Goal: Task Accomplishment & Management: Manage account settings

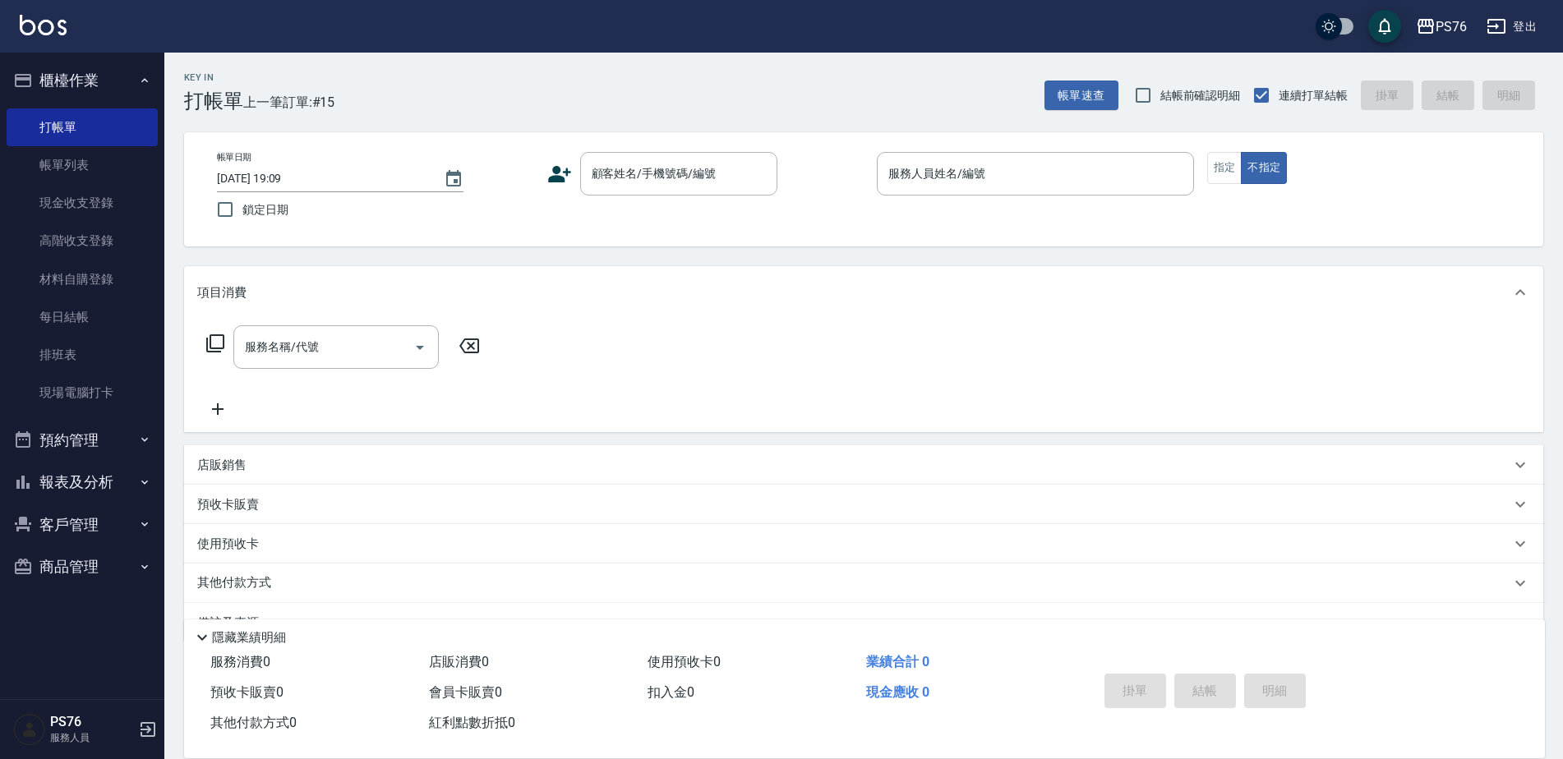
scroll to position [41, 0]
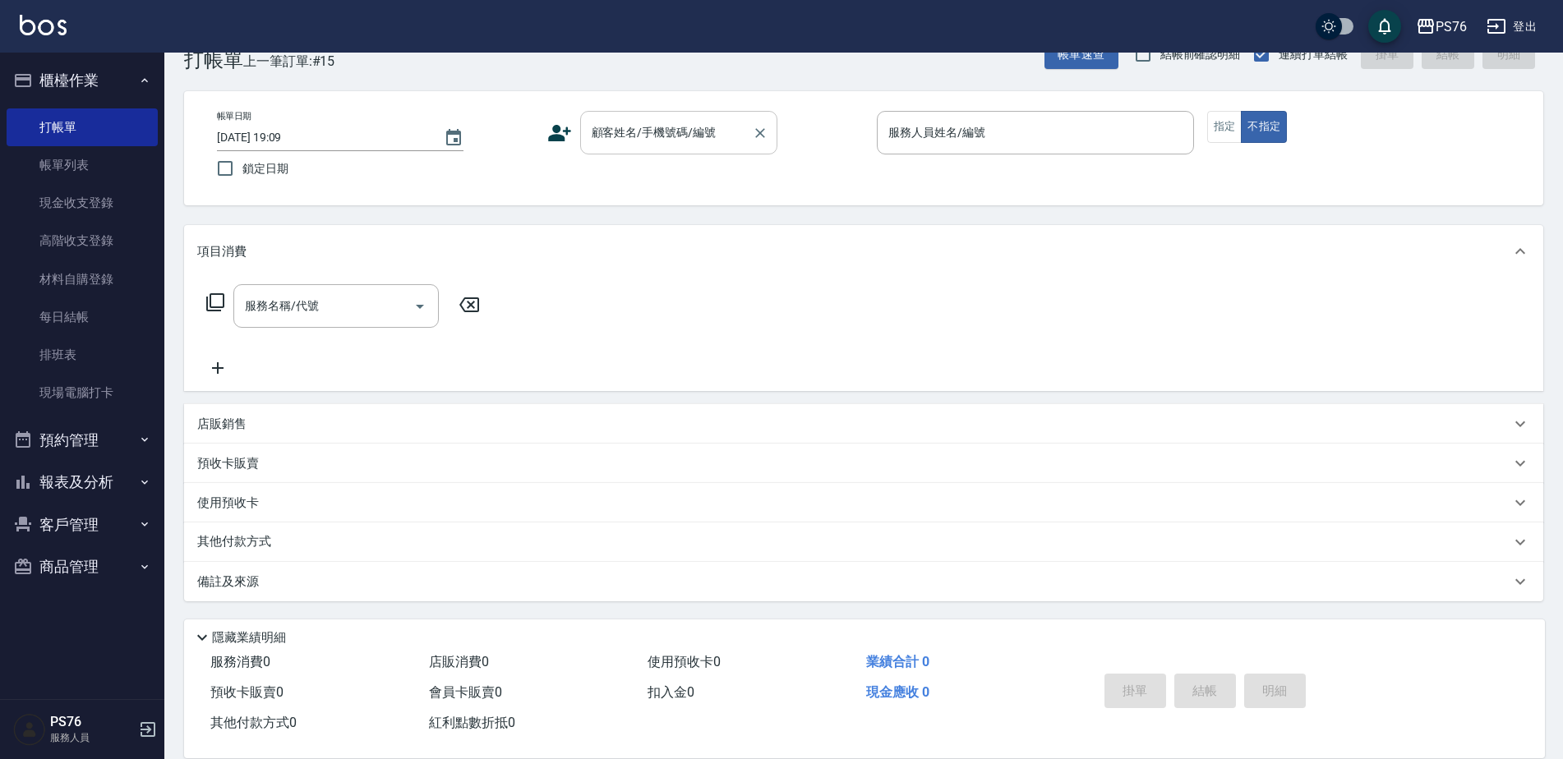
click at [634, 131] on input "顧客姓名/手機號碼/編號" at bounding box center [666, 132] width 158 height 29
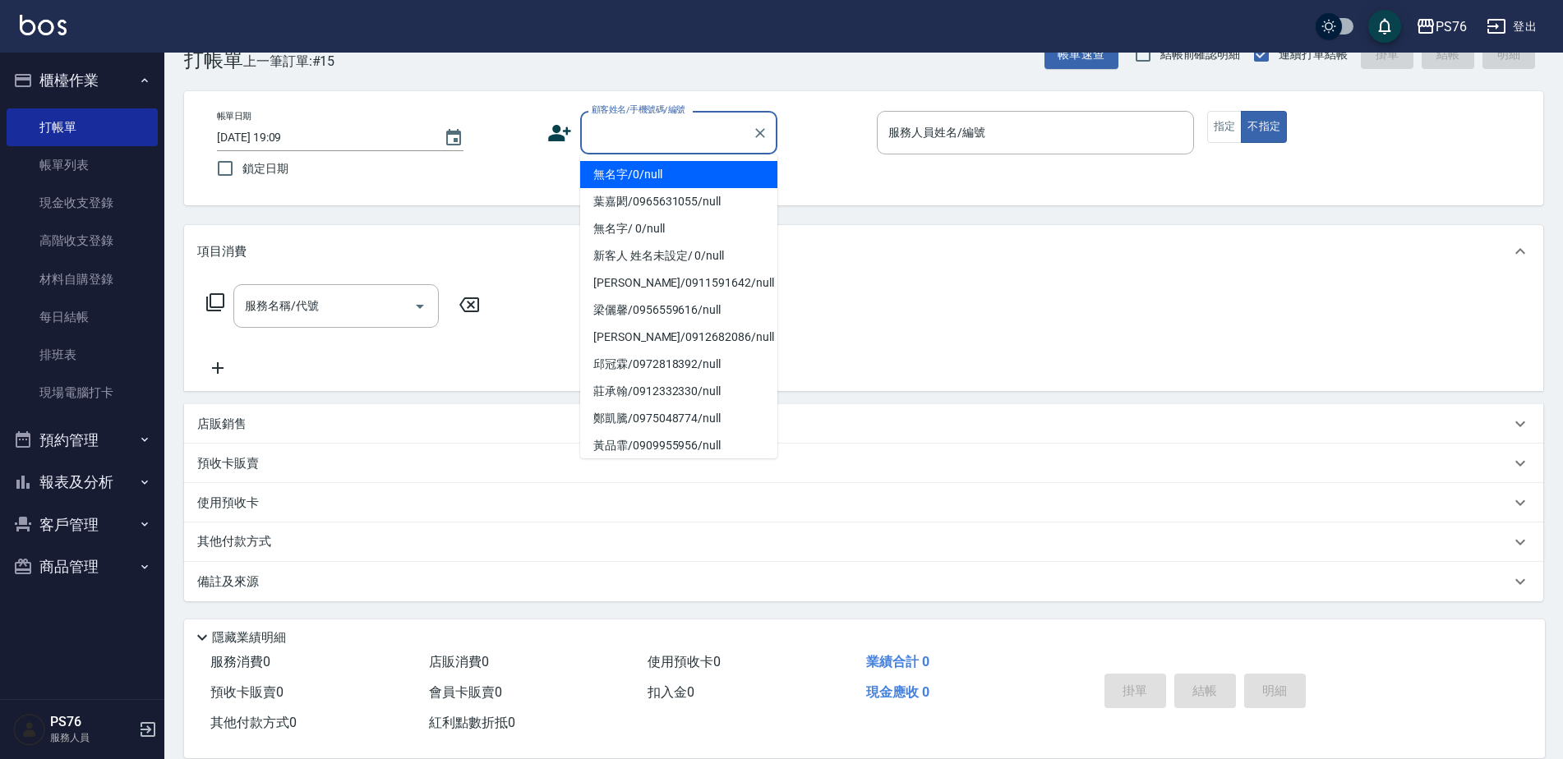
type input "無名字/0/null"
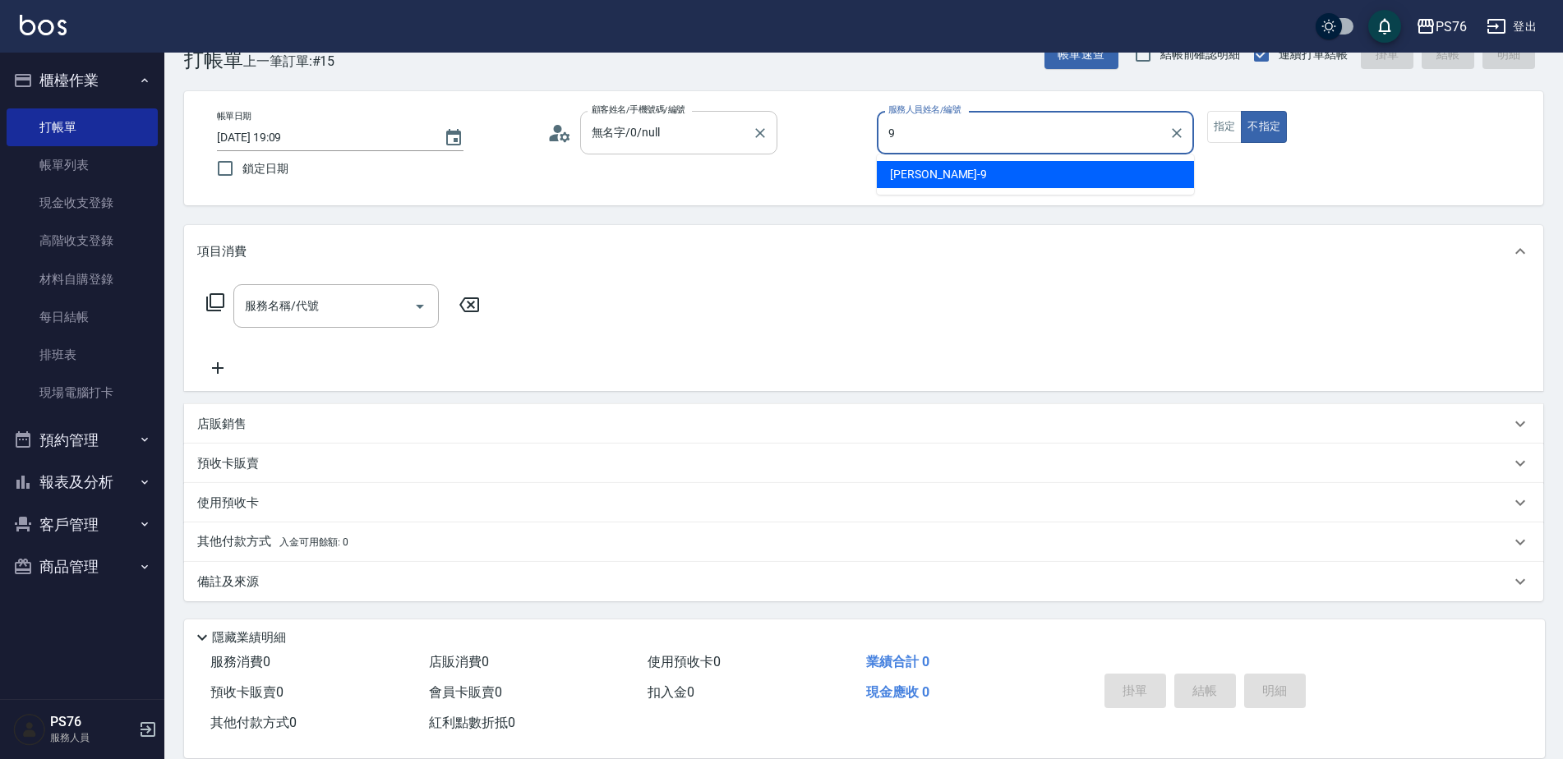
type input "[PERSON_NAME]-9"
type button "false"
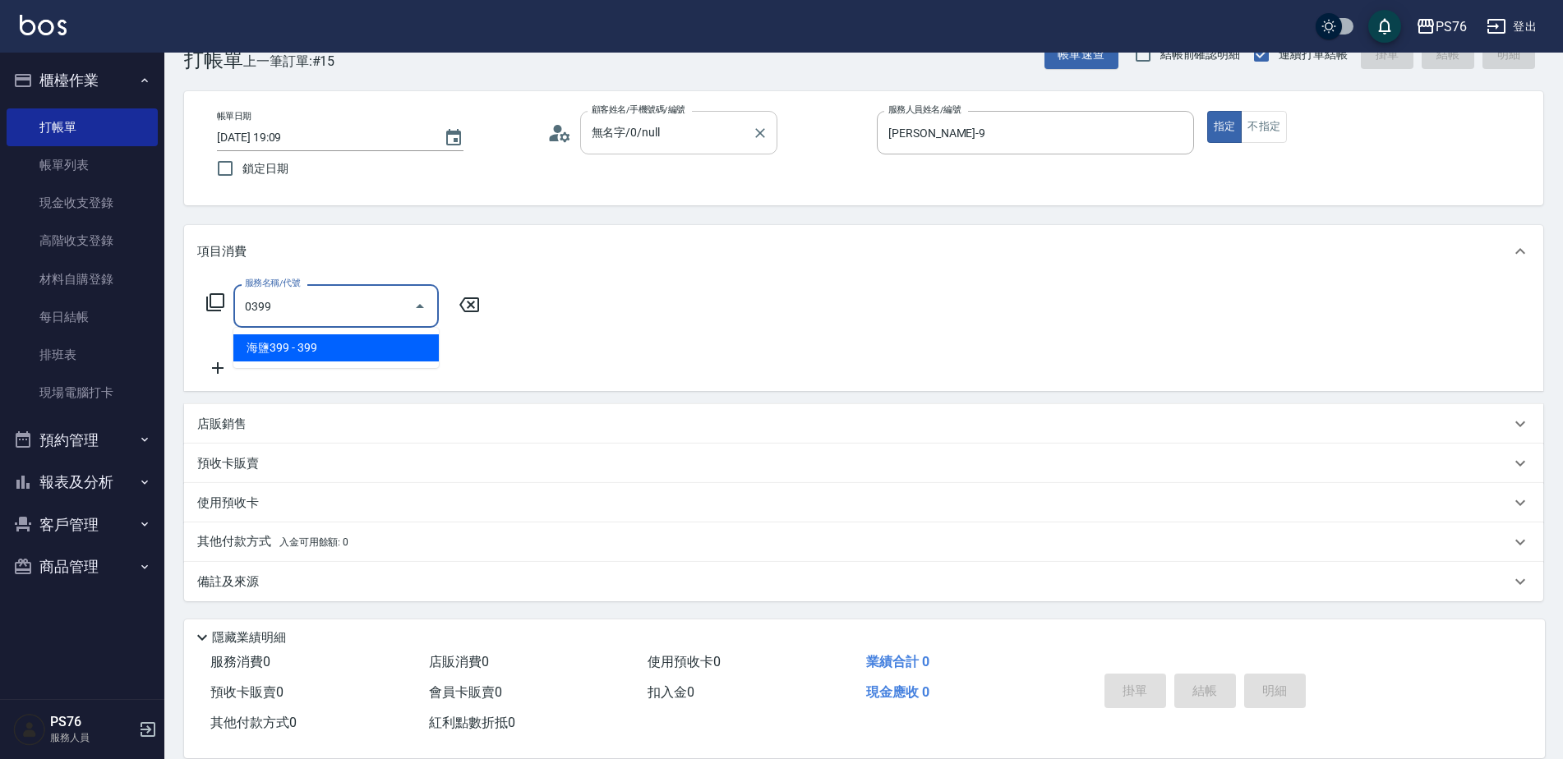
type input "海鹽399(0399)"
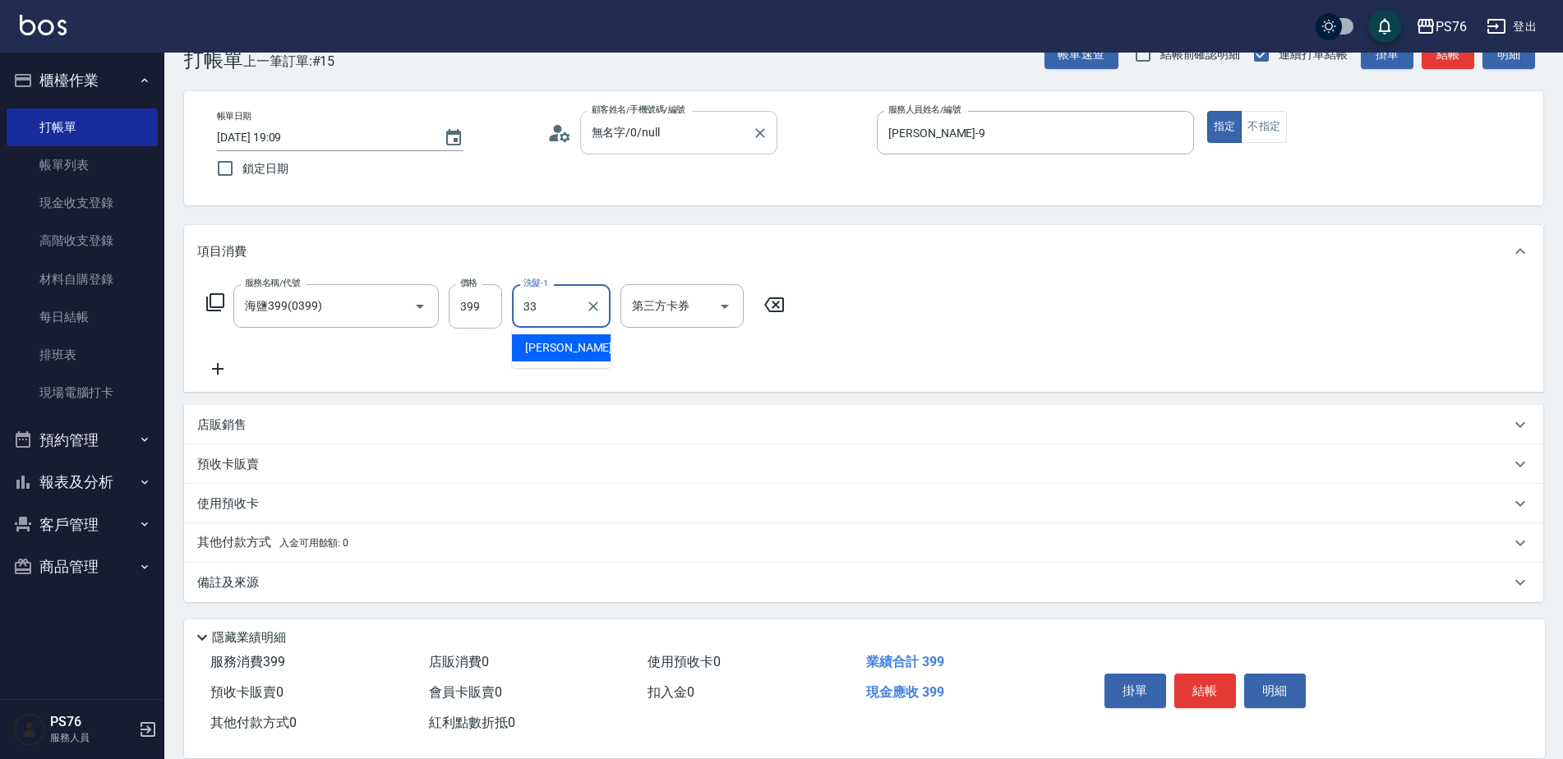
type input "[PERSON_NAME]33"
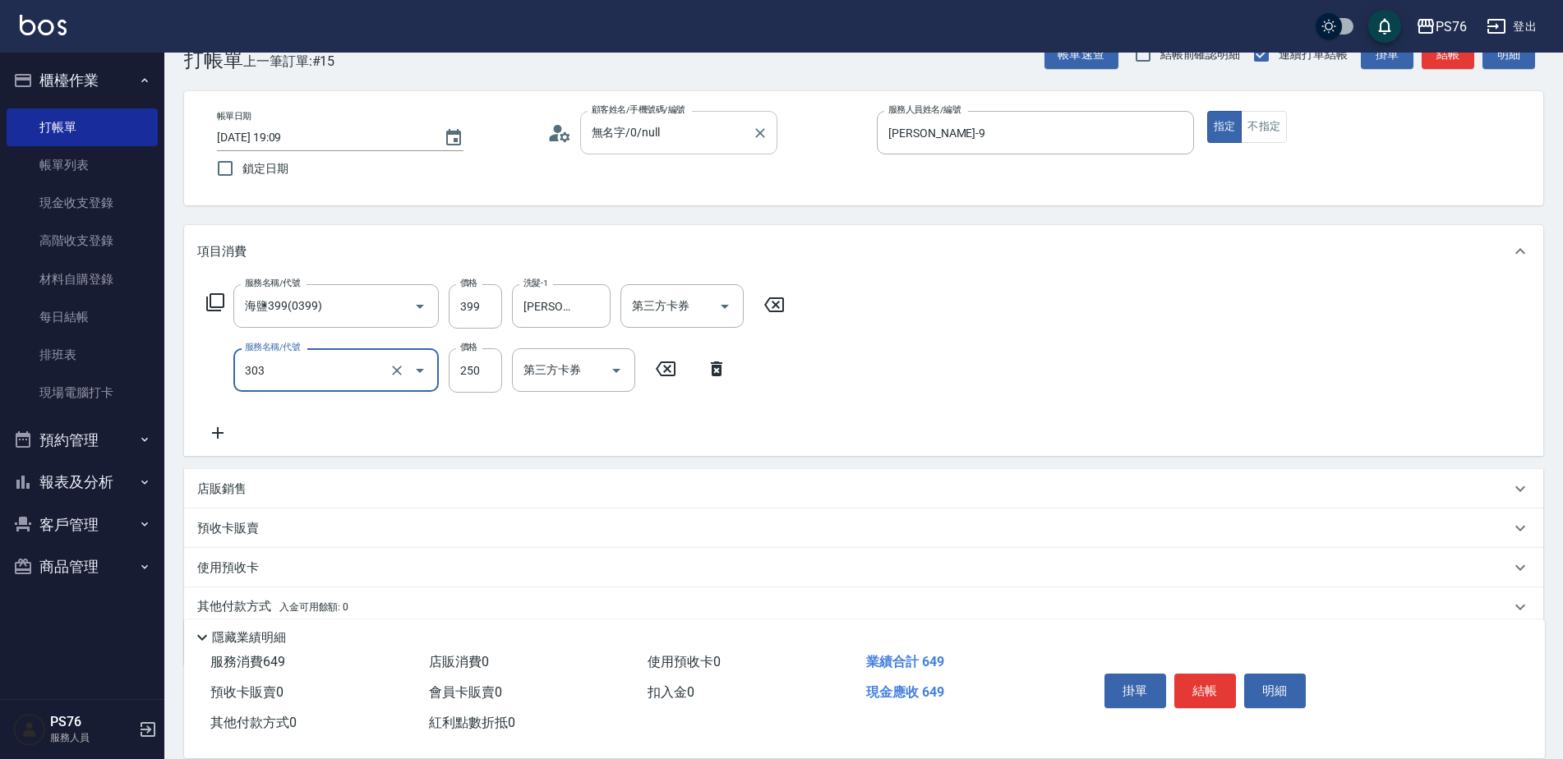
type input "剪髮(303)"
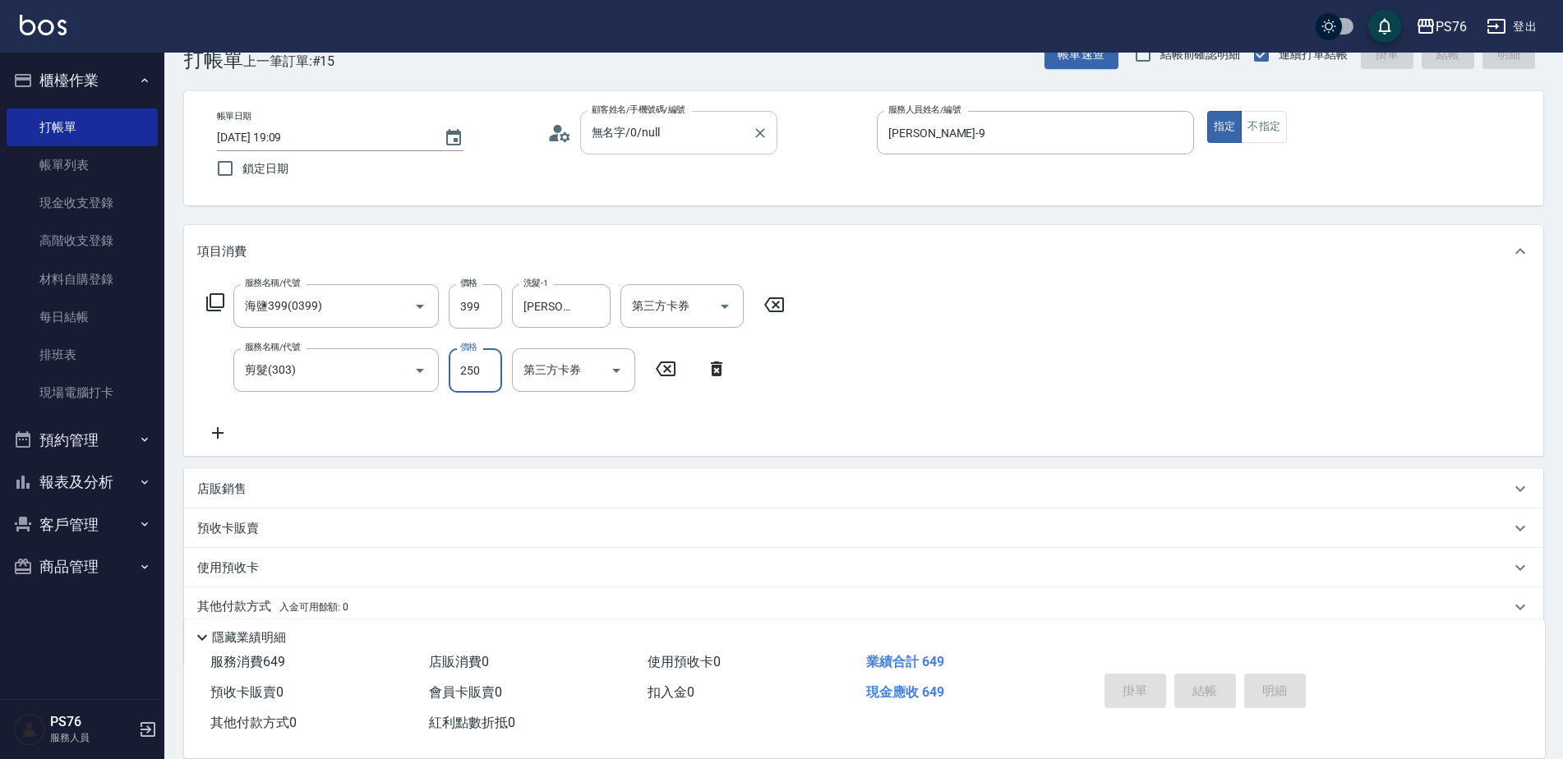
type input "2025/08/12 20:38"
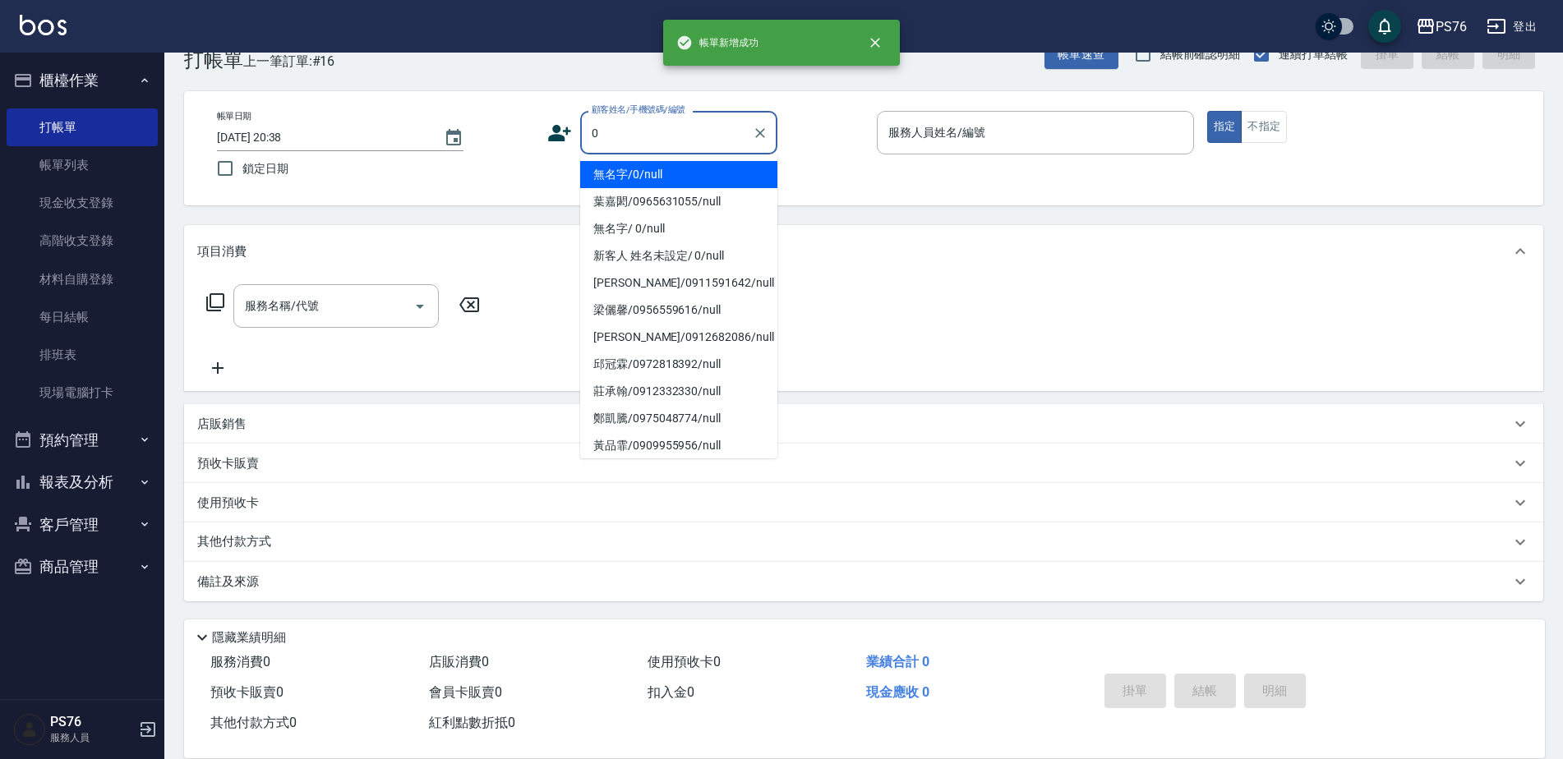
type input "無名字/0/null"
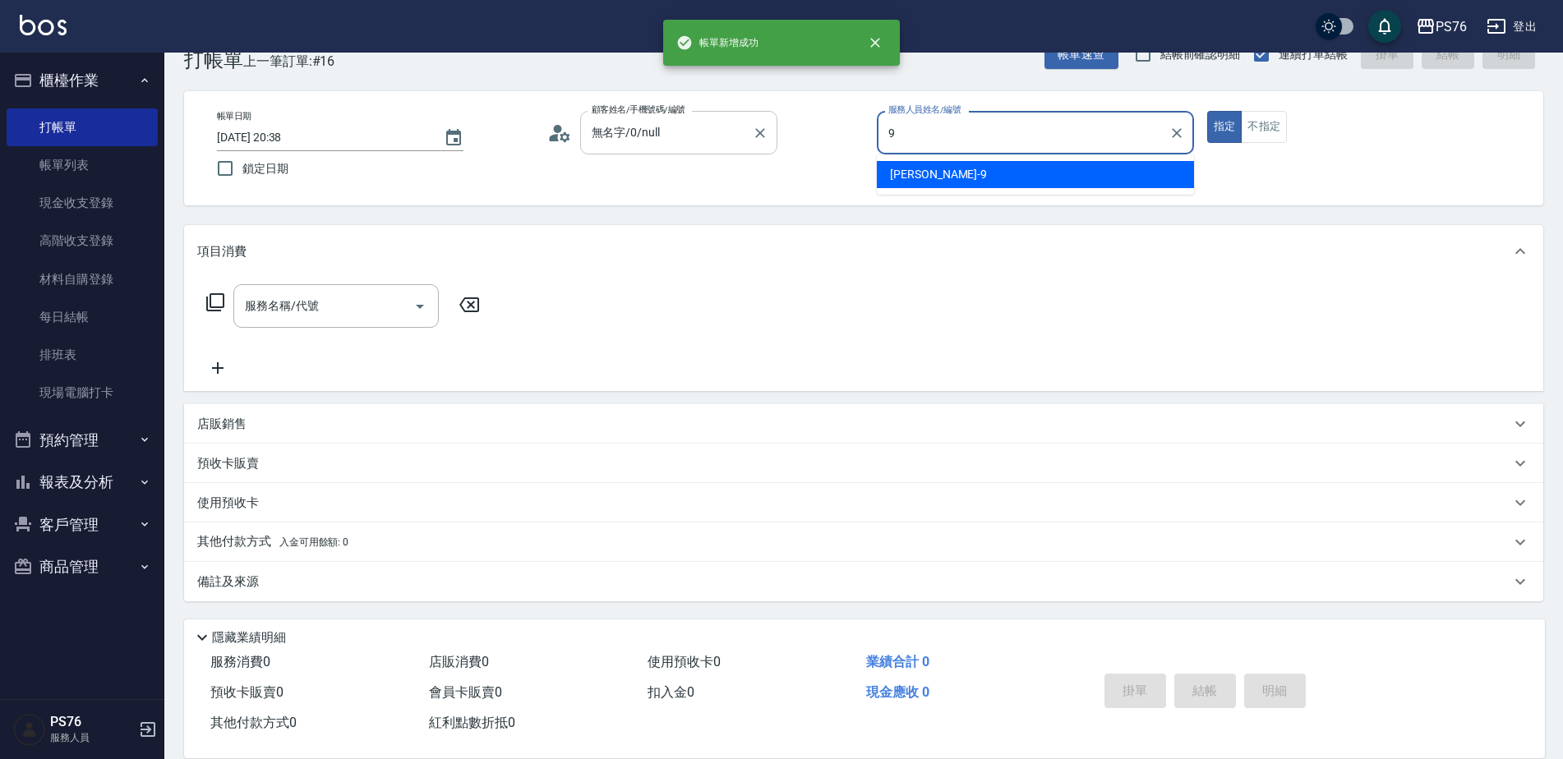
type input "劉憶彤-9"
type button "true"
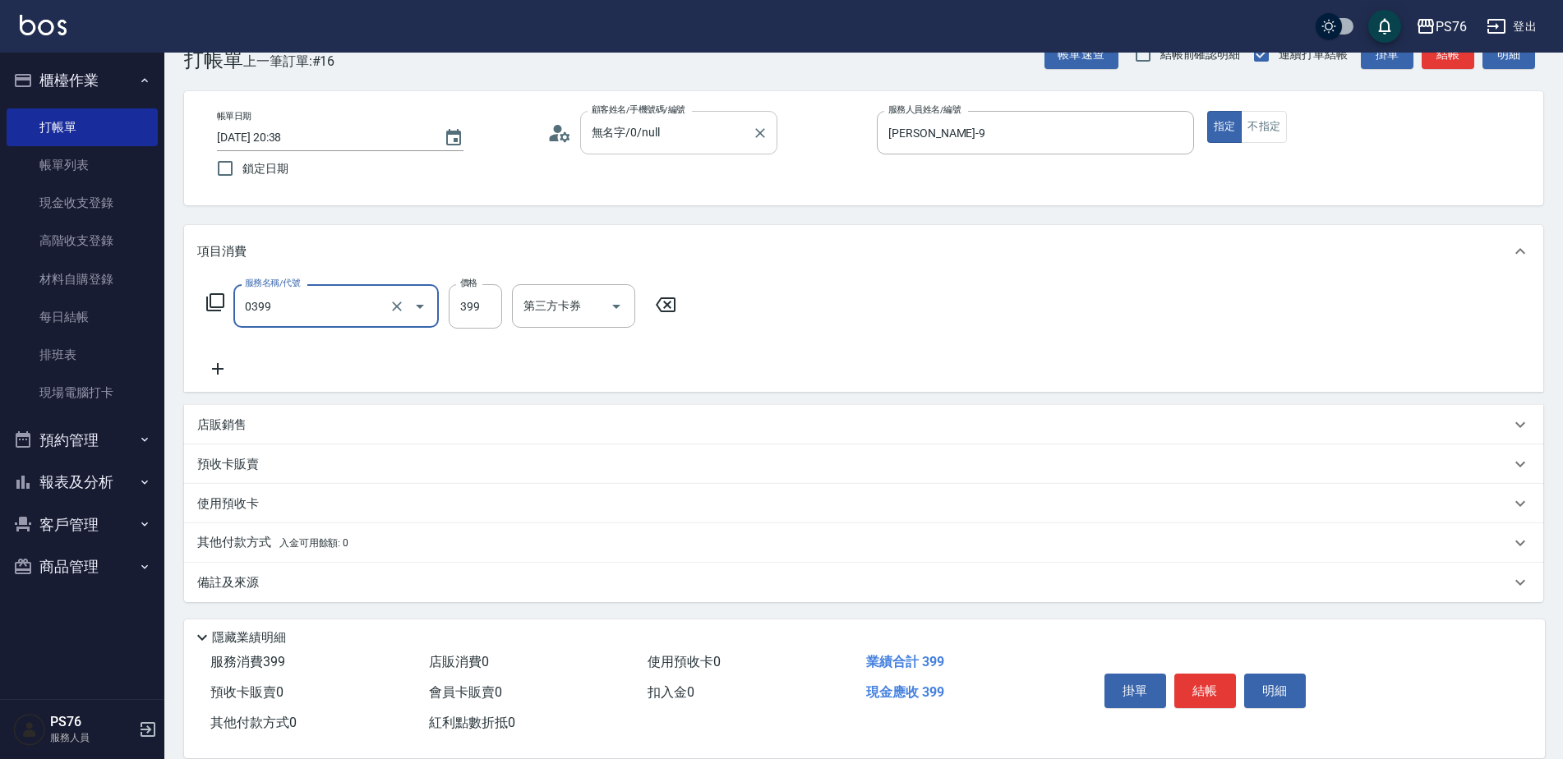
type input "海鹽399(0399)"
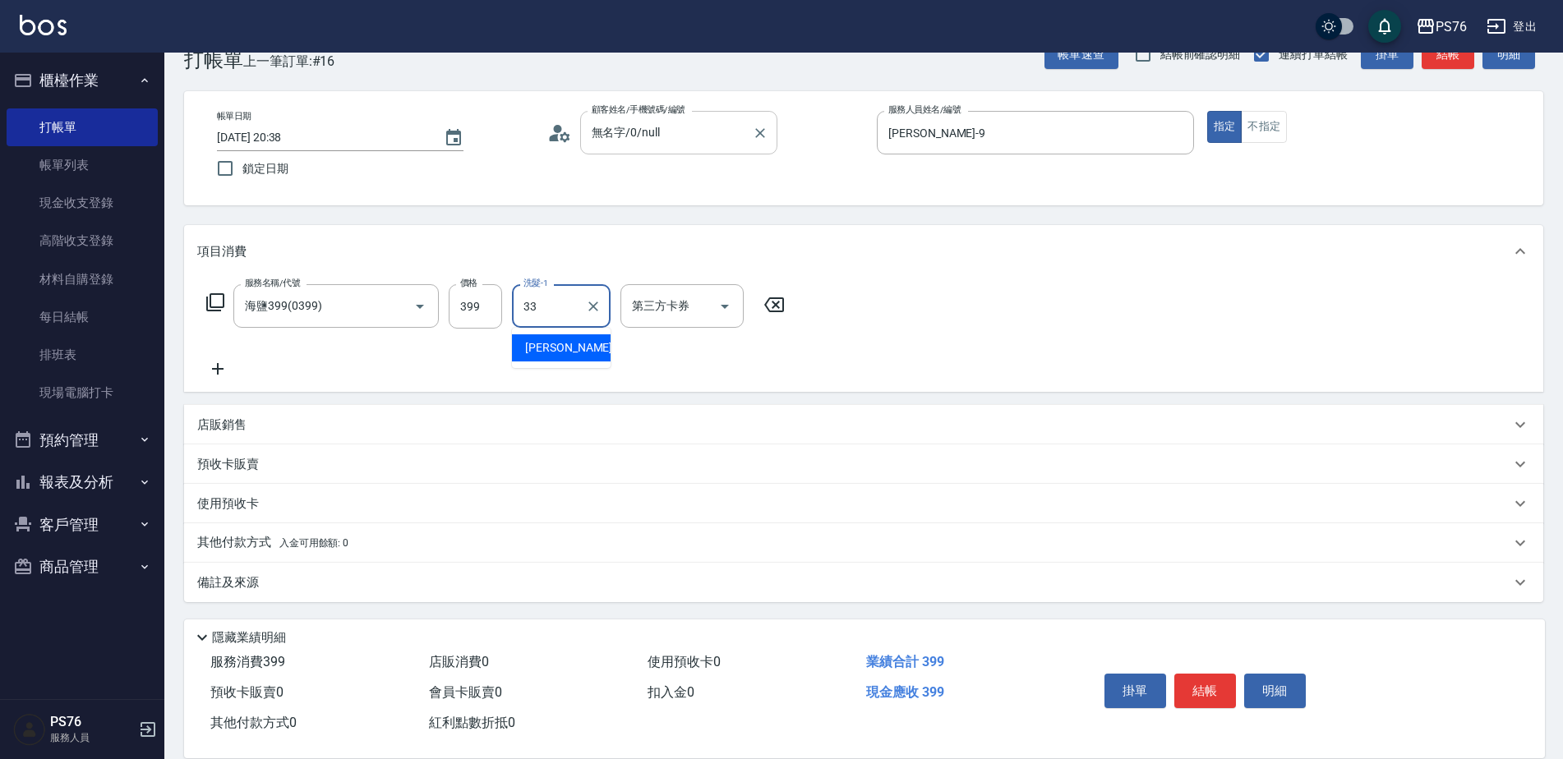
type input "李宇喬-33"
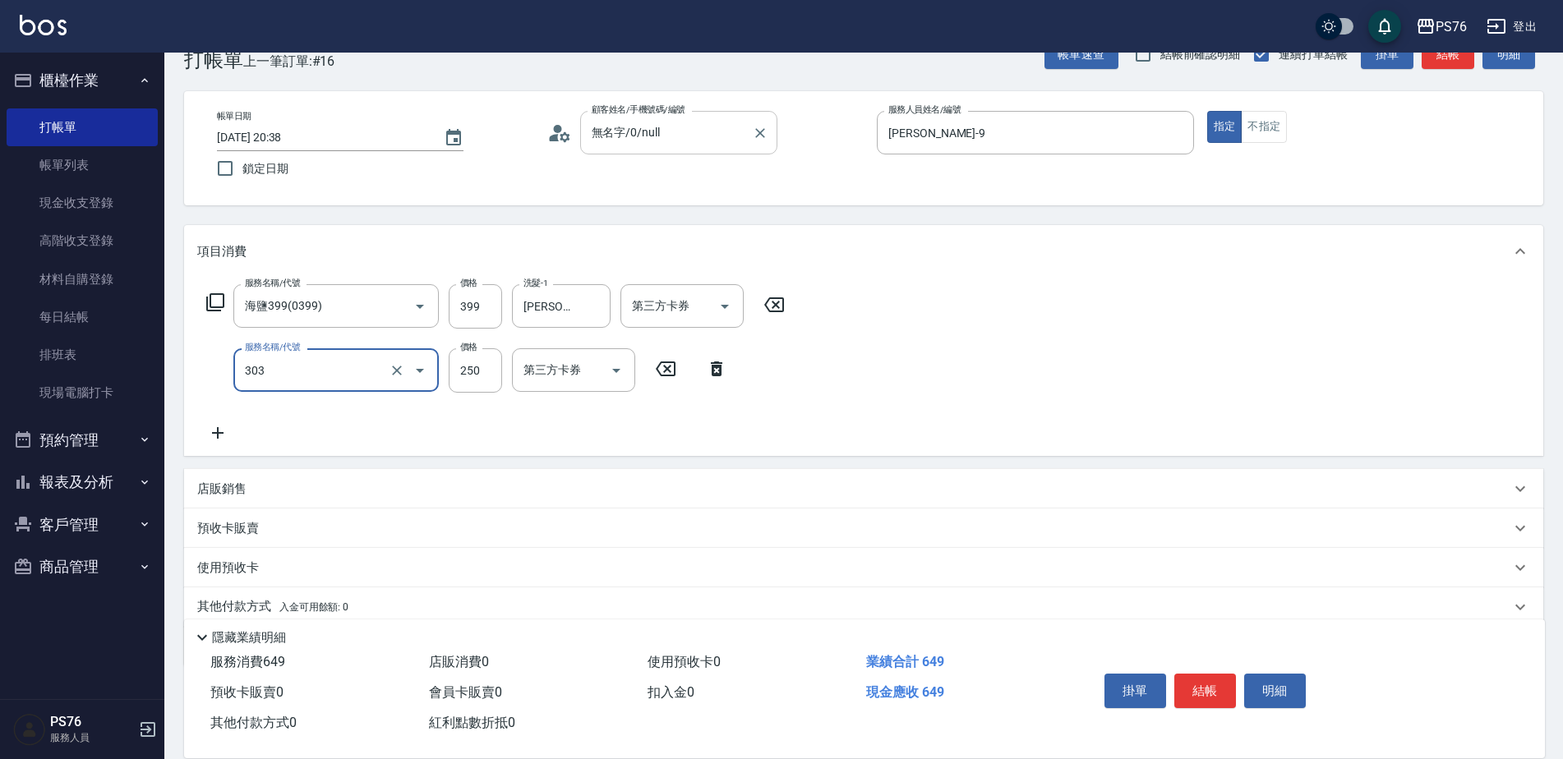
type input "剪髮(303)"
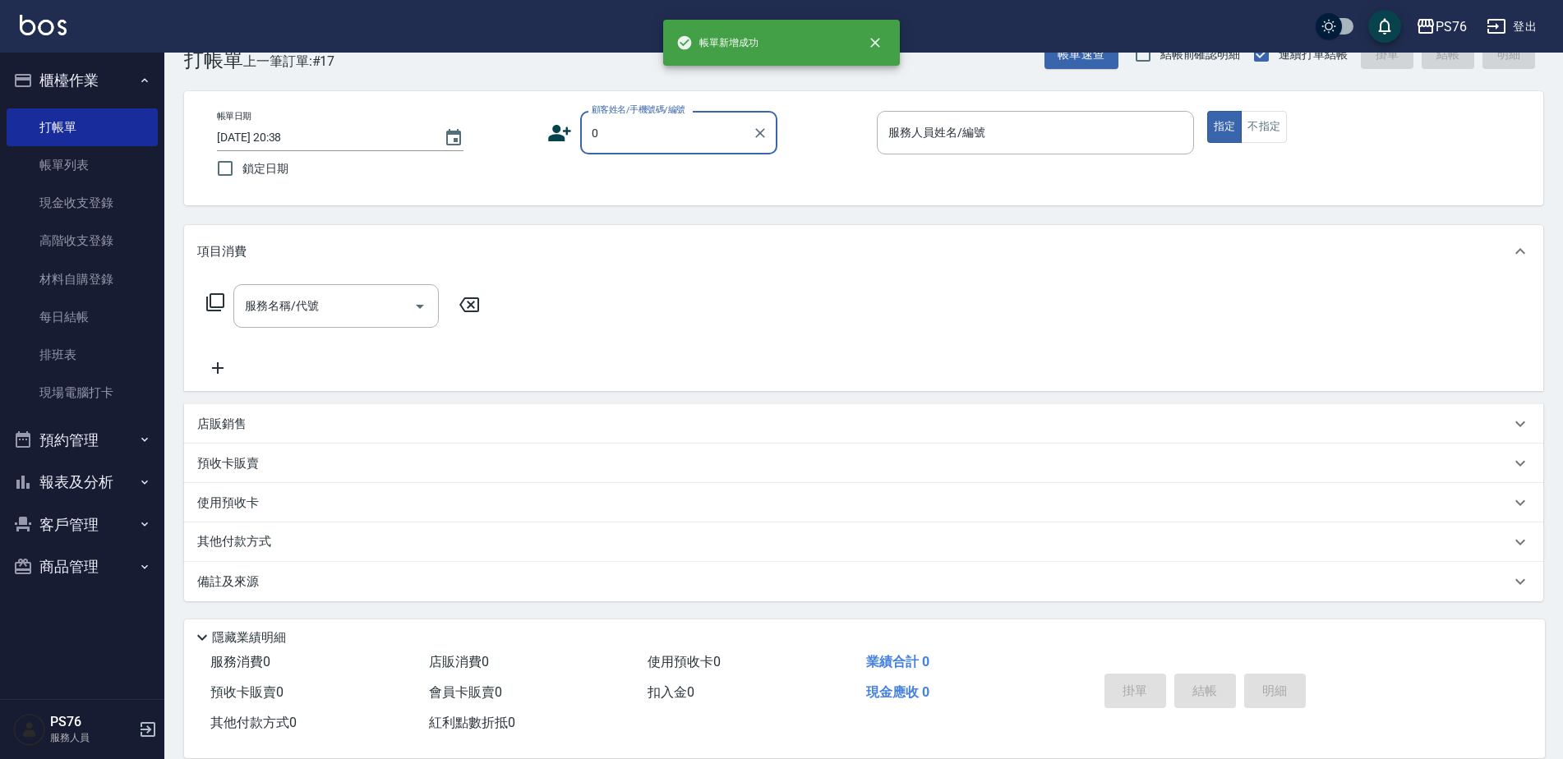
type input "無名字/0/null"
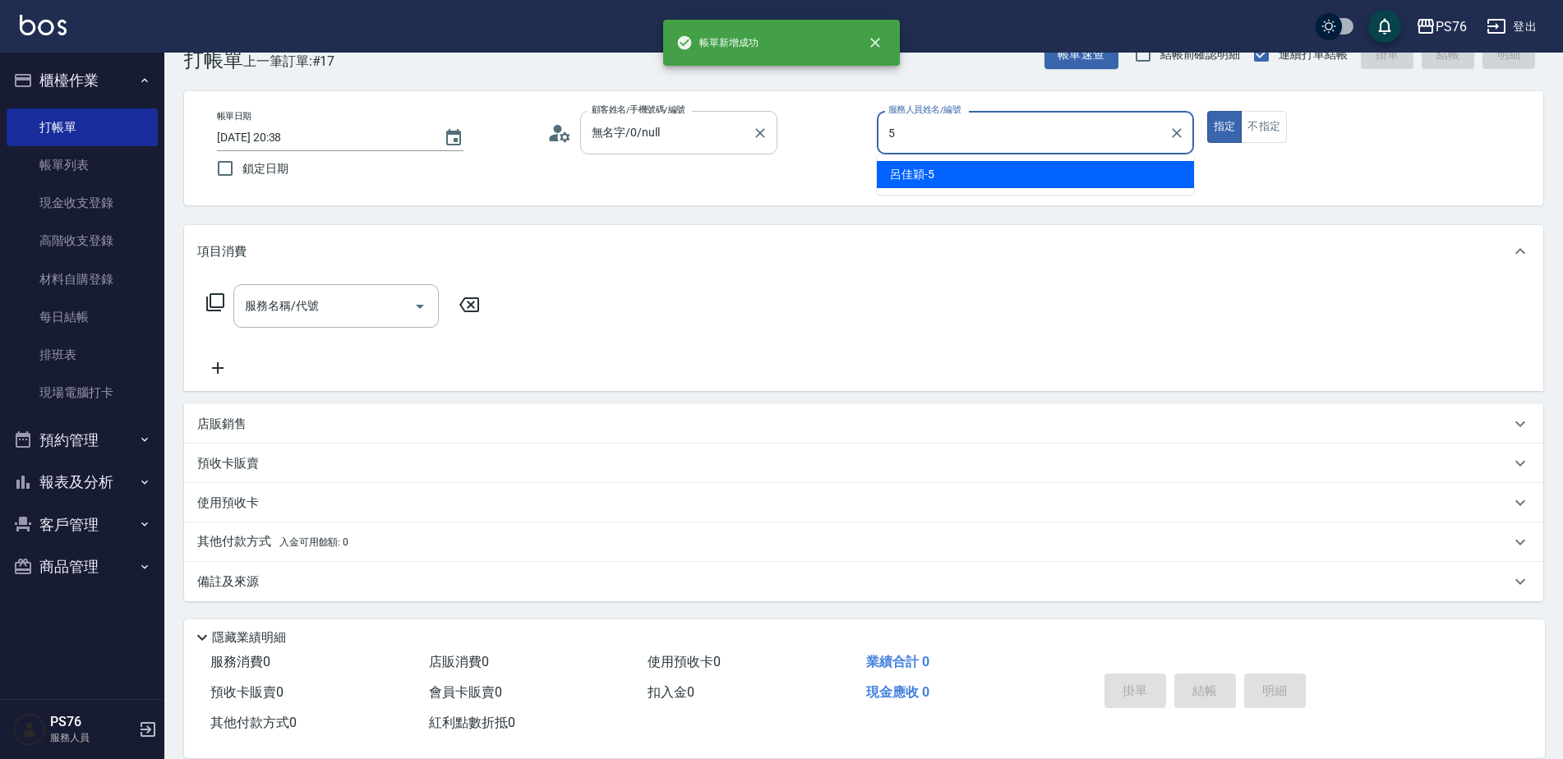
type input "呂佳穎-5"
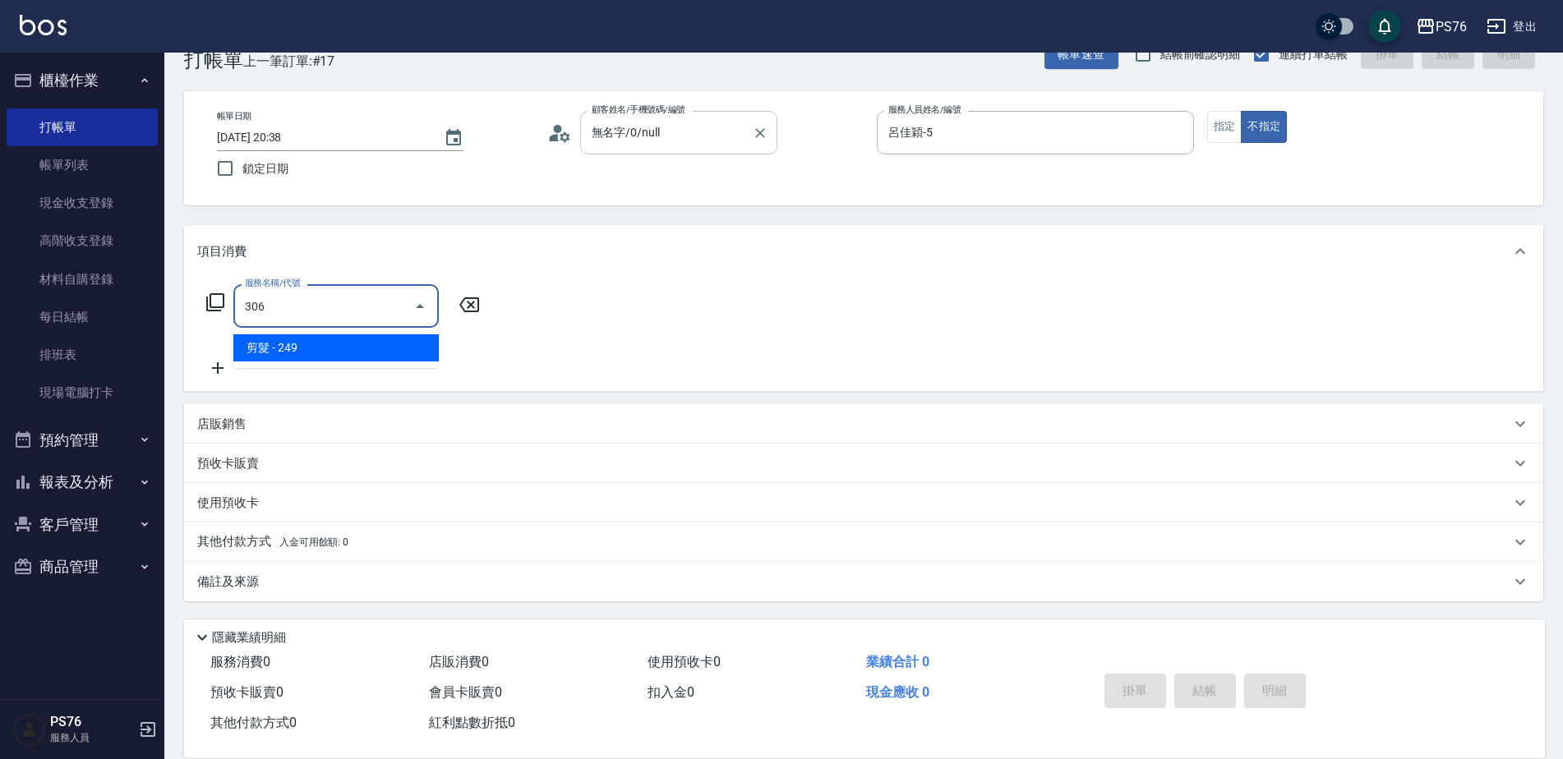
type input "剪髮(306)"
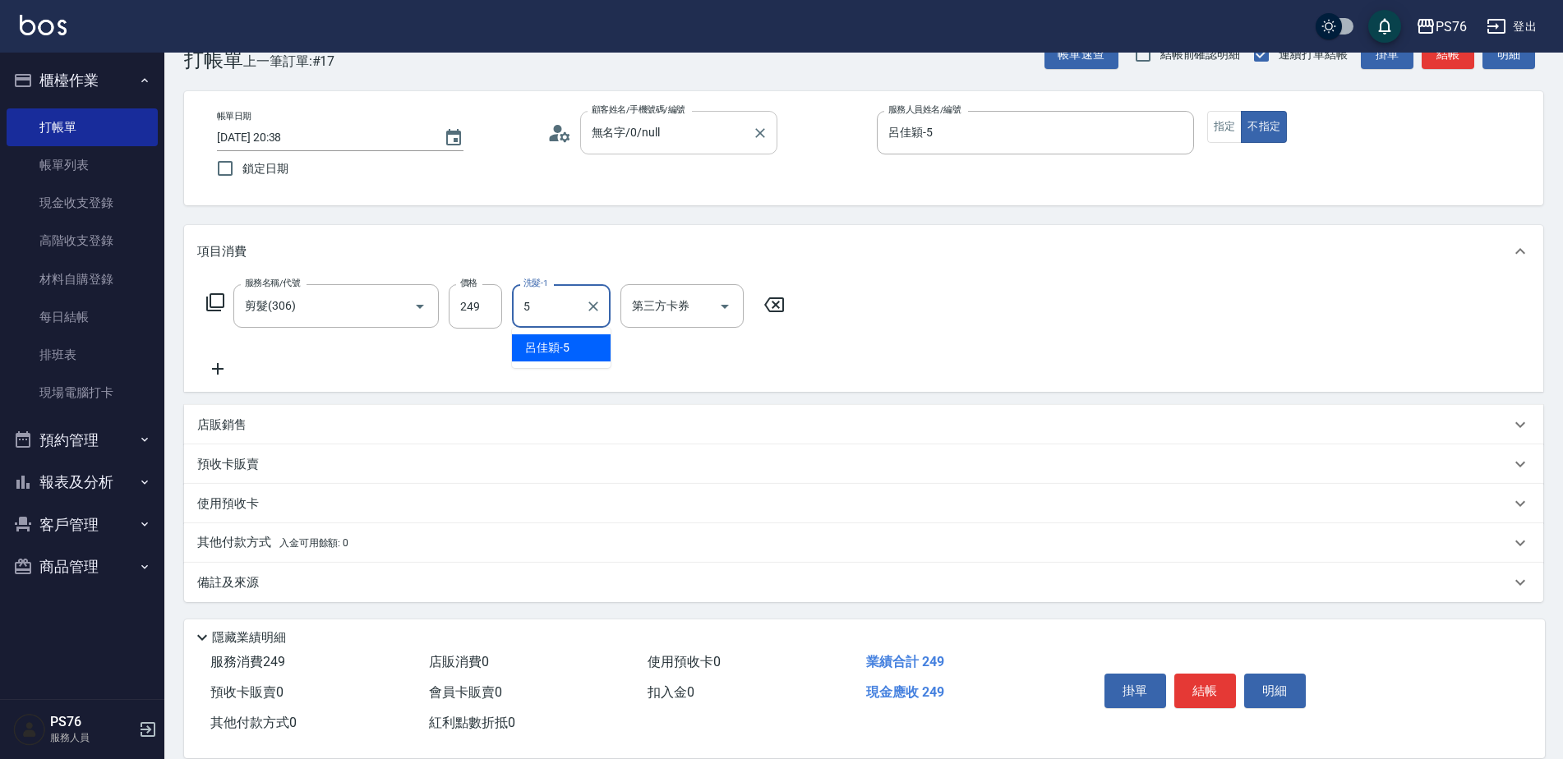
type input "呂佳穎-5"
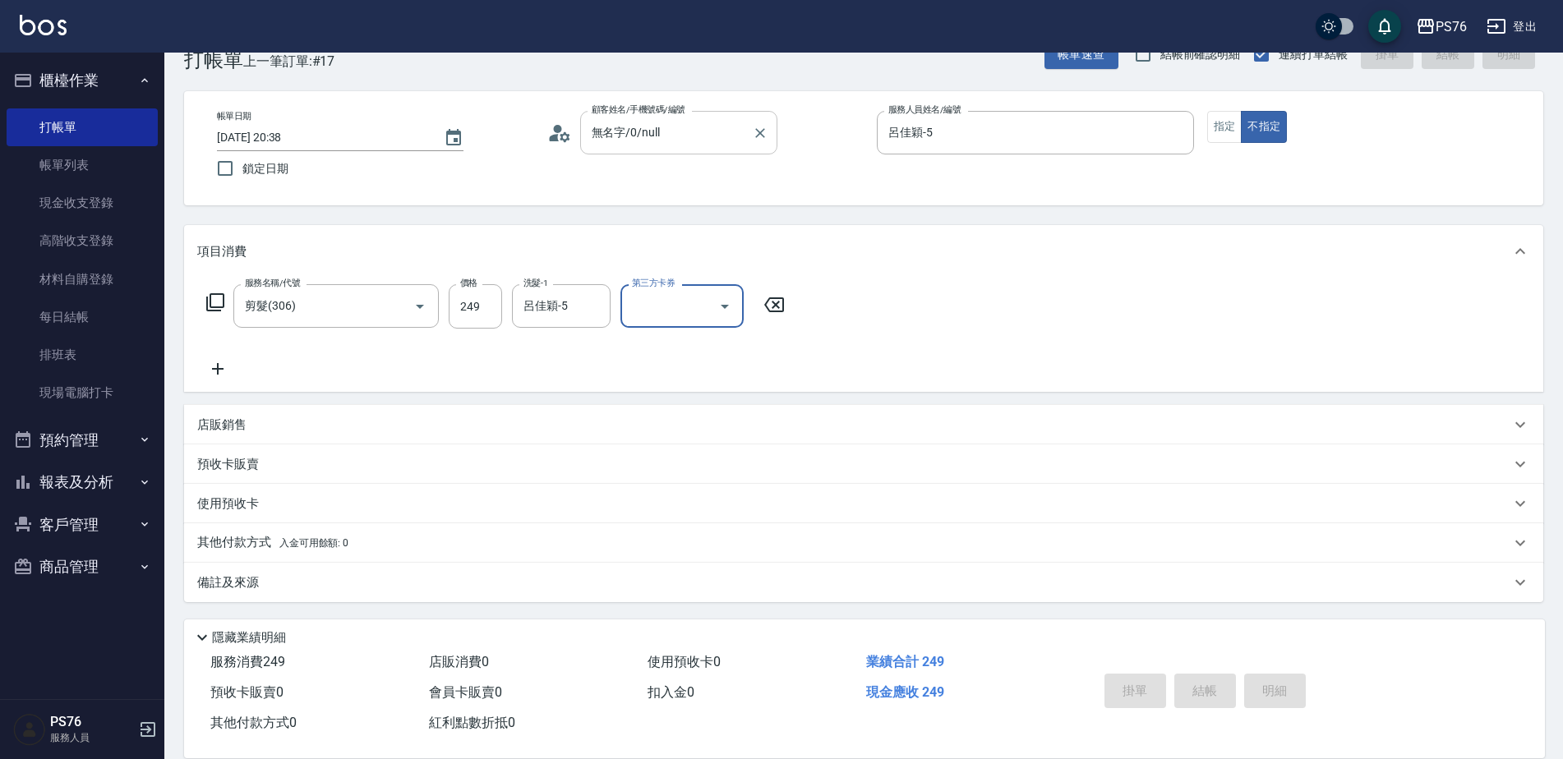
type input "2025/08/12 20:39"
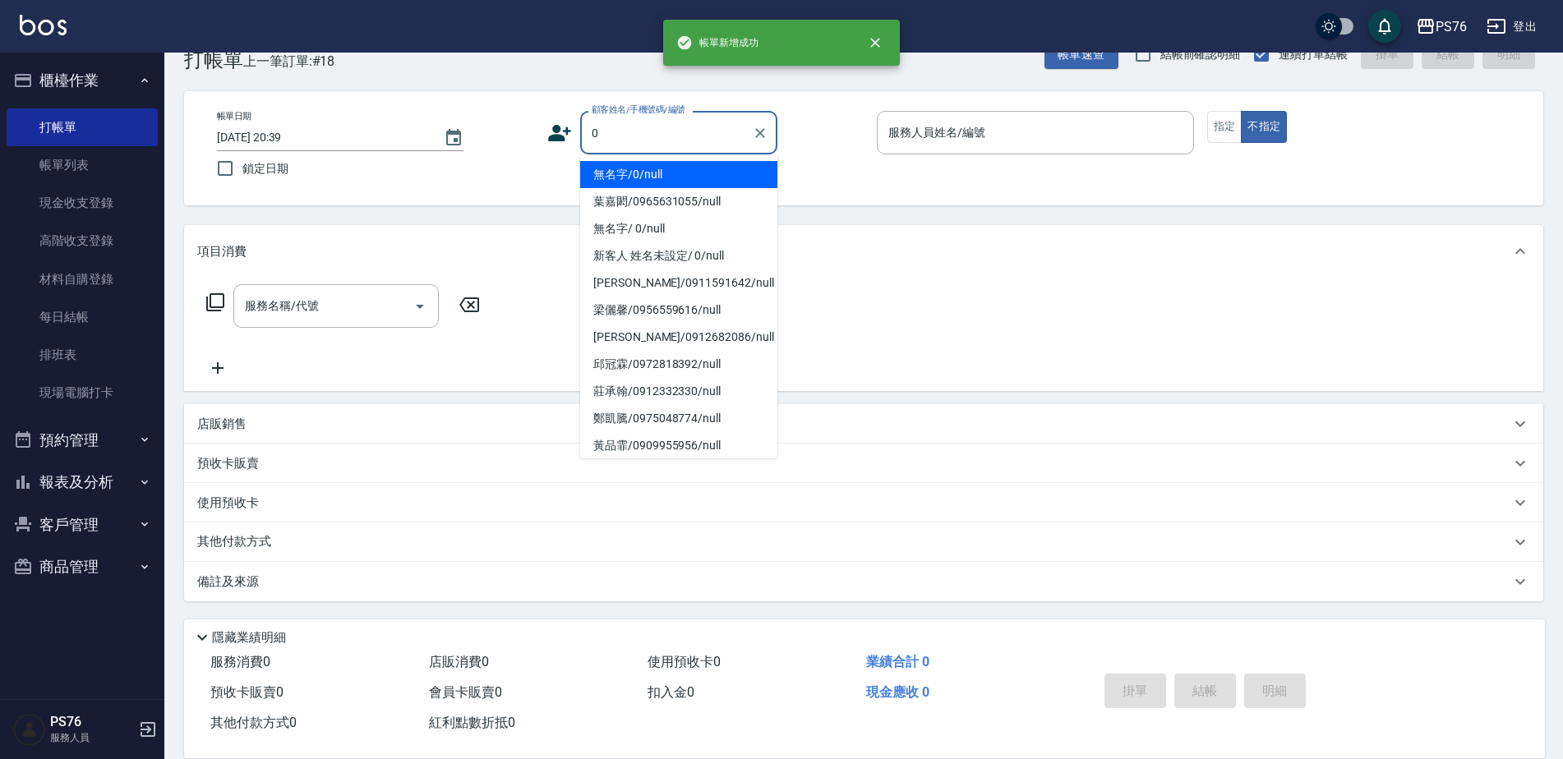
type input "無名字/0/null"
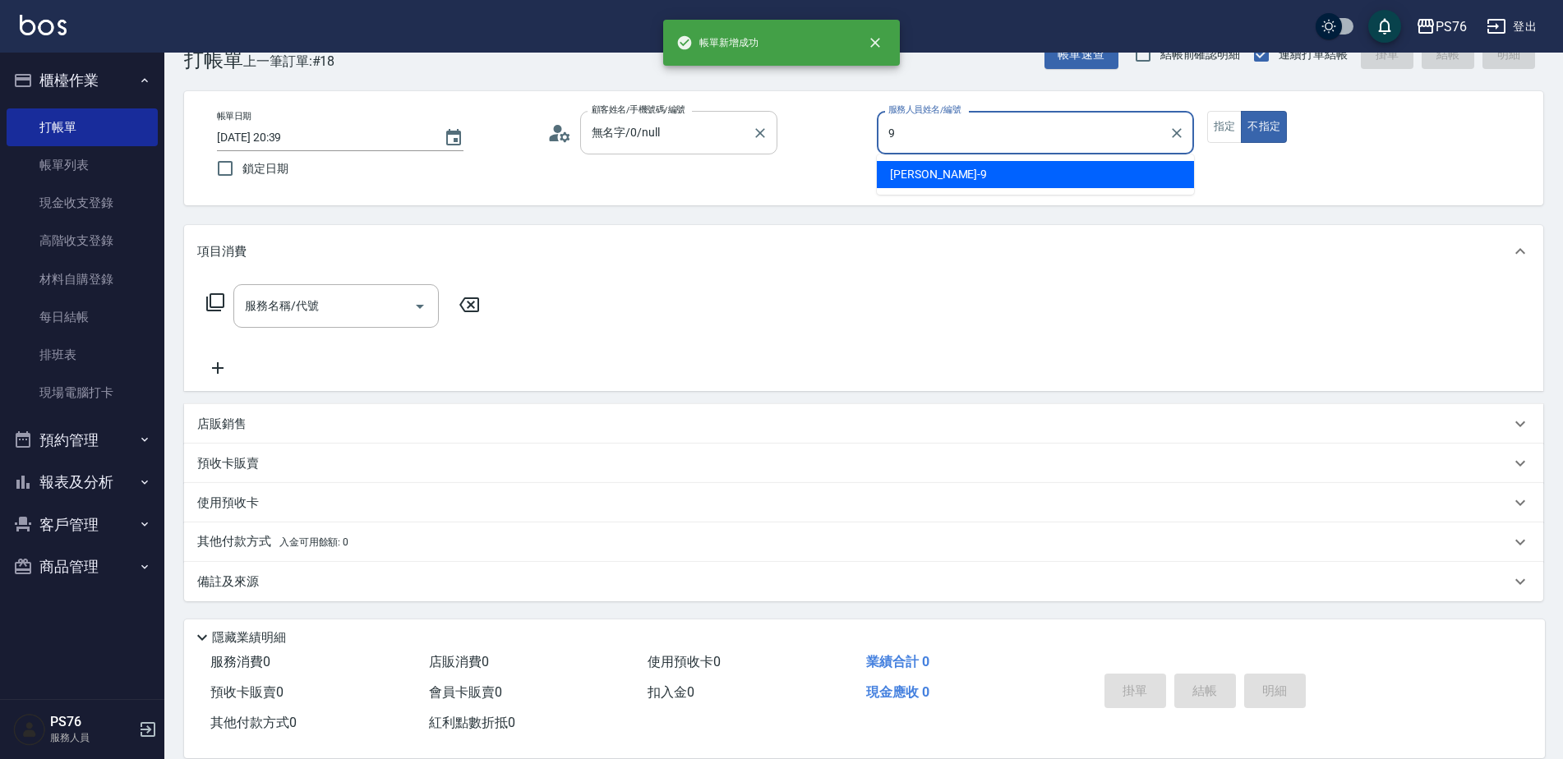
type input "劉憶彤-9"
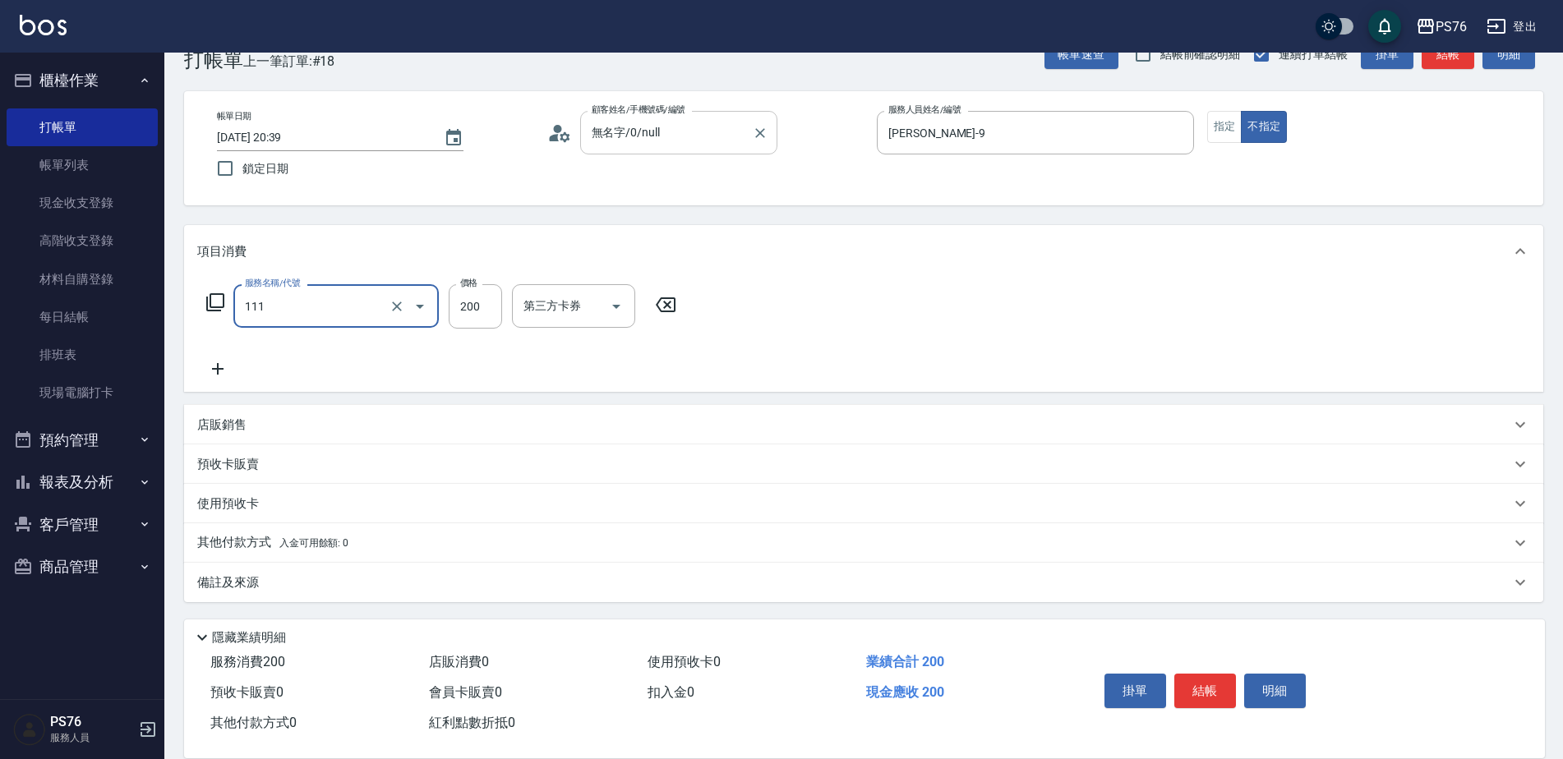
type input "200(111)"
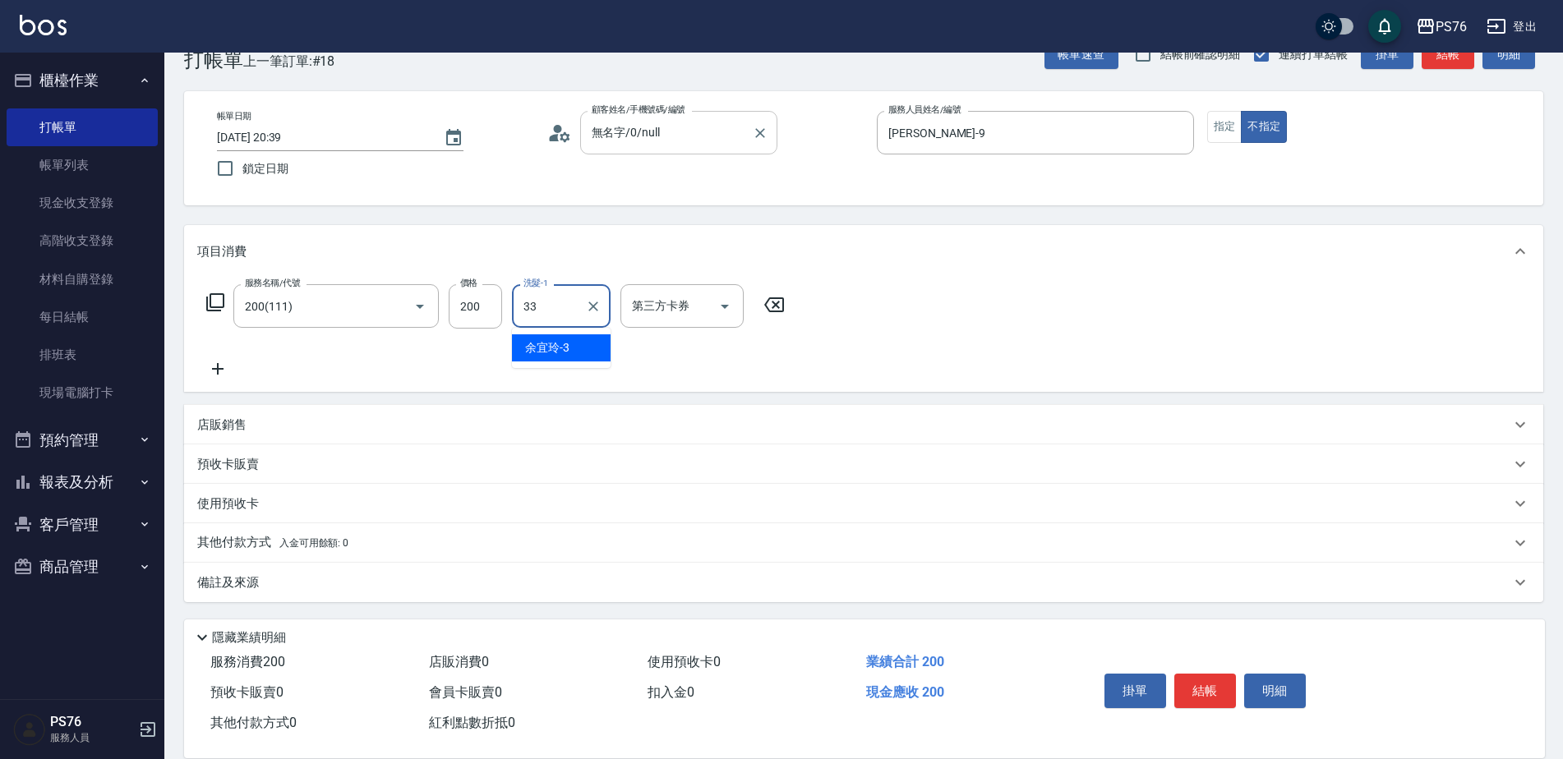
type input "李宇喬-33"
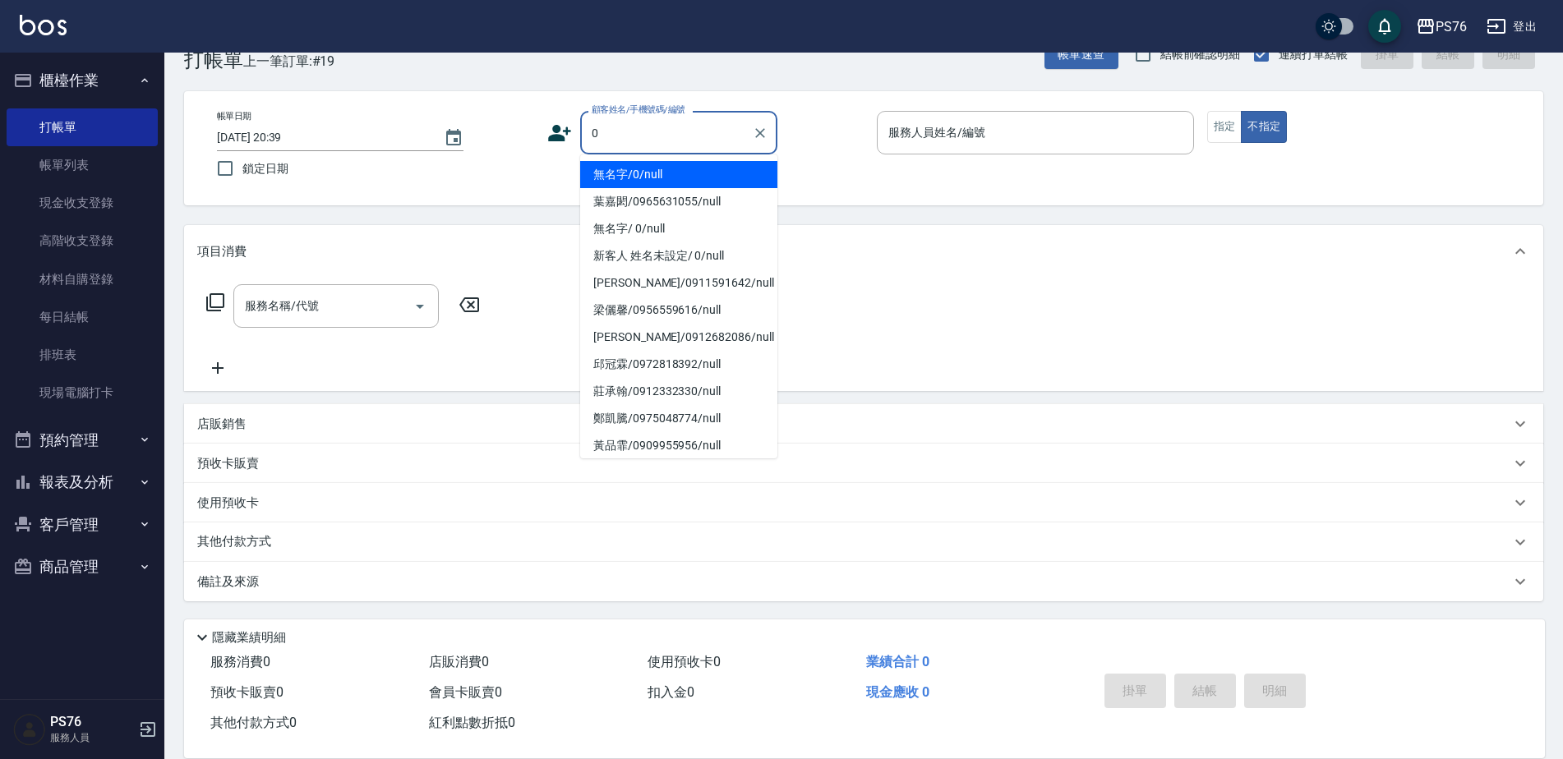
type input "無名字/0/null"
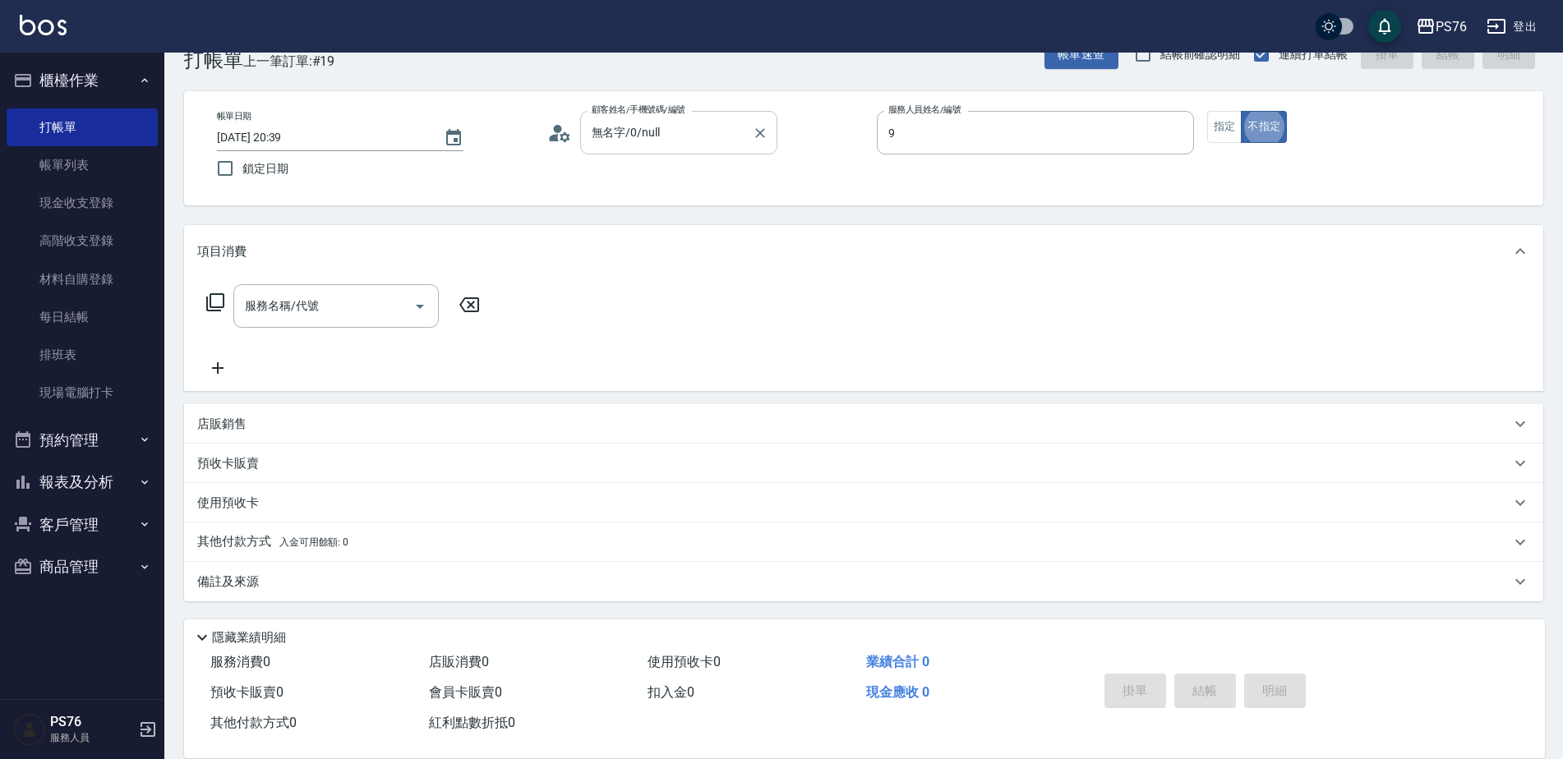
type input "劉憶彤-9"
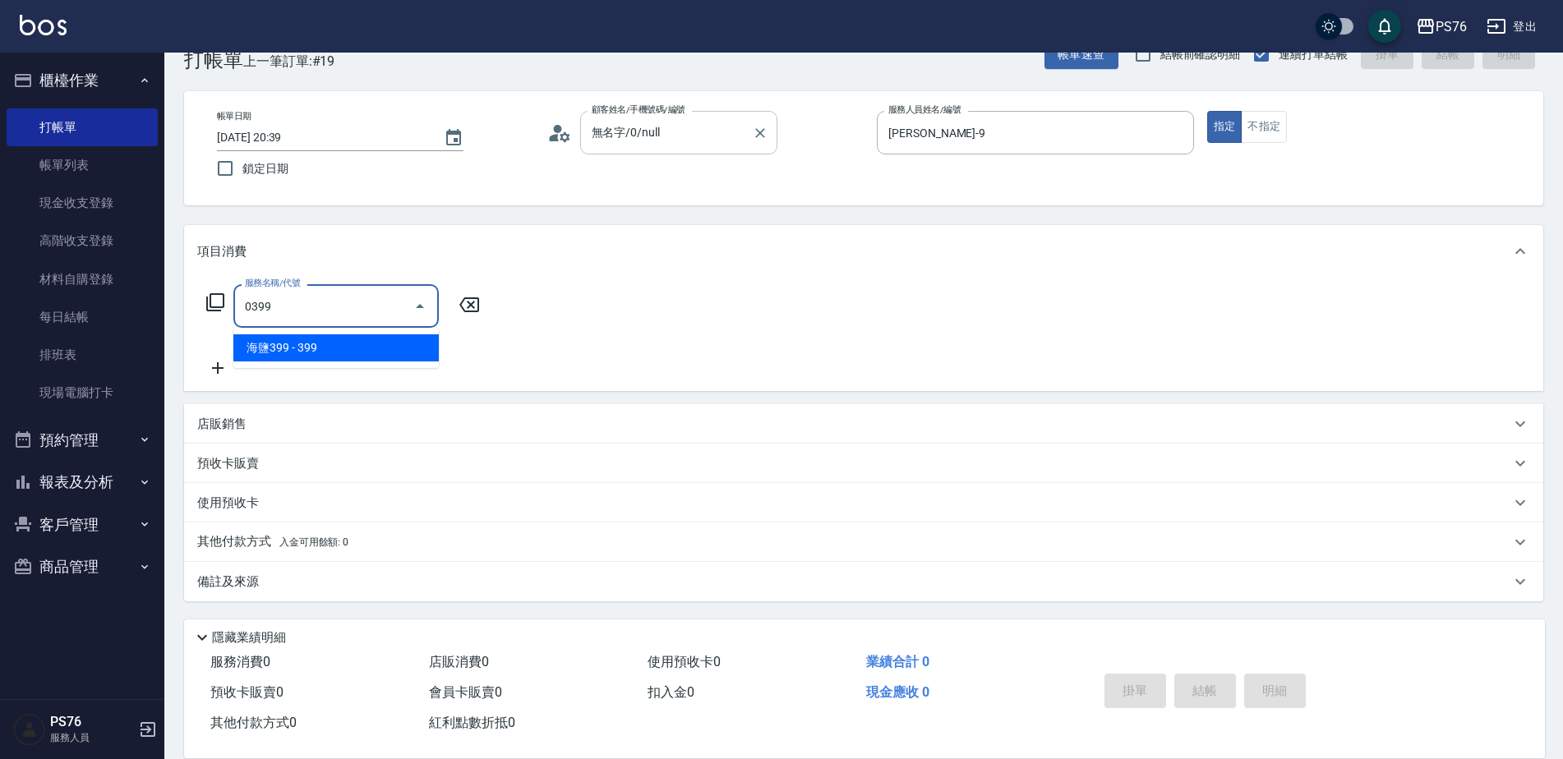
type input "海鹽399(0399)"
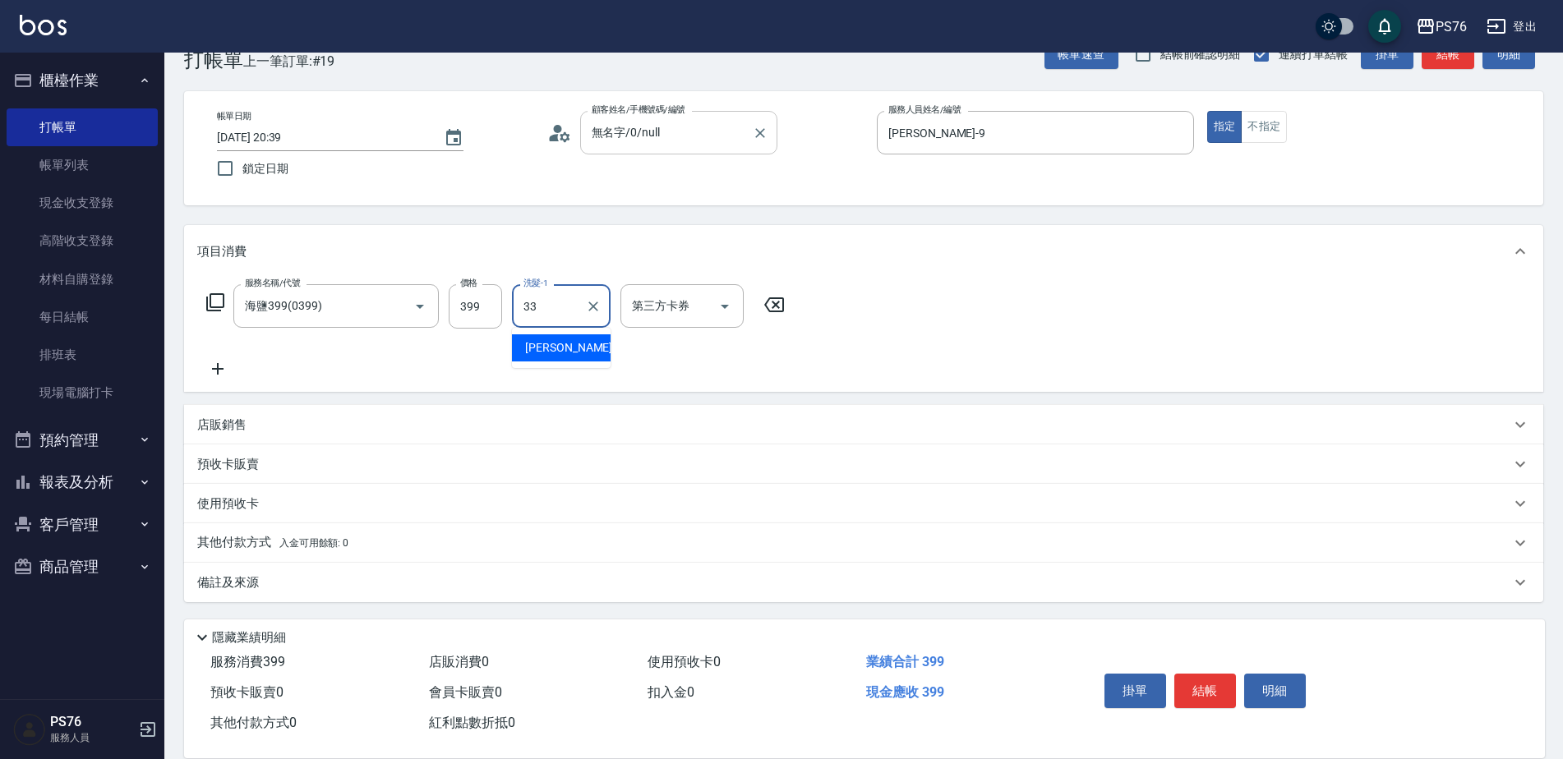
type input "李宇喬-33"
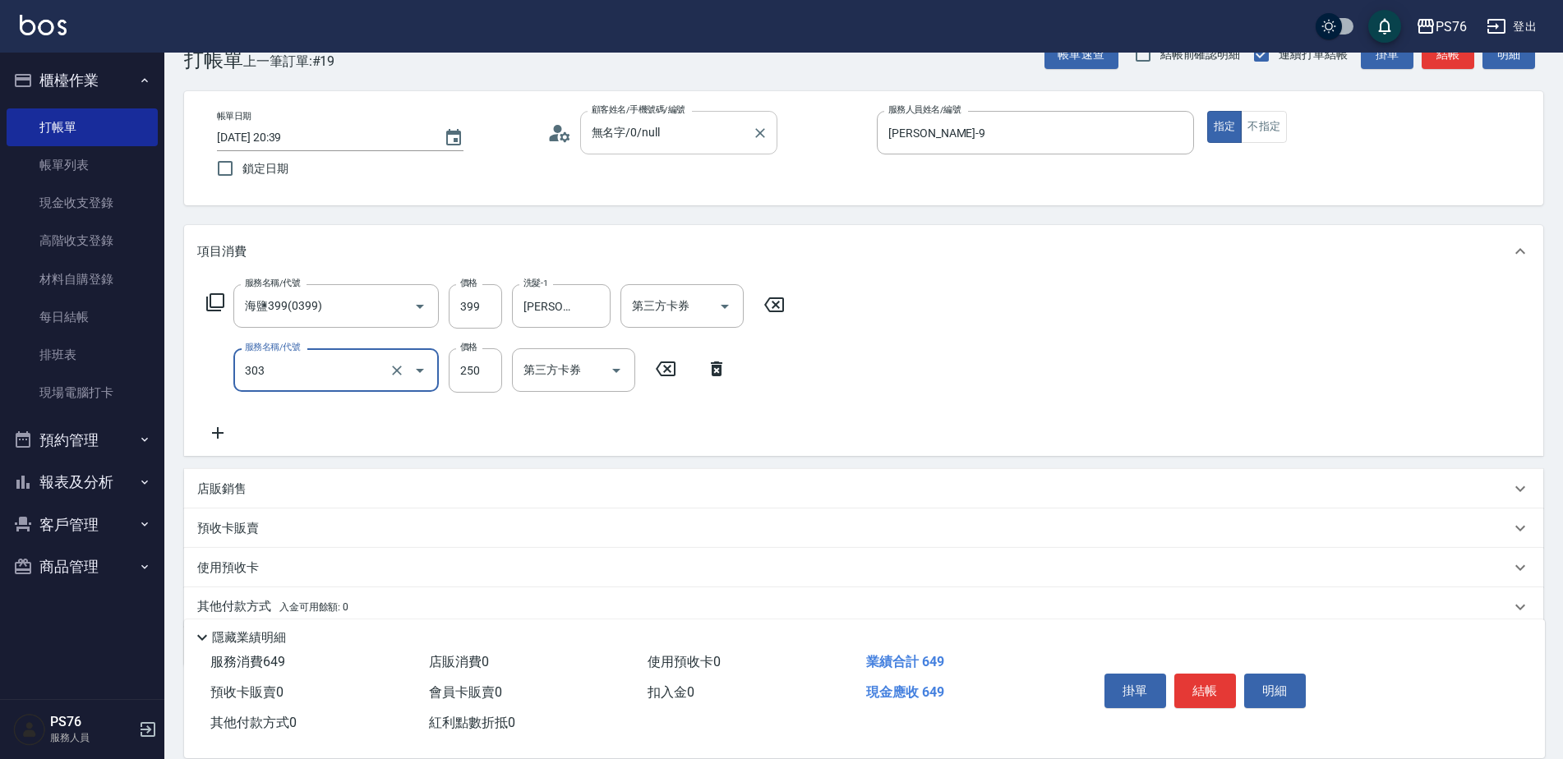
type input "剪髮(303)"
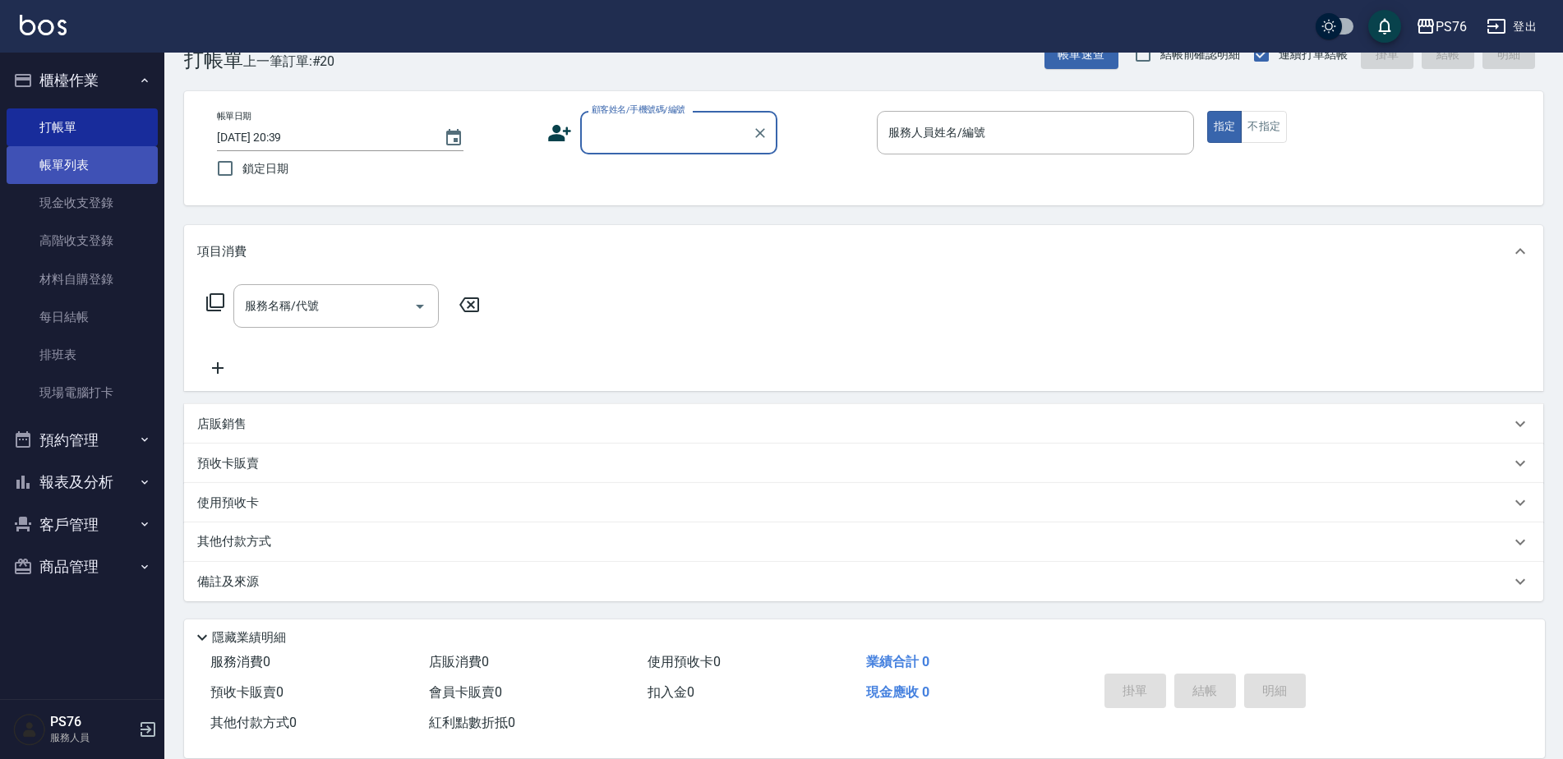
drag, startPoint x: 63, startPoint y: 173, endPoint x: 103, endPoint y: 157, distance: 42.7
click at [63, 173] on link "帳單列表" at bounding box center [82, 165] width 151 height 38
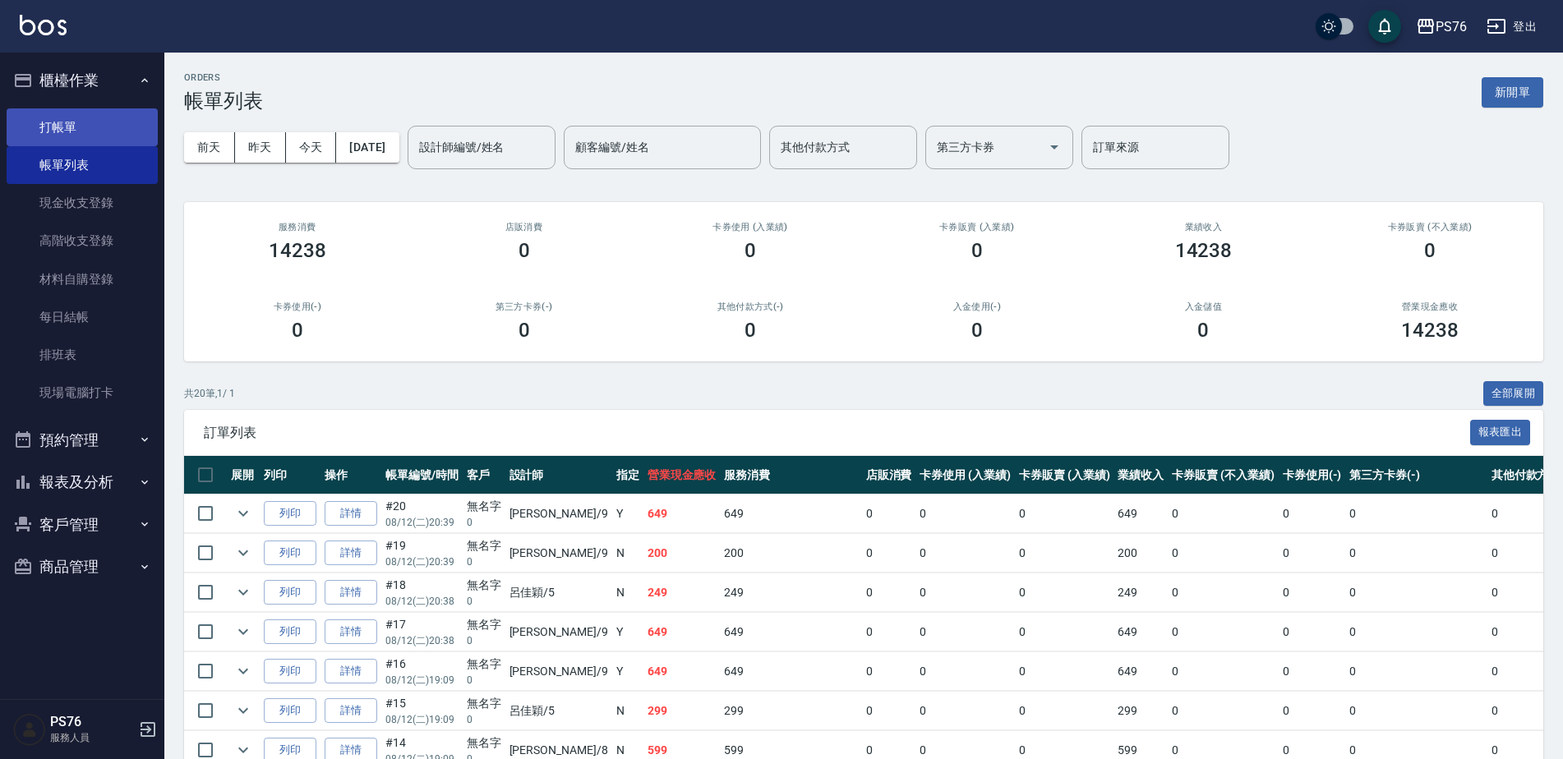
click at [86, 115] on link "打帳單" at bounding box center [82, 127] width 151 height 38
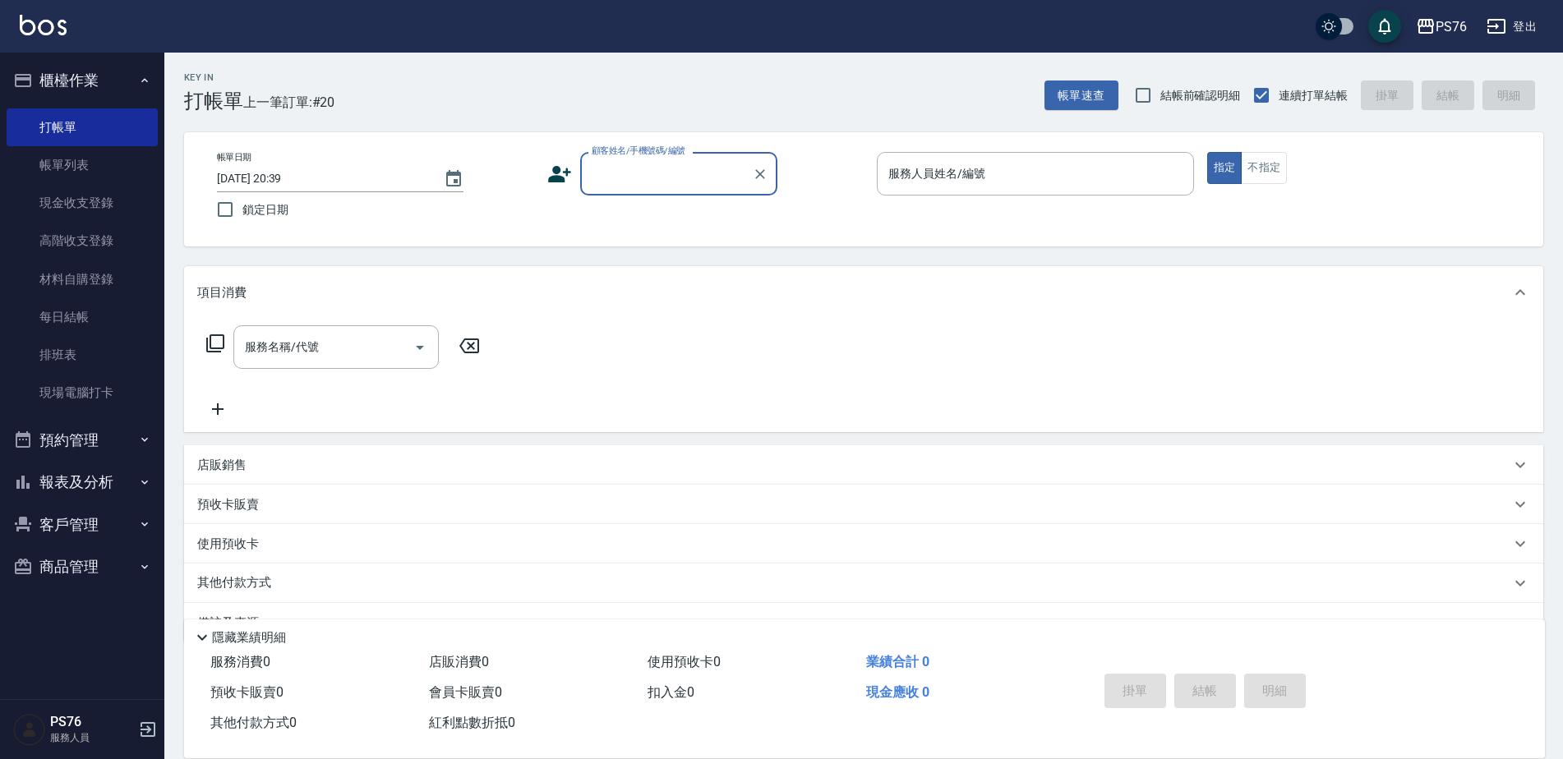
click at [667, 182] on input "顧客姓名/手機號碼/編號" at bounding box center [666, 173] width 158 height 29
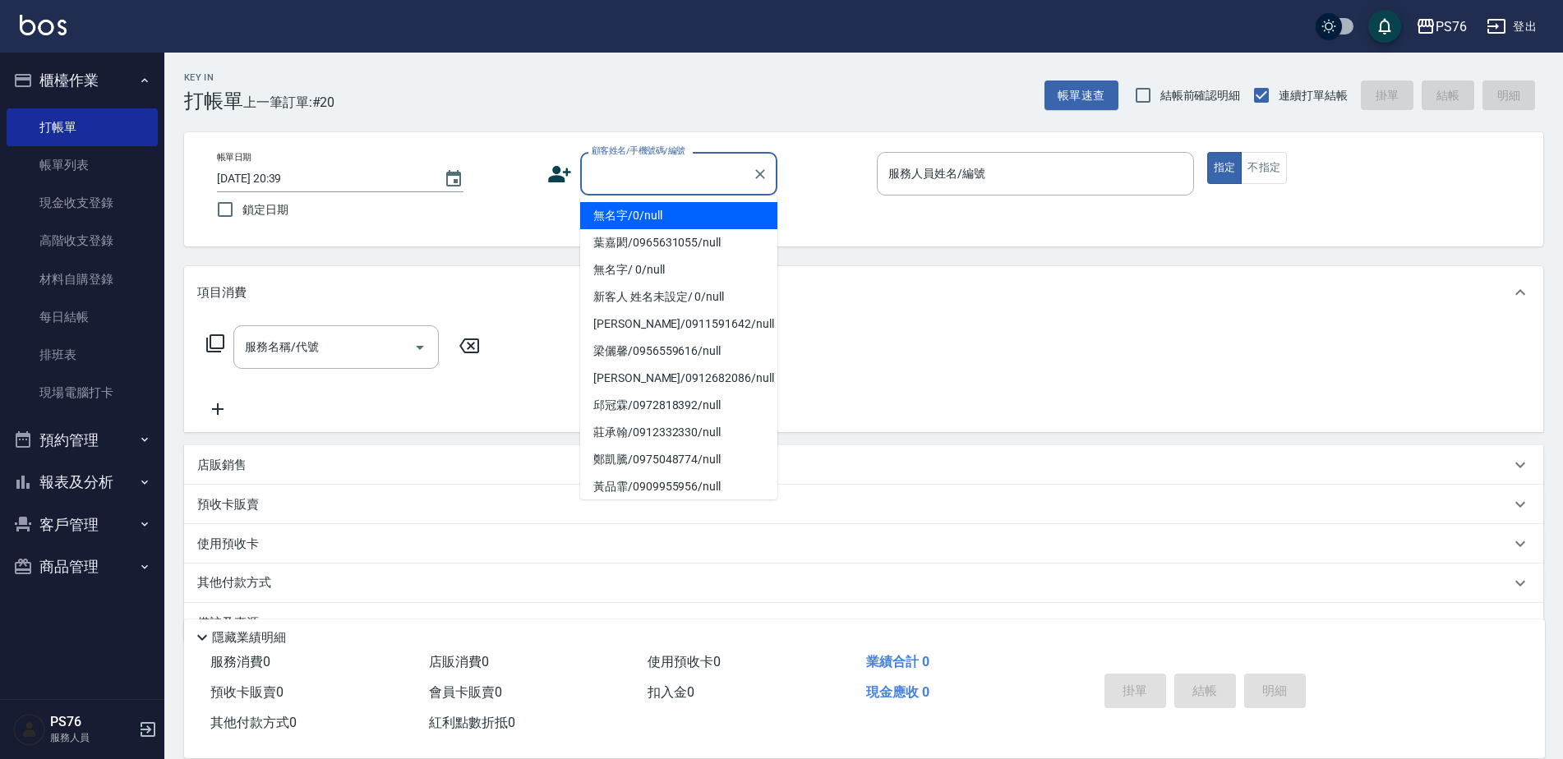
type input "無名字/0/null"
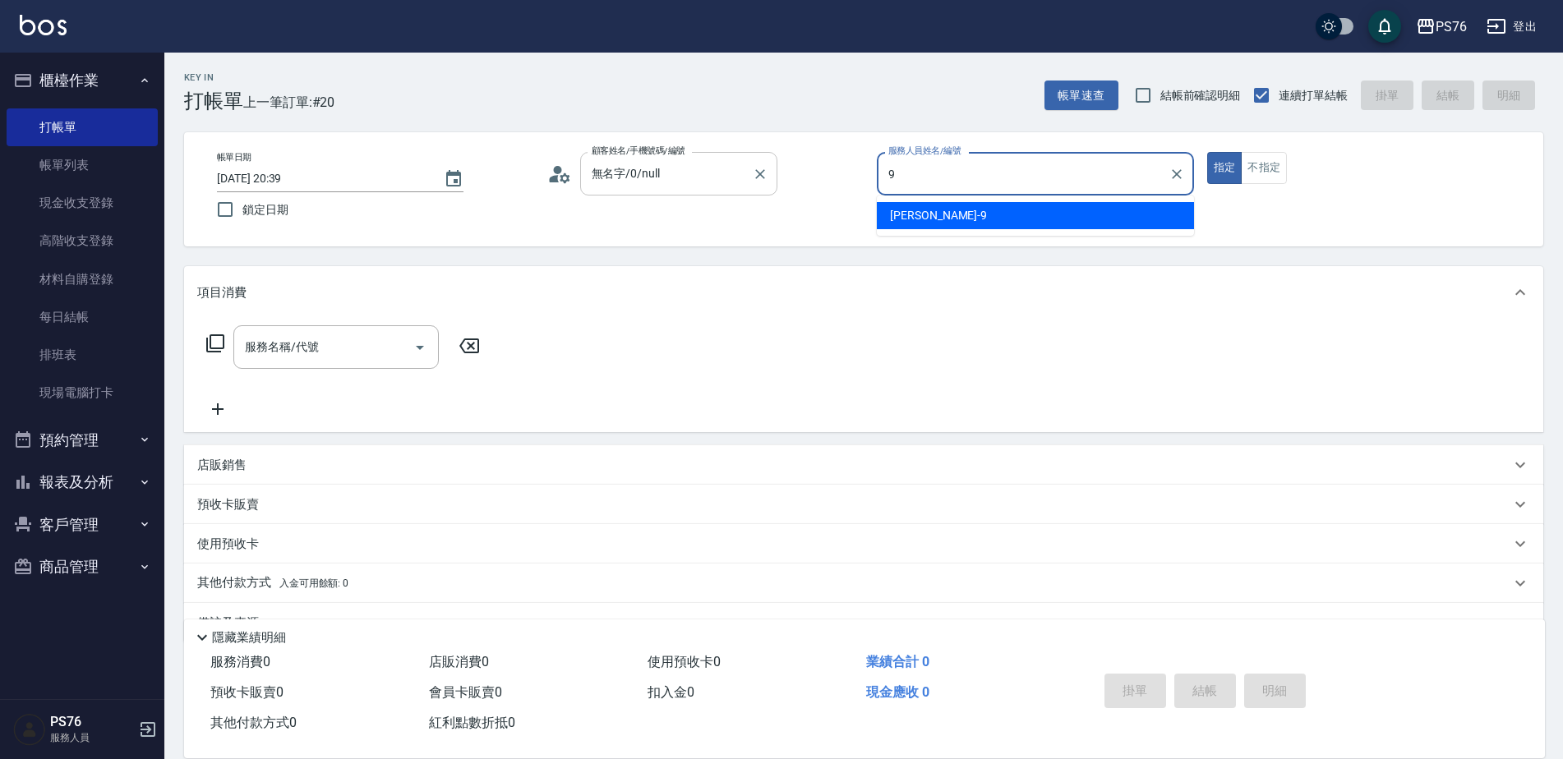
type input "劉憶彤-9"
type button "true"
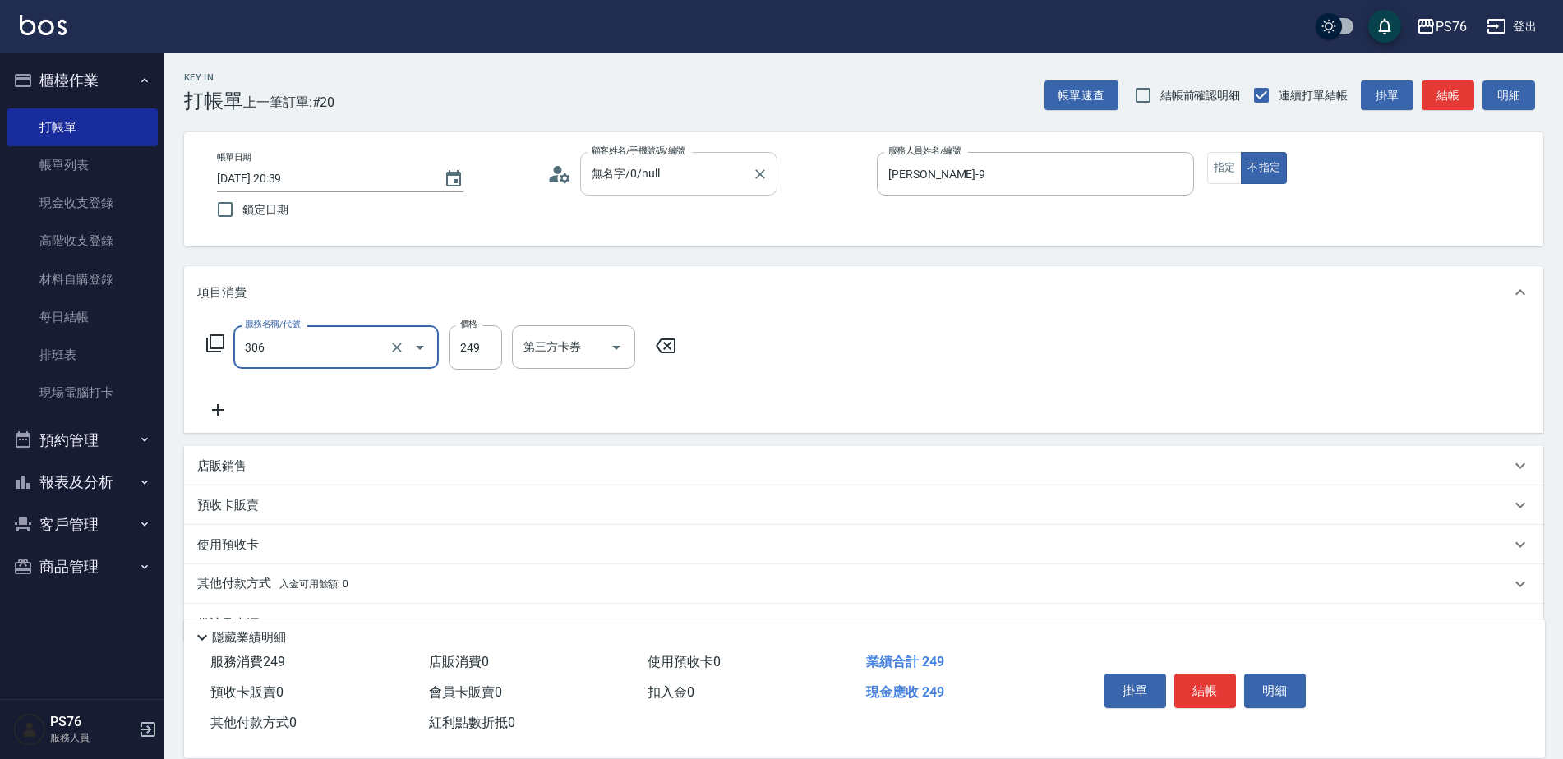
type input "剪髮(306)"
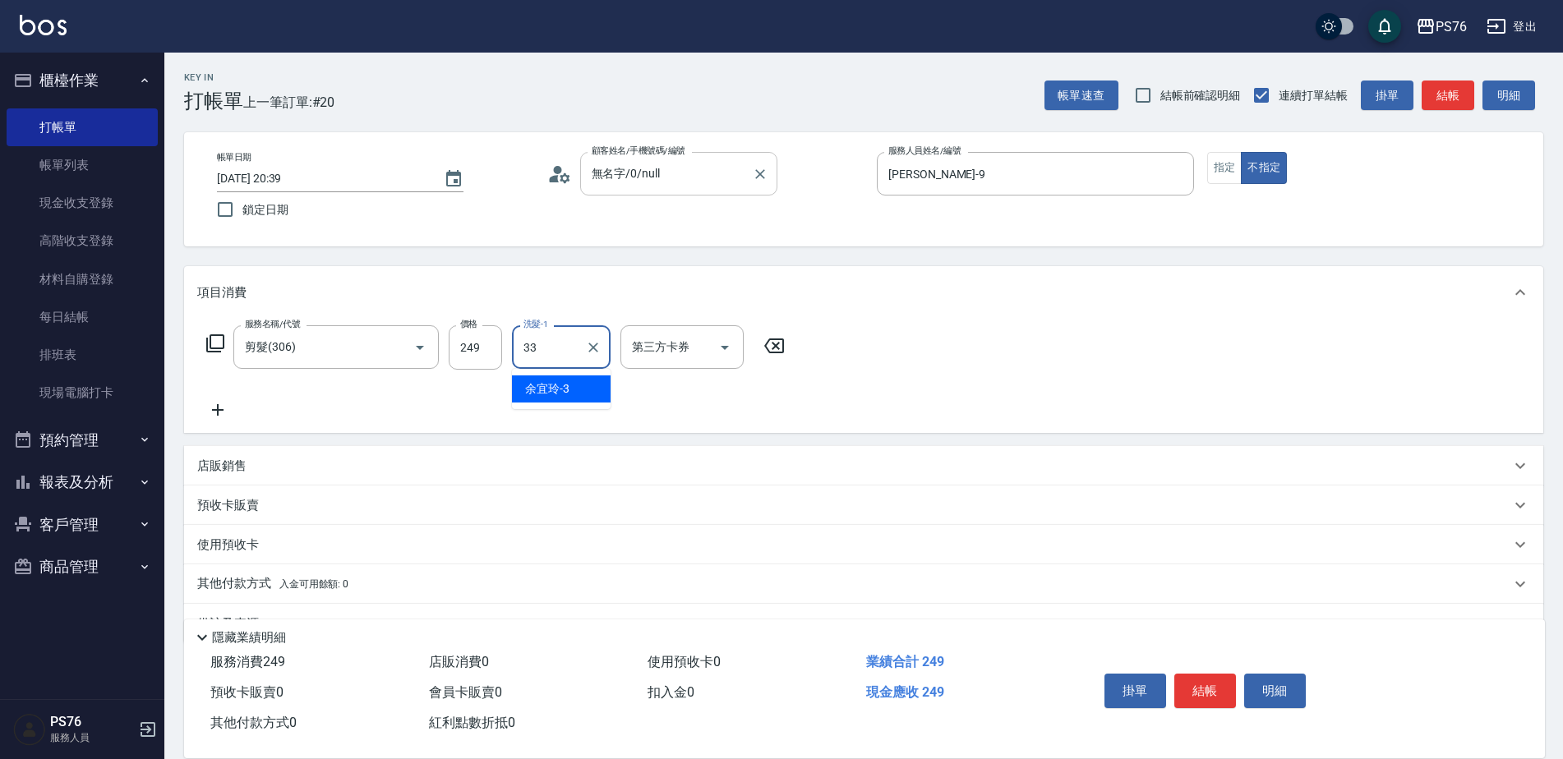
type input "李宇喬-33"
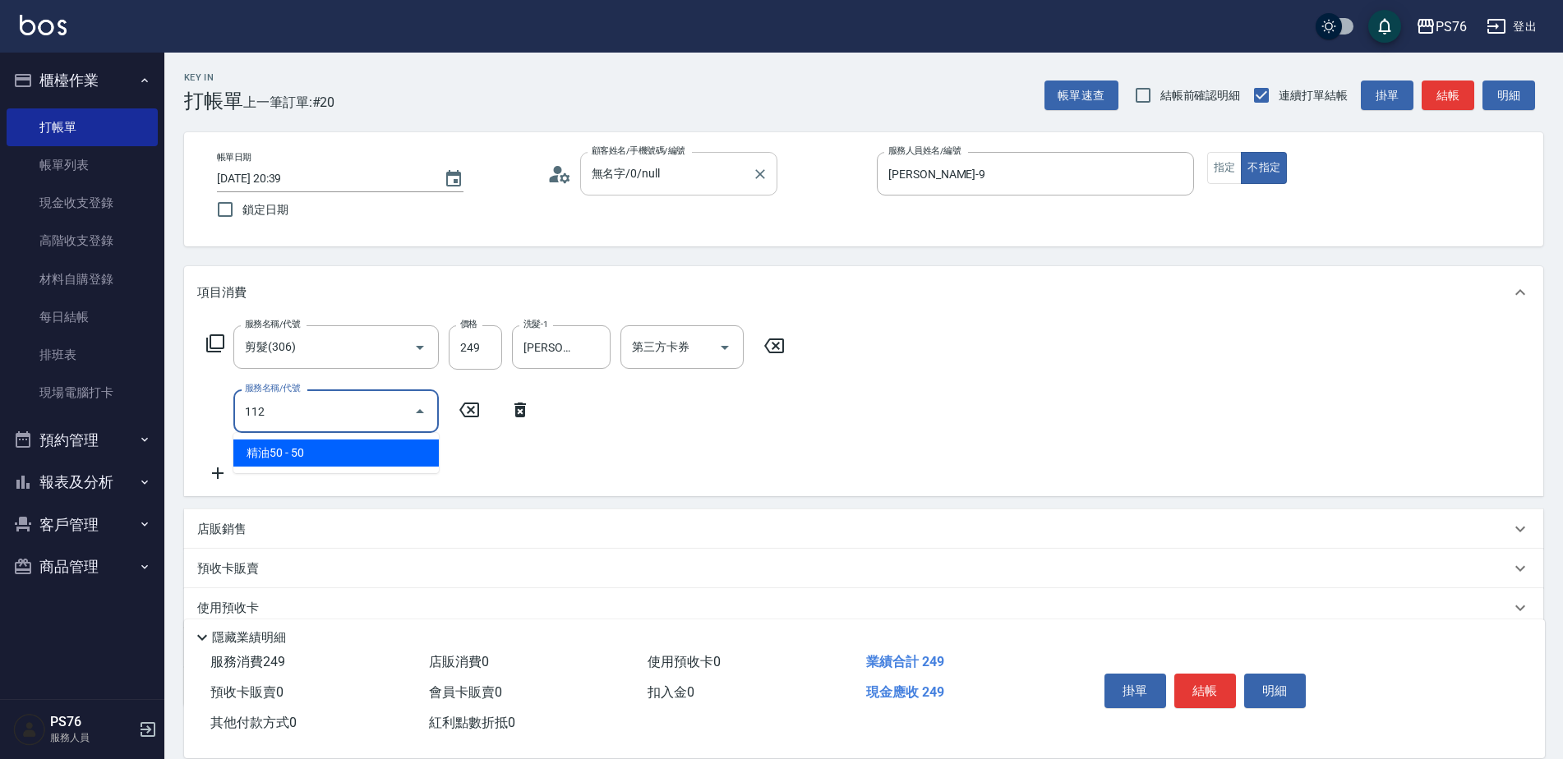
type input "精油50(112)"
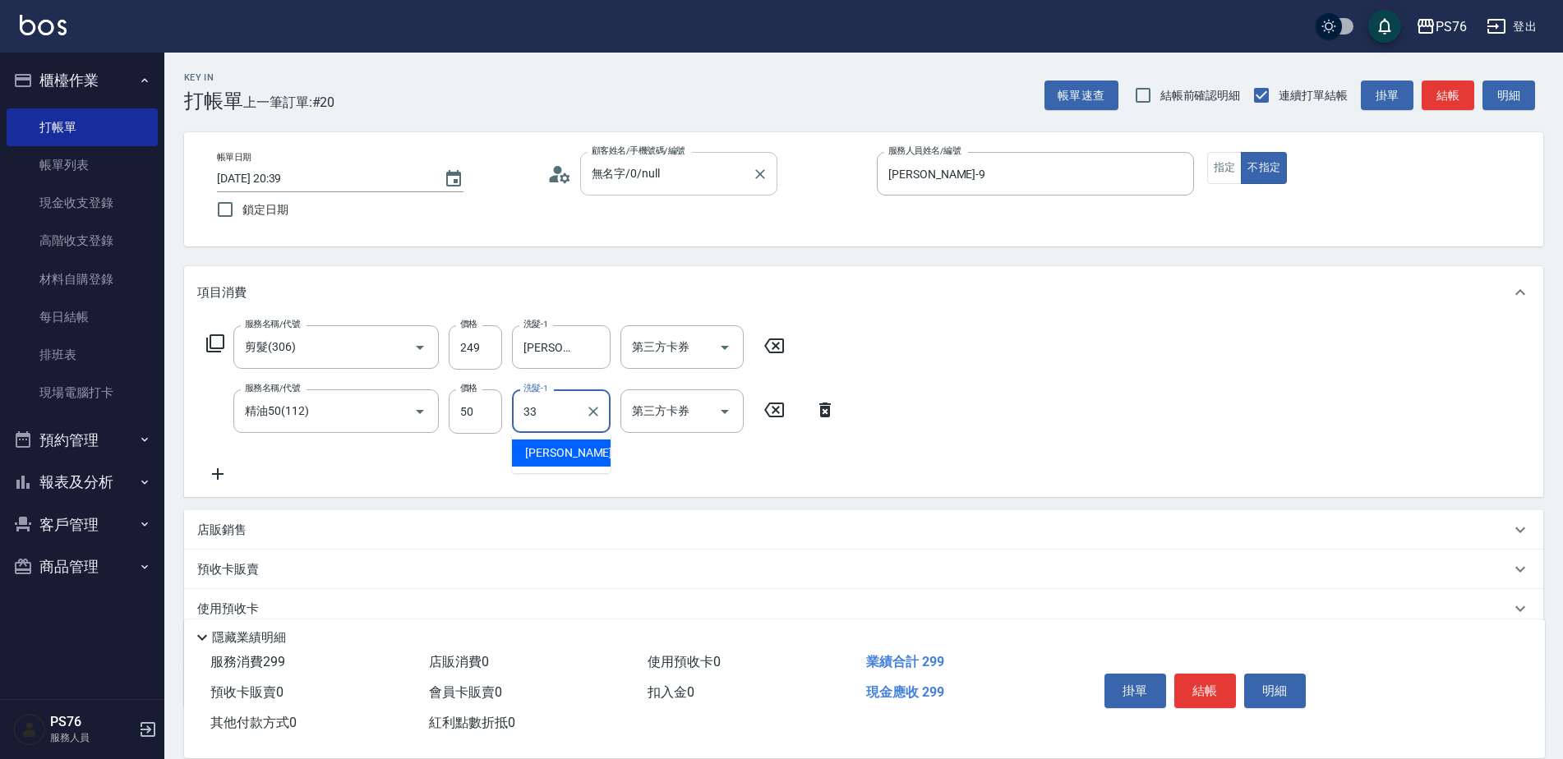
type input "李宇喬-33"
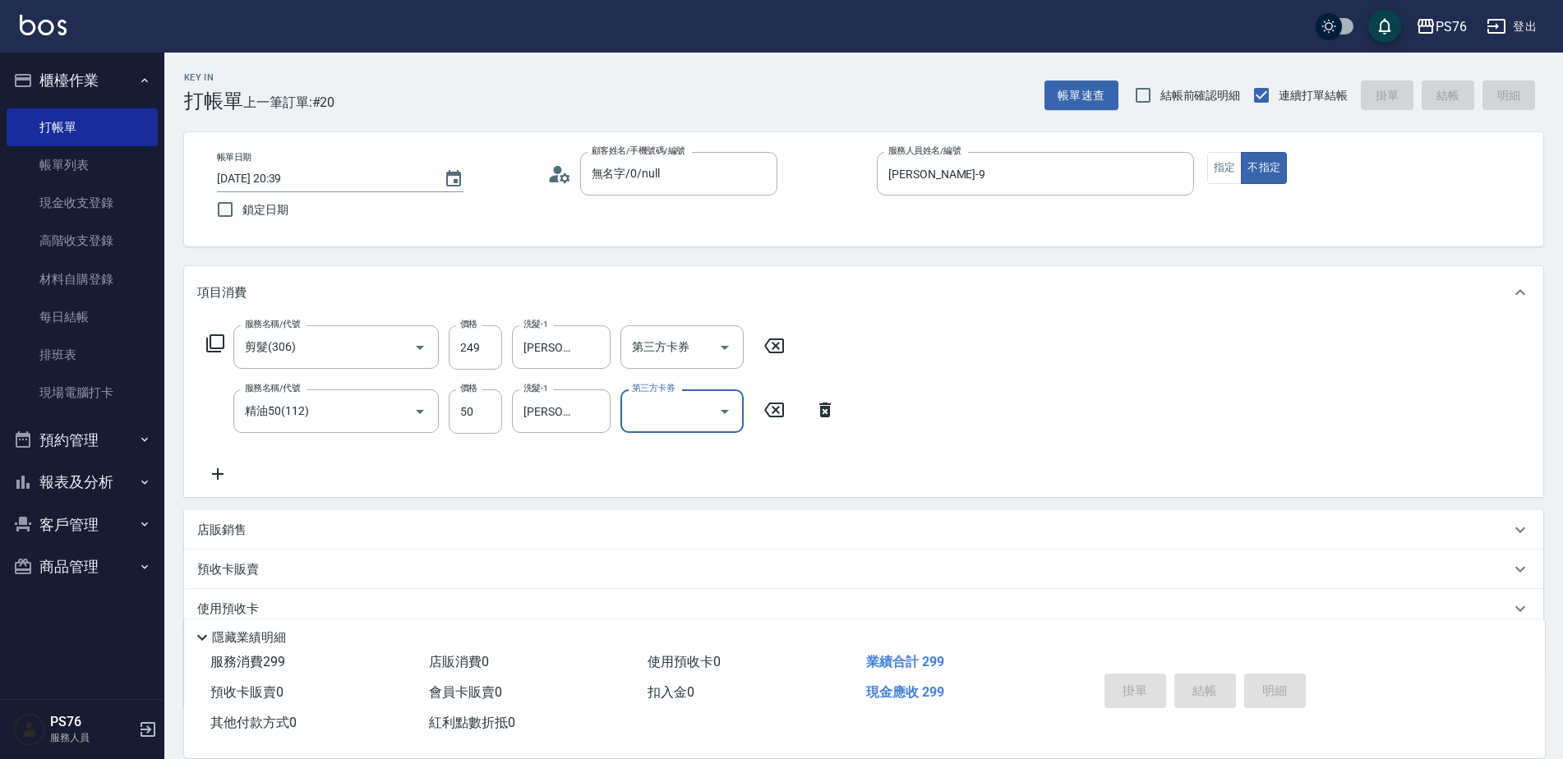
type input "2025/08/12 20:56"
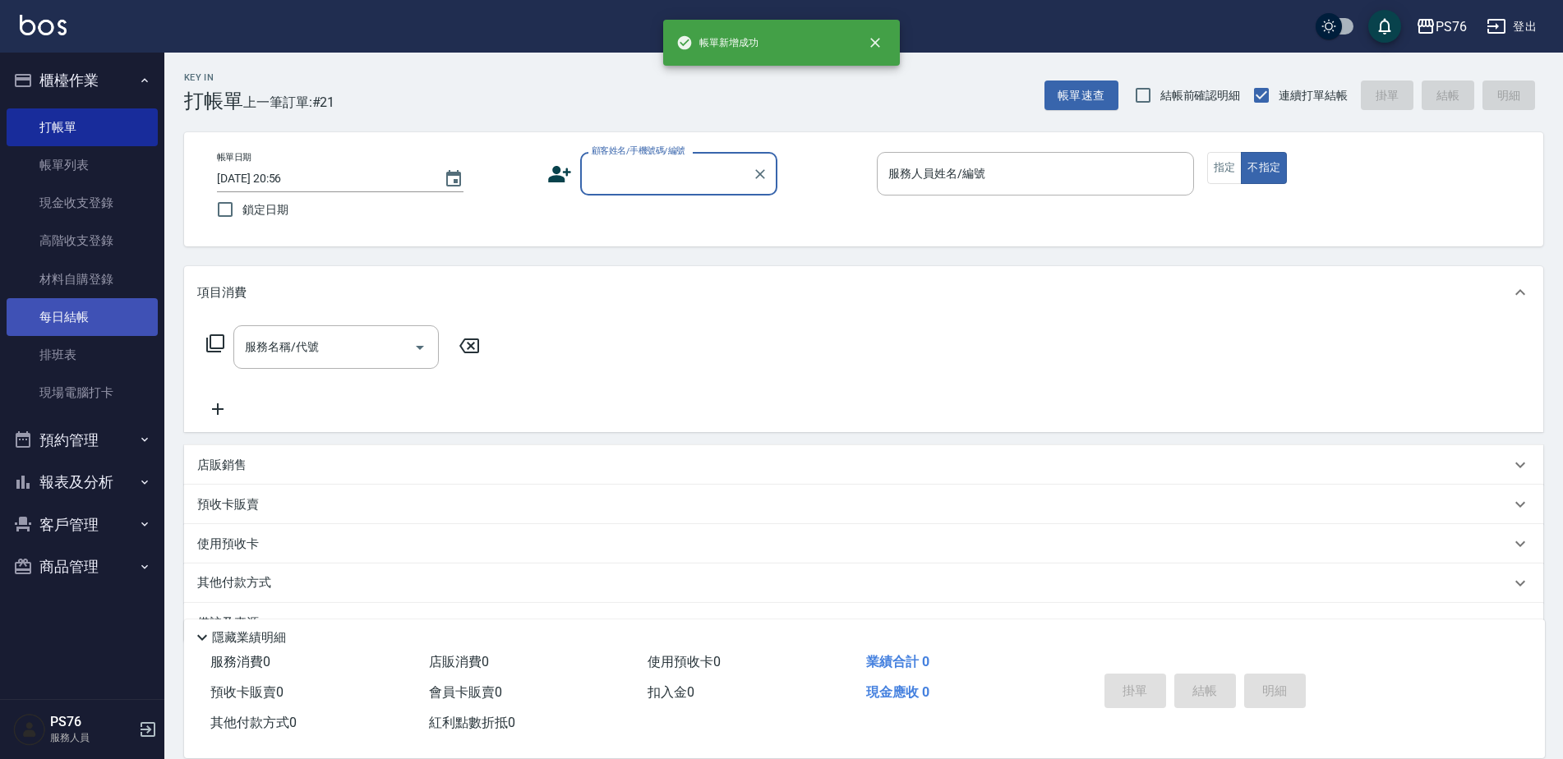
click at [75, 326] on link "每日結帳" at bounding box center [82, 317] width 151 height 38
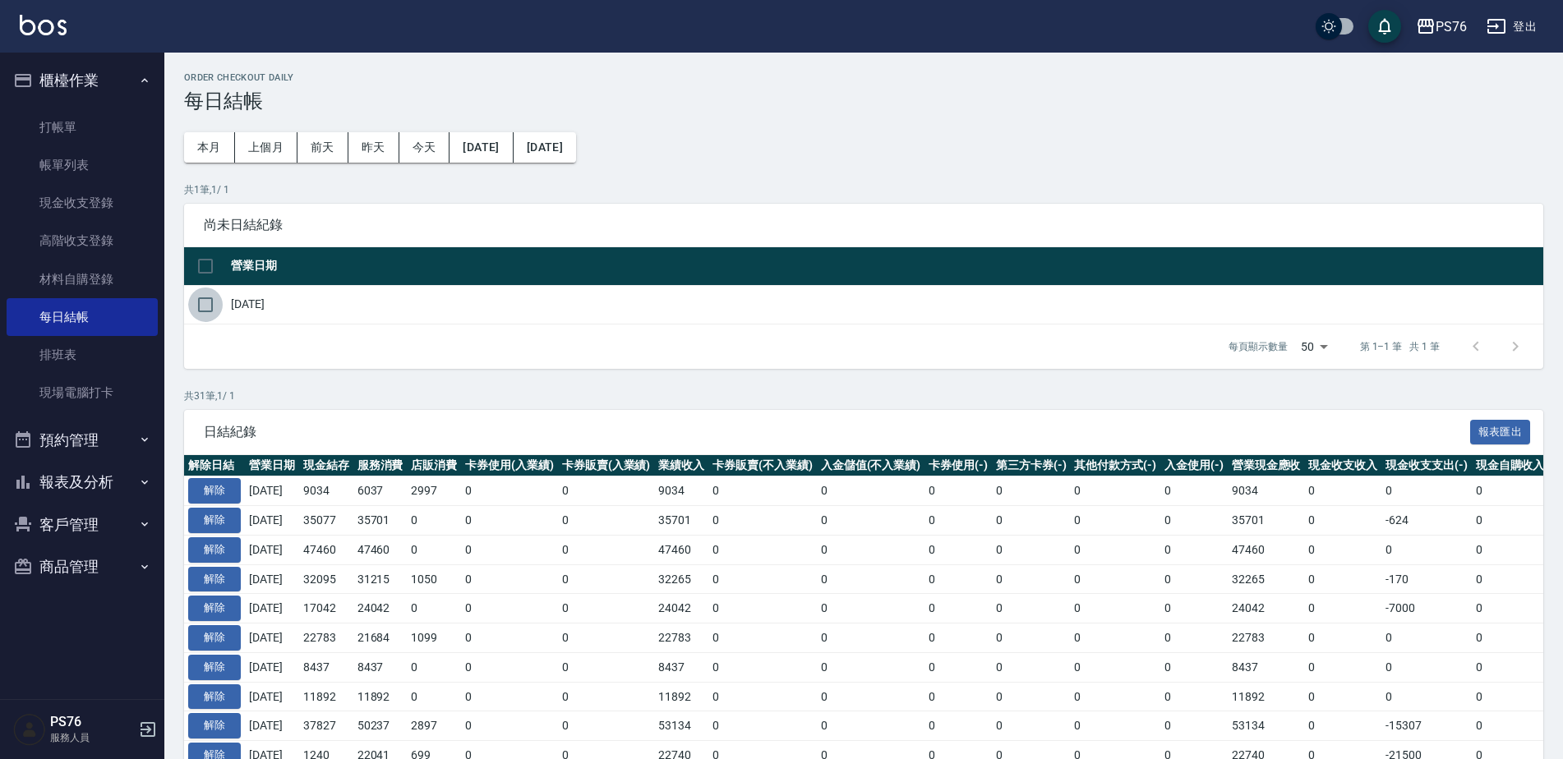
click at [207, 305] on input "checkbox" at bounding box center [205, 305] width 35 height 35
checkbox input "true"
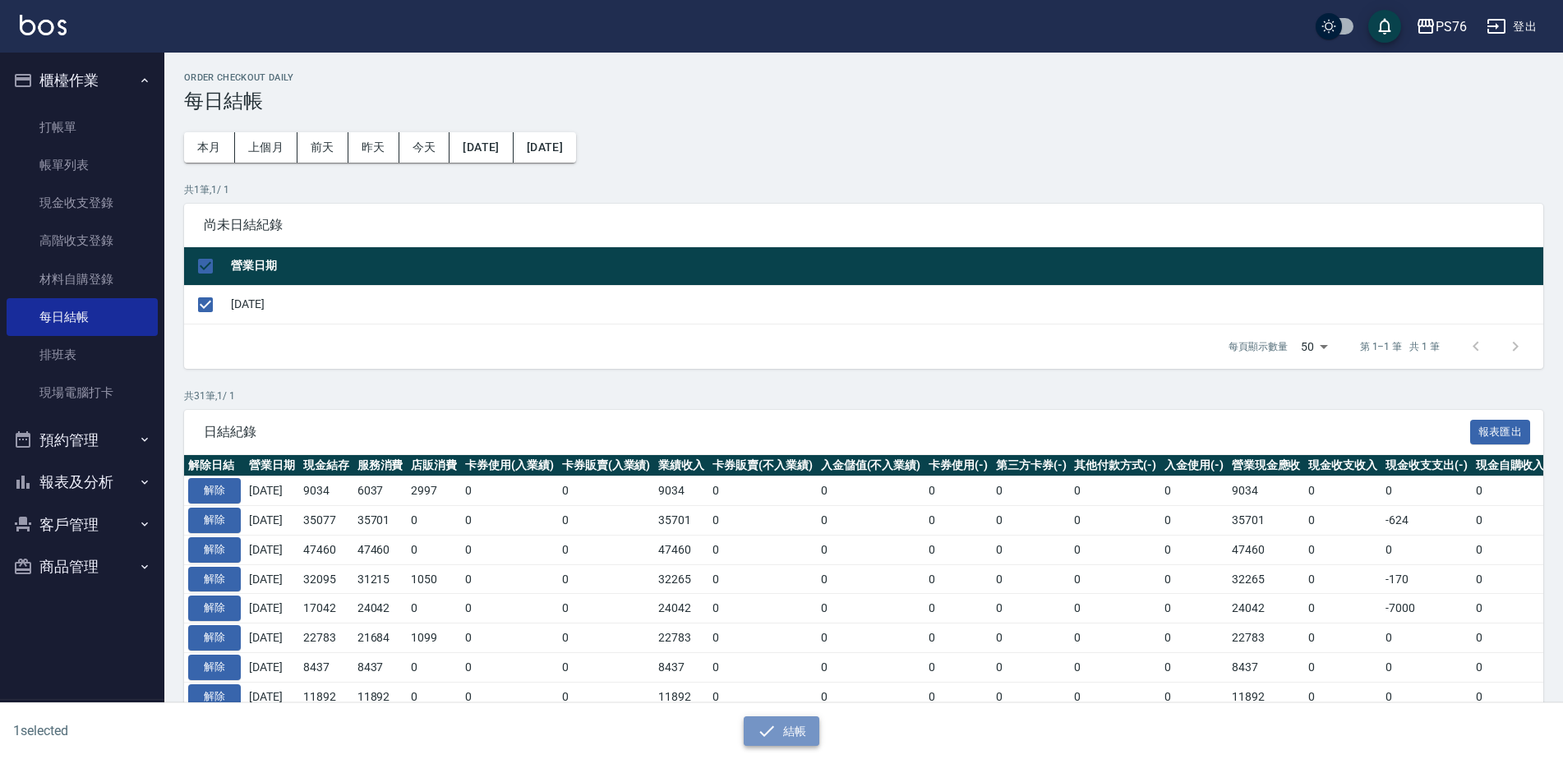
click at [804, 728] on button "結帳" at bounding box center [782, 731] width 76 height 30
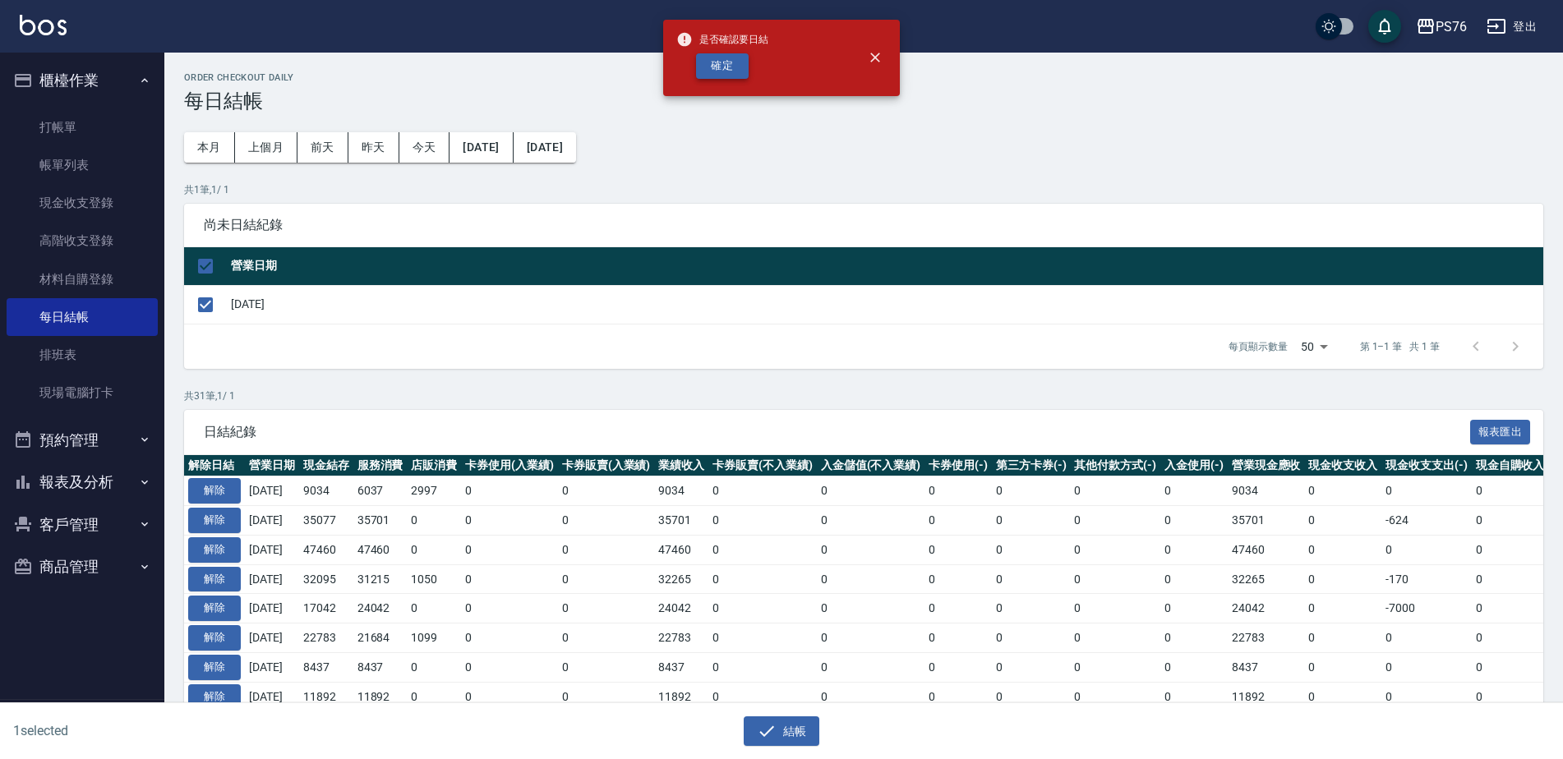
click at [742, 65] on button "確定" at bounding box center [722, 65] width 53 height 25
checkbox input "false"
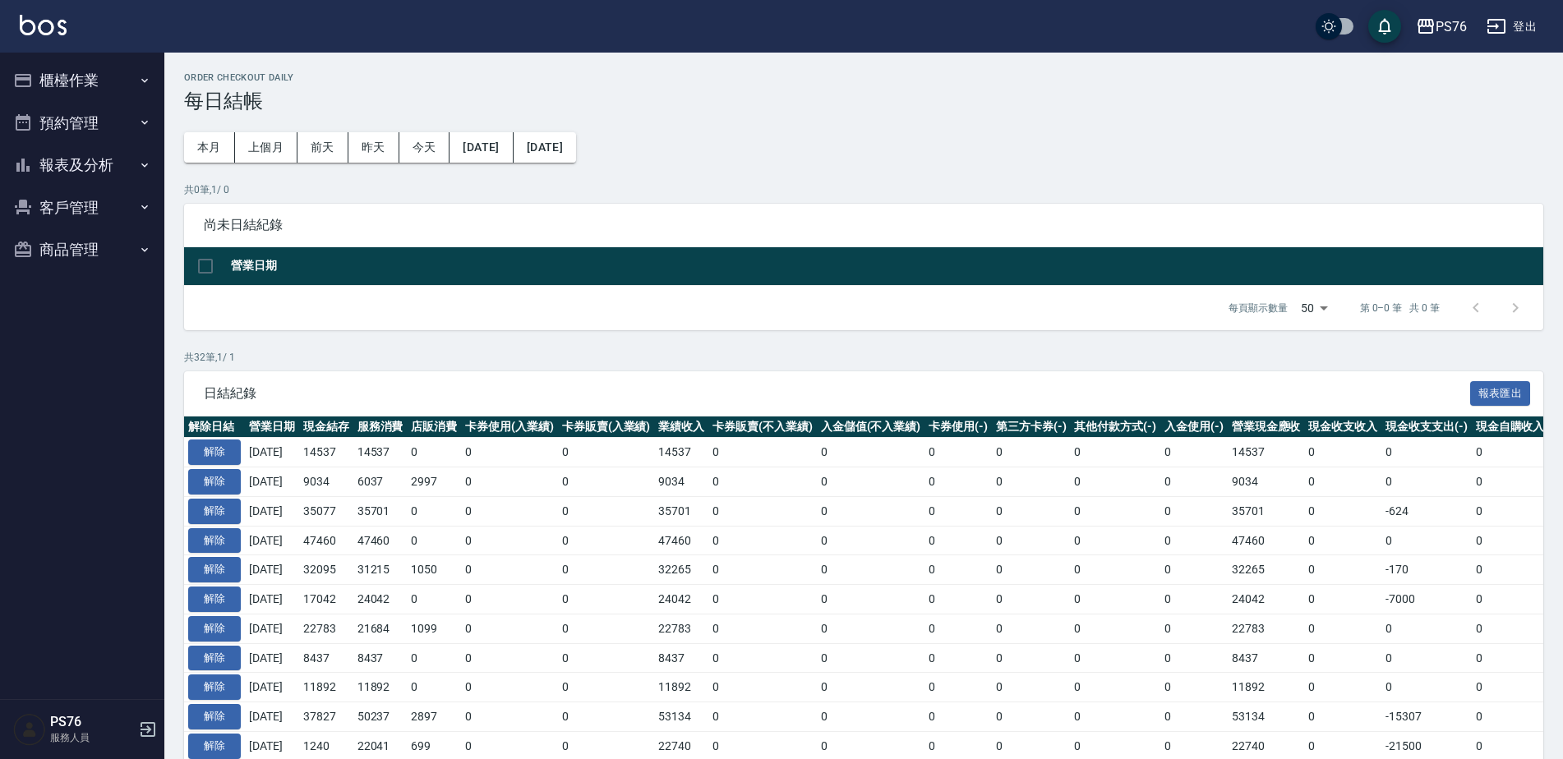
click at [105, 161] on button "報表及分析" at bounding box center [82, 165] width 151 height 43
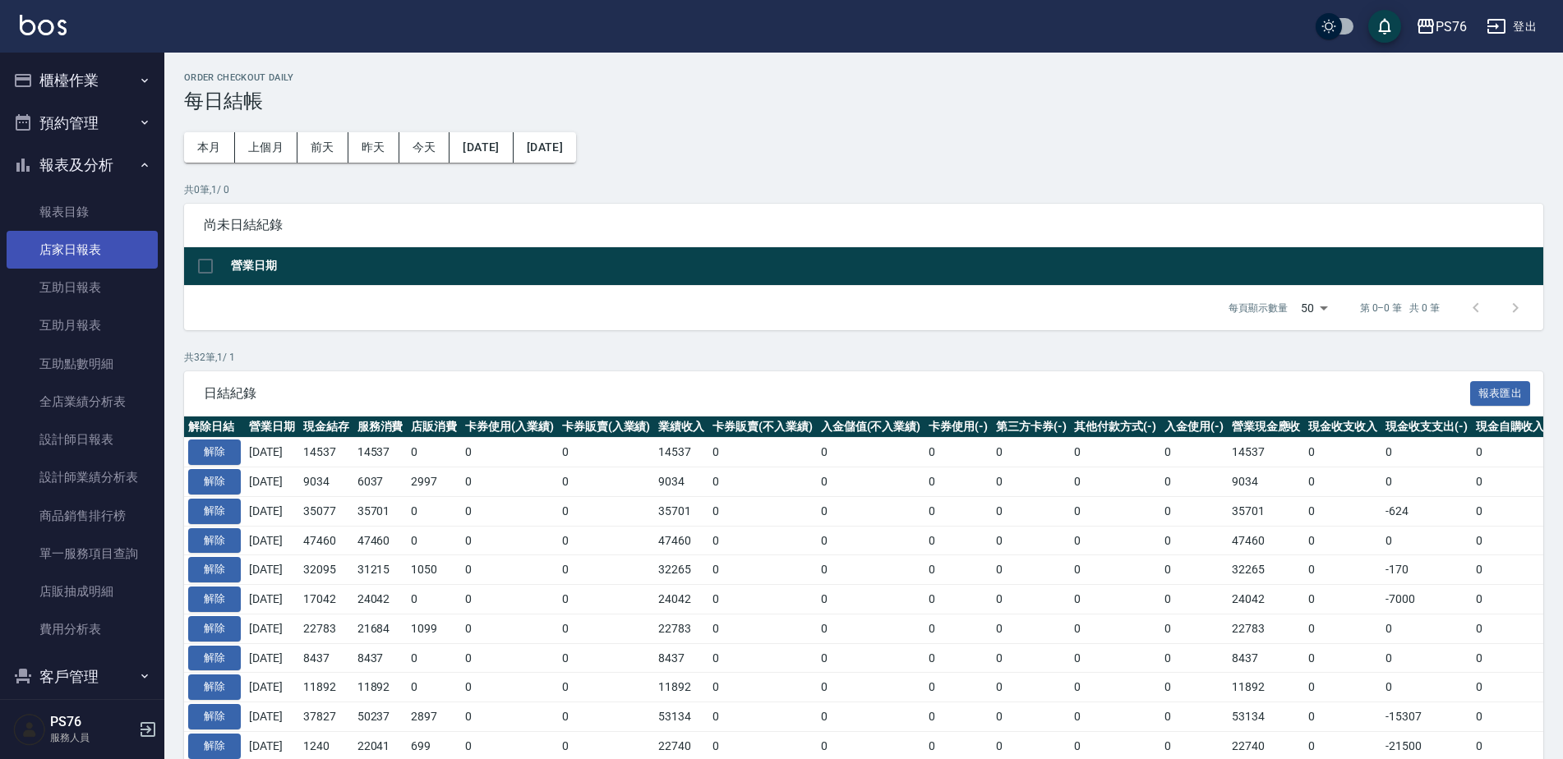
click at [103, 251] on link "店家日報表" at bounding box center [82, 250] width 151 height 38
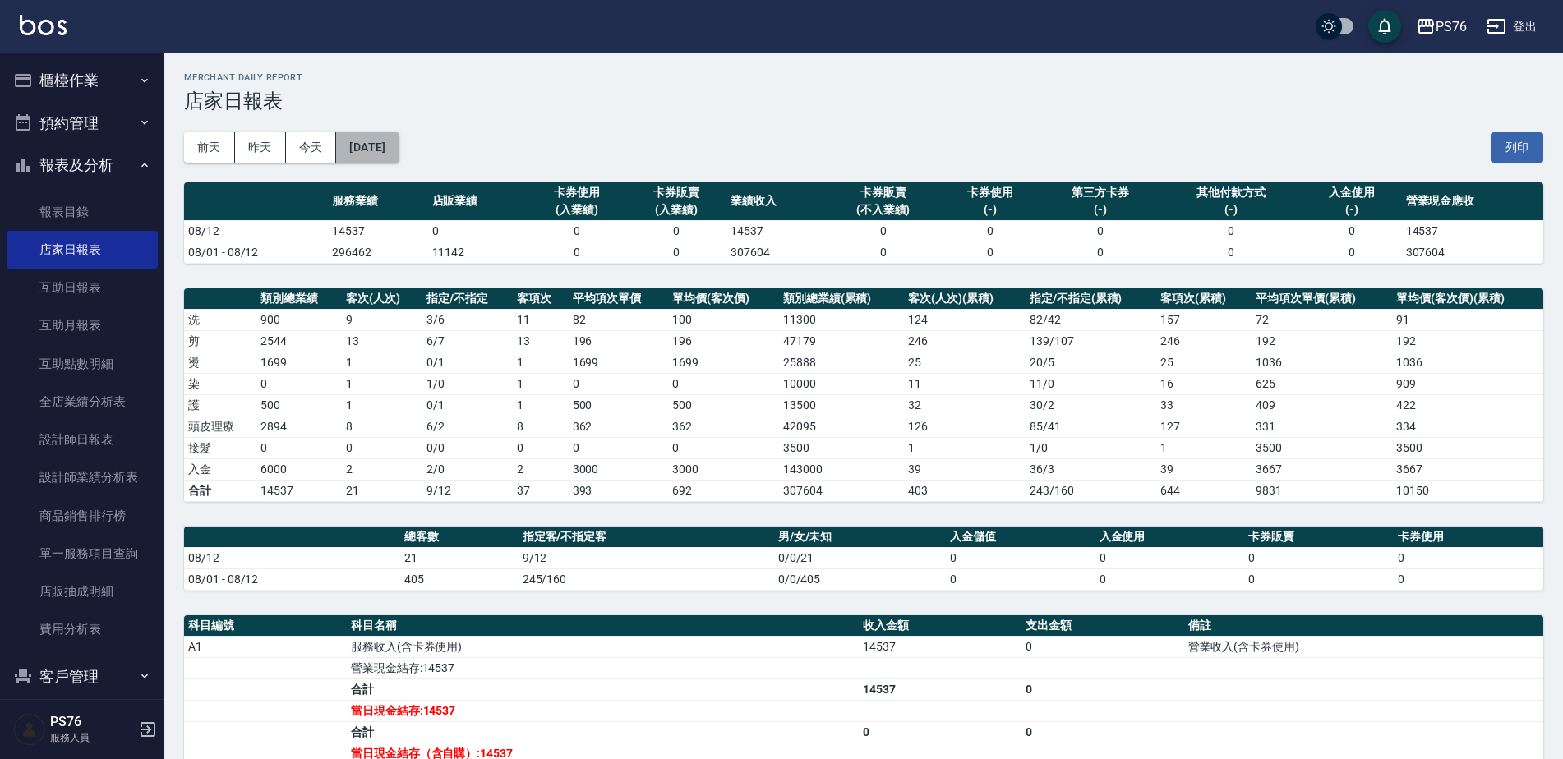
click at [398, 150] on button "2025/08/12" at bounding box center [367, 147] width 62 height 30
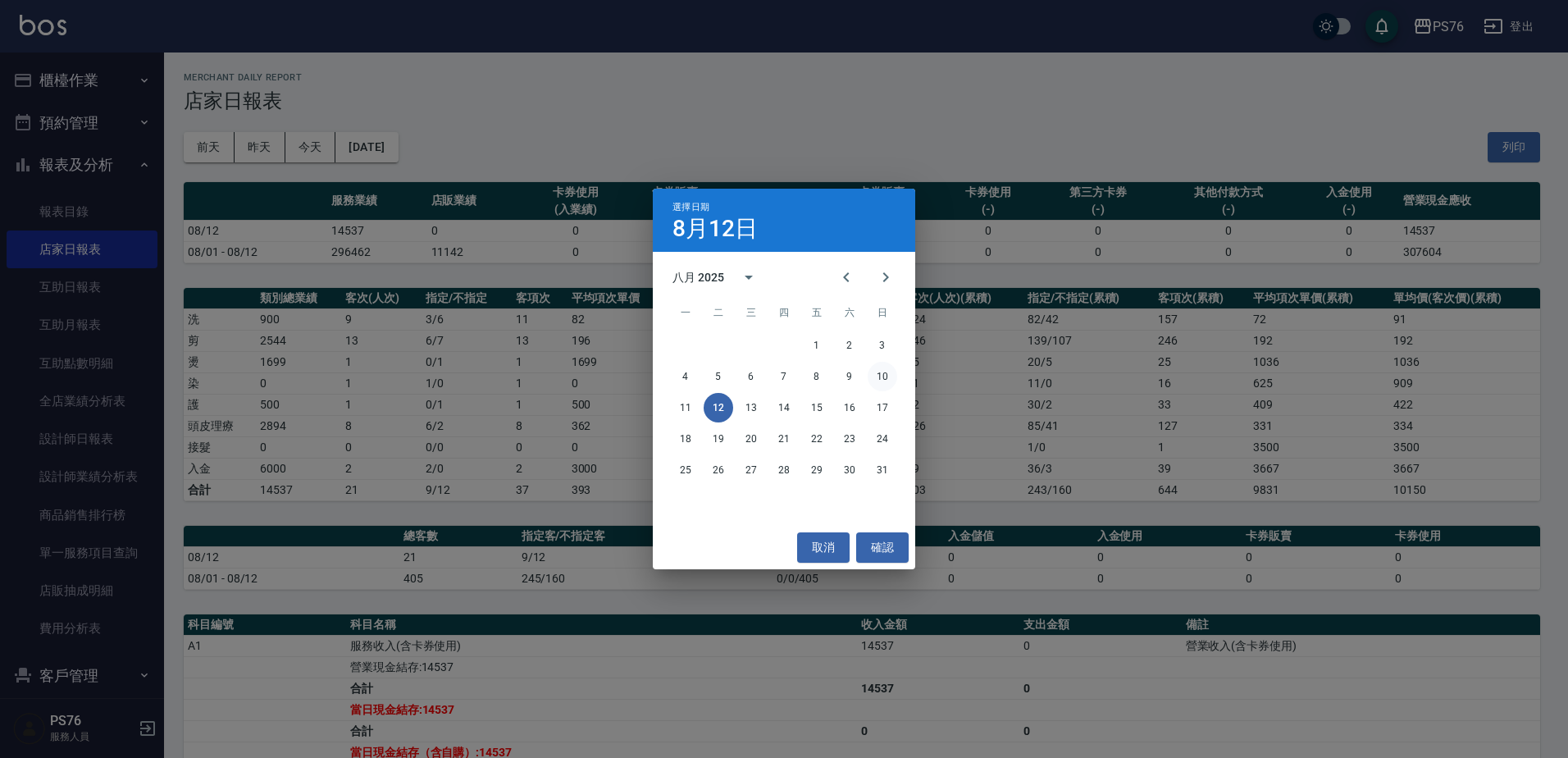
click at [890, 379] on button "10" at bounding box center [882, 377] width 30 height 30
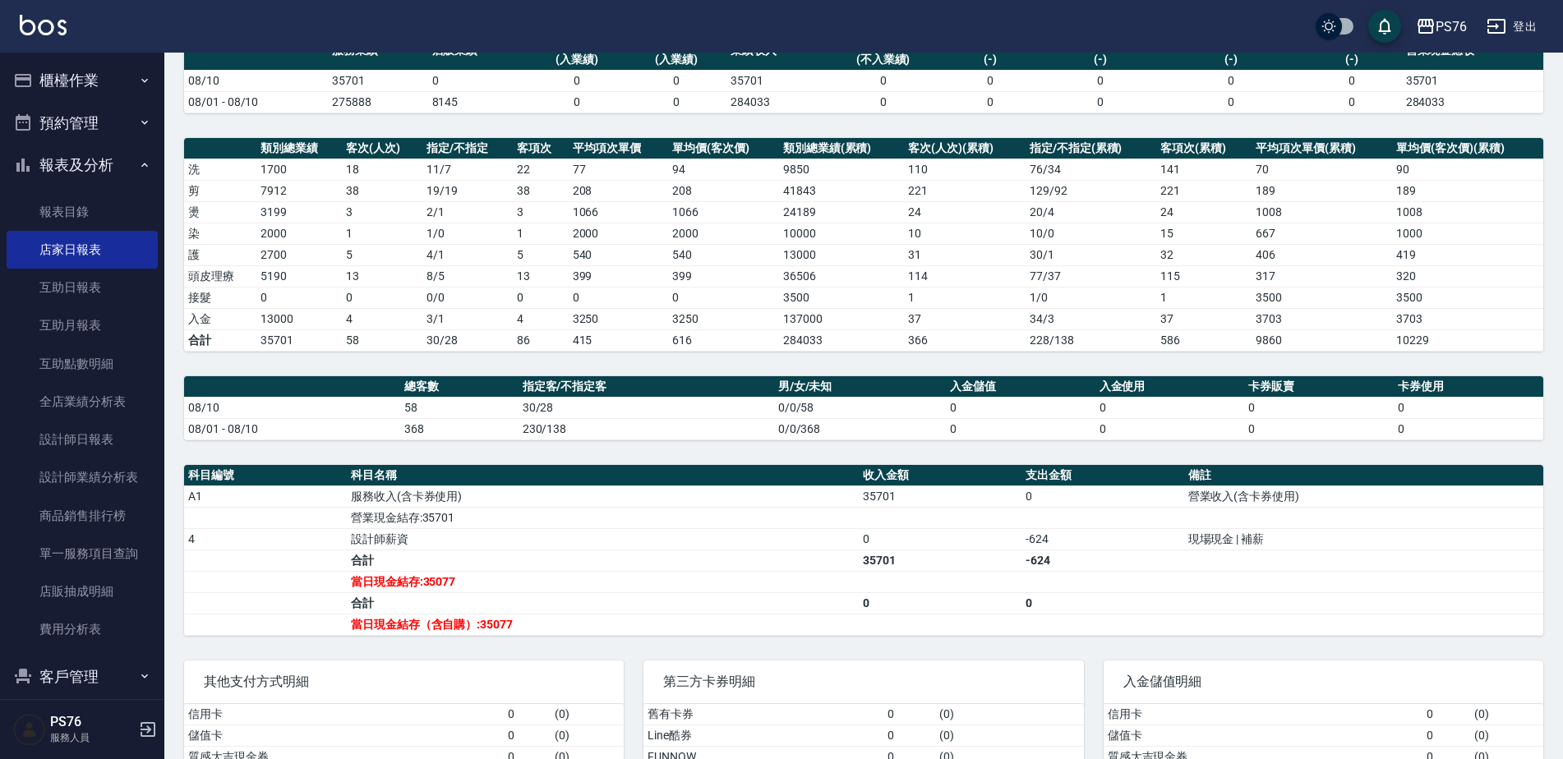
scroll to position [164, 0]
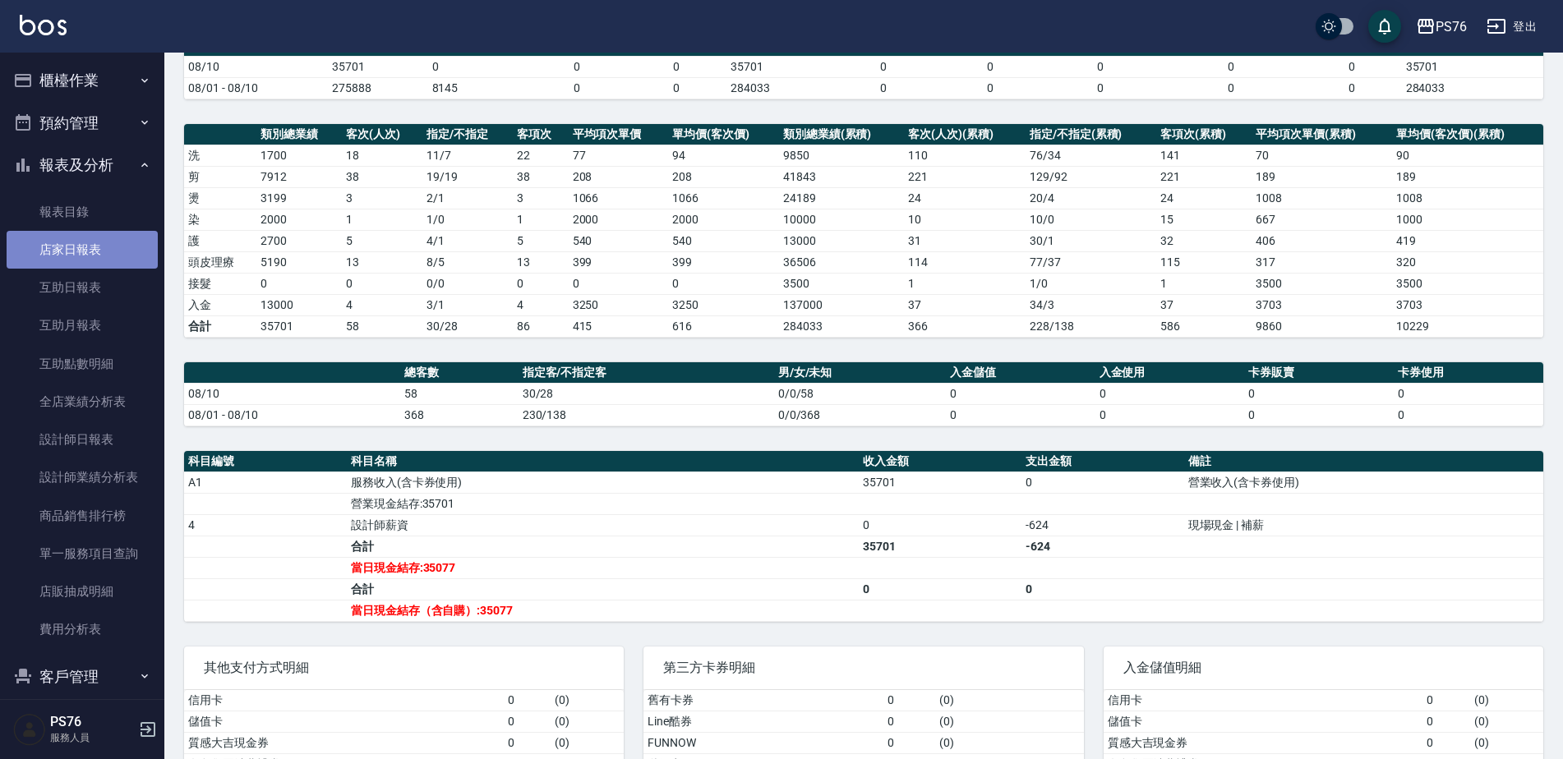
click at [93, 243] on link "店家日報表" at bounding box center [82, 250] width 151 height 38
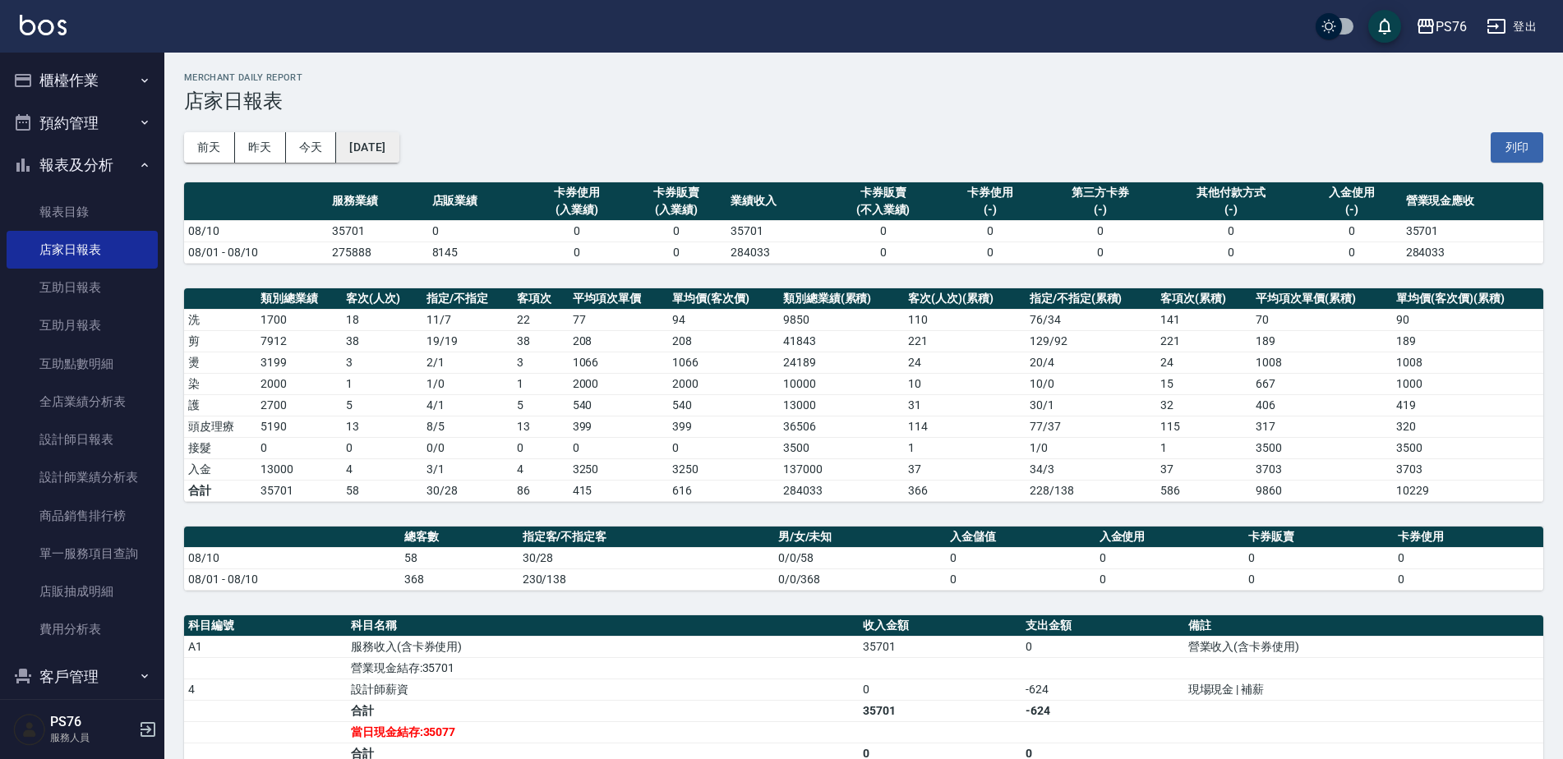
click at [398, 153] on button "2025/08/10" at bounding box center [367, 147] width 62 height 30
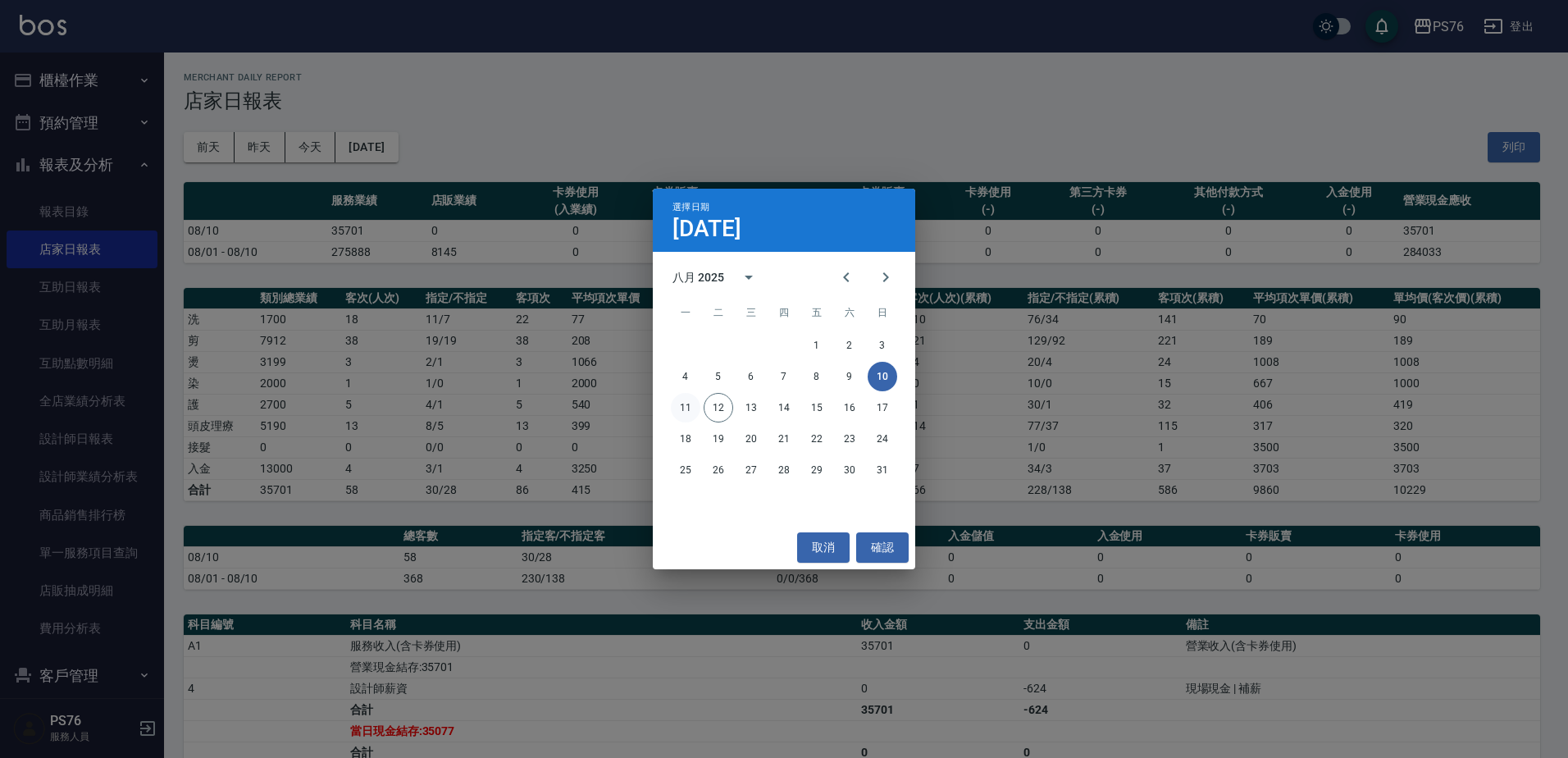
click at [678, 395] on button "11" at bounding box center [686, 408] width 30 height 30
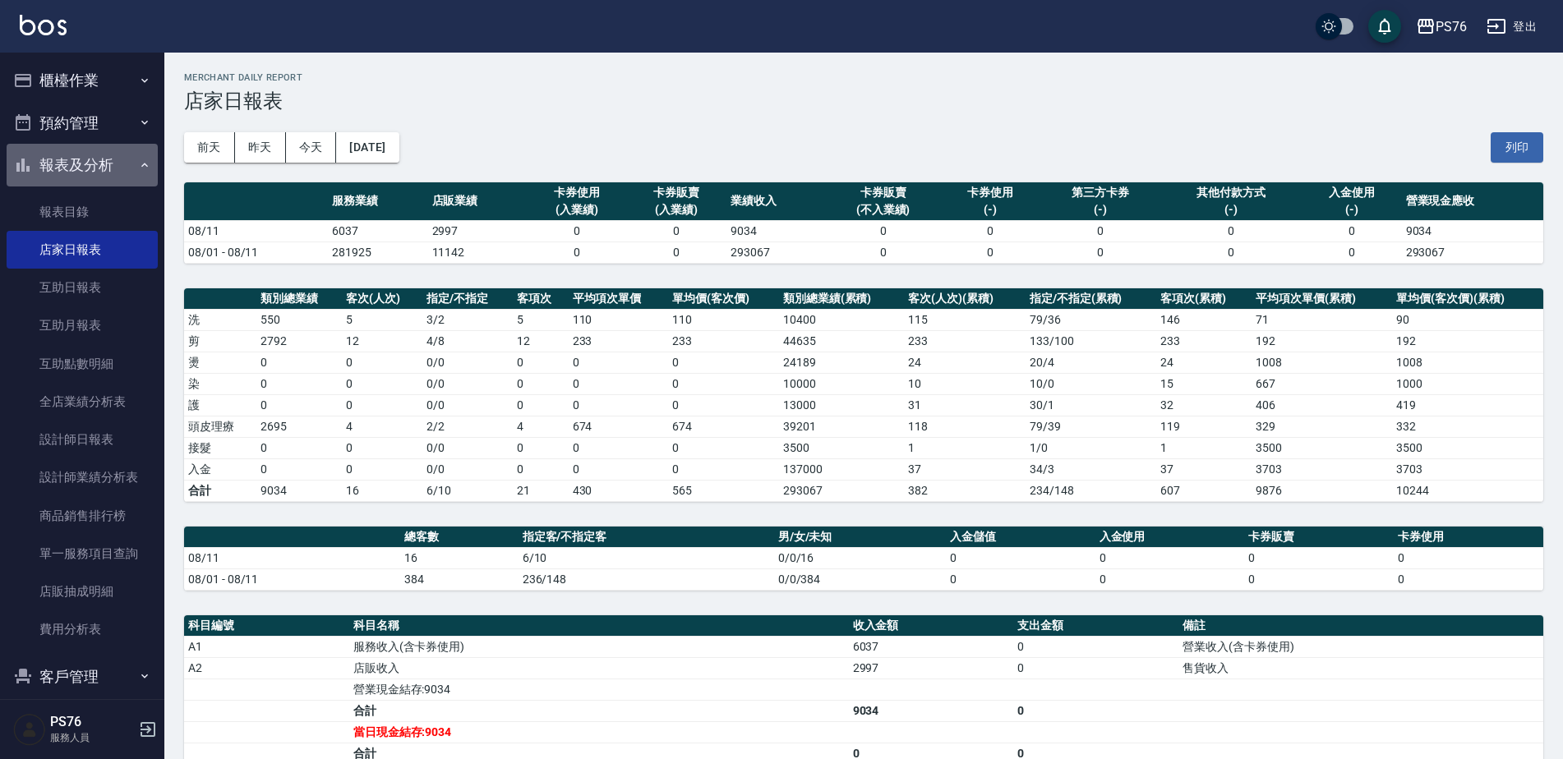
click at [104, 169] on button "報表及分析" at bounding box center [82, 165] width 151 height 43
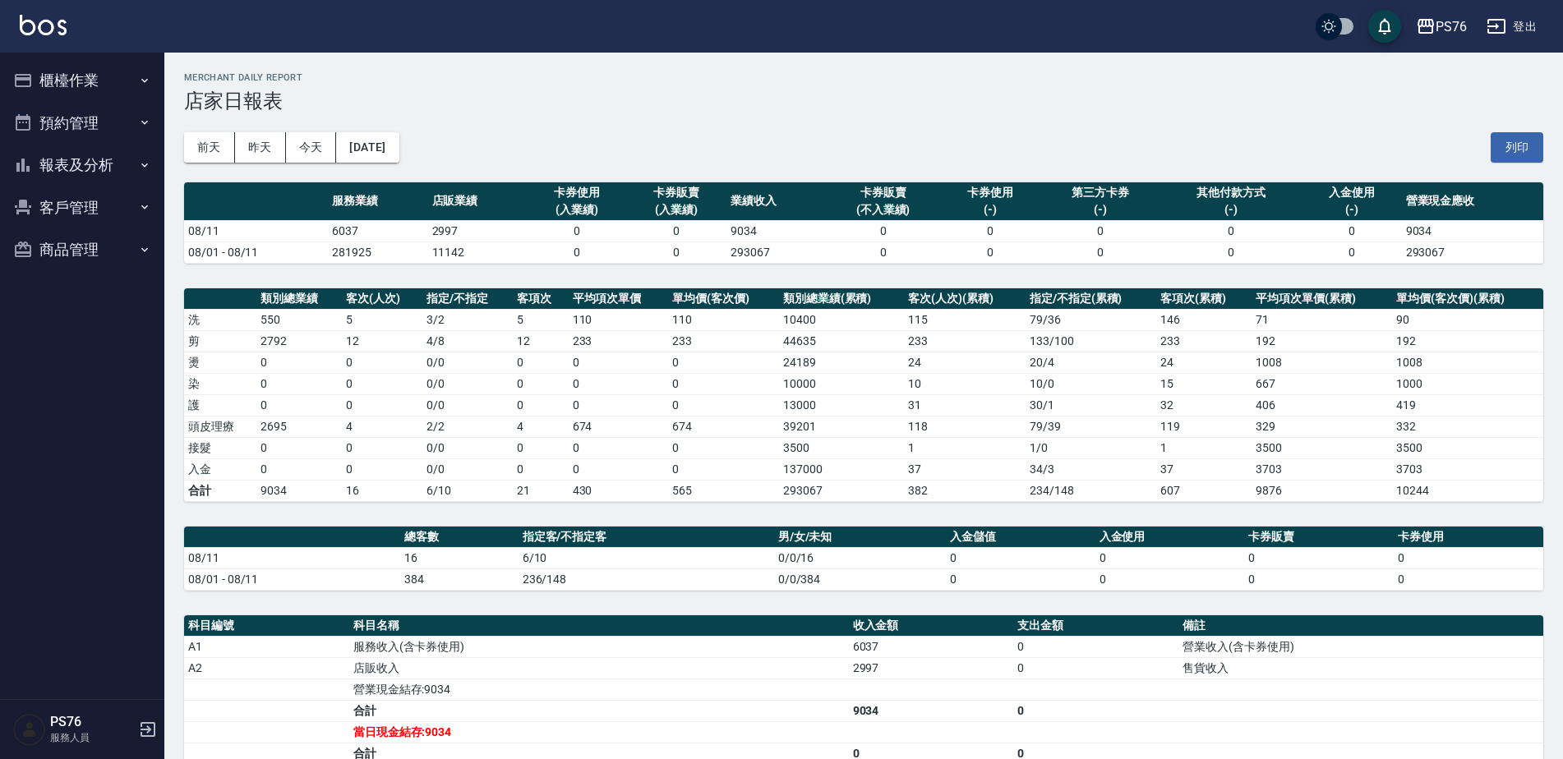
click at [113, 86] on button "櫃檯作業" at bounding box center [82, 80] width 151 height 43
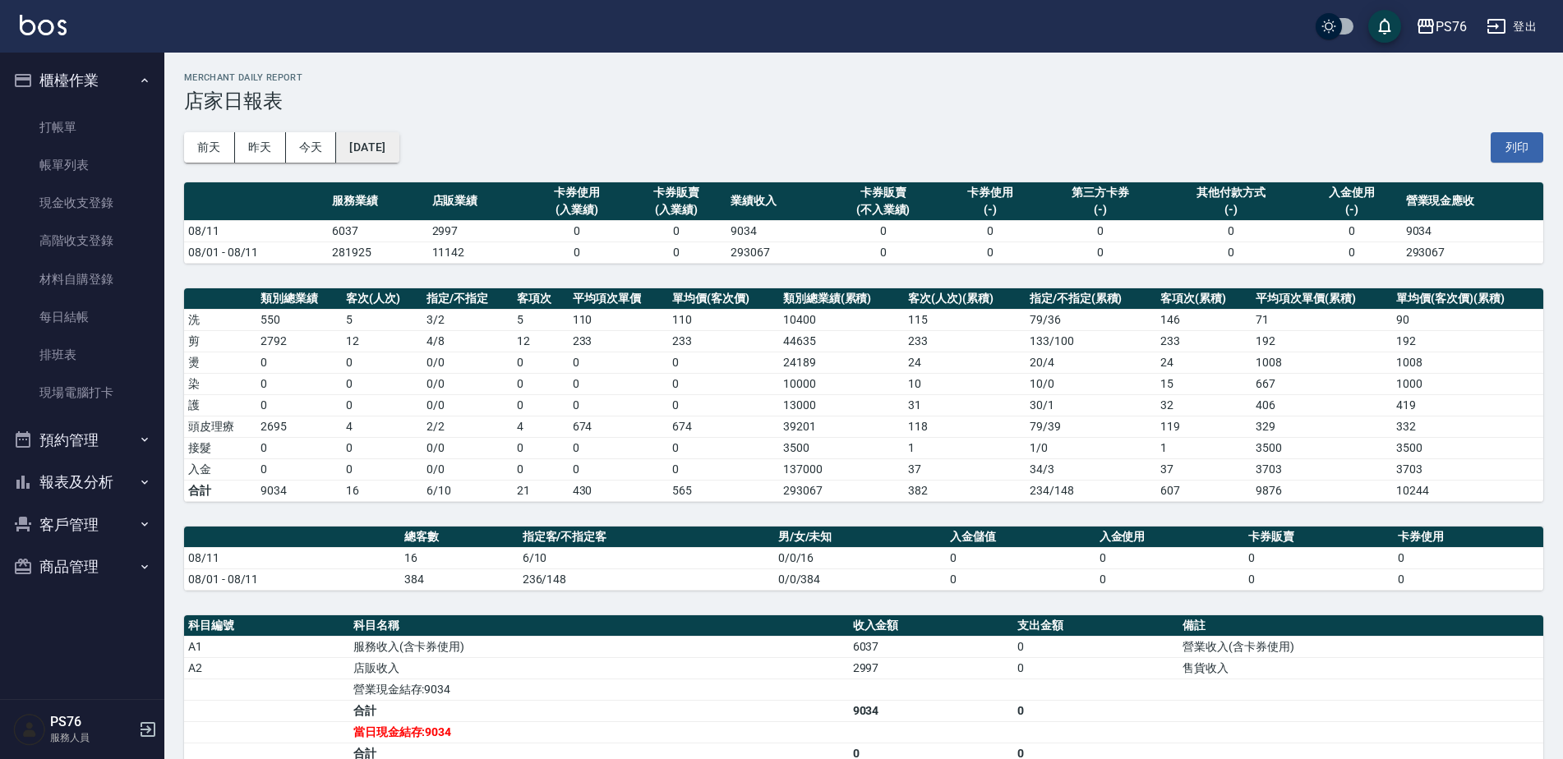
click at [391, 155] on button "2025/08/11" at bounding box center [367, 147] width 62 height 30
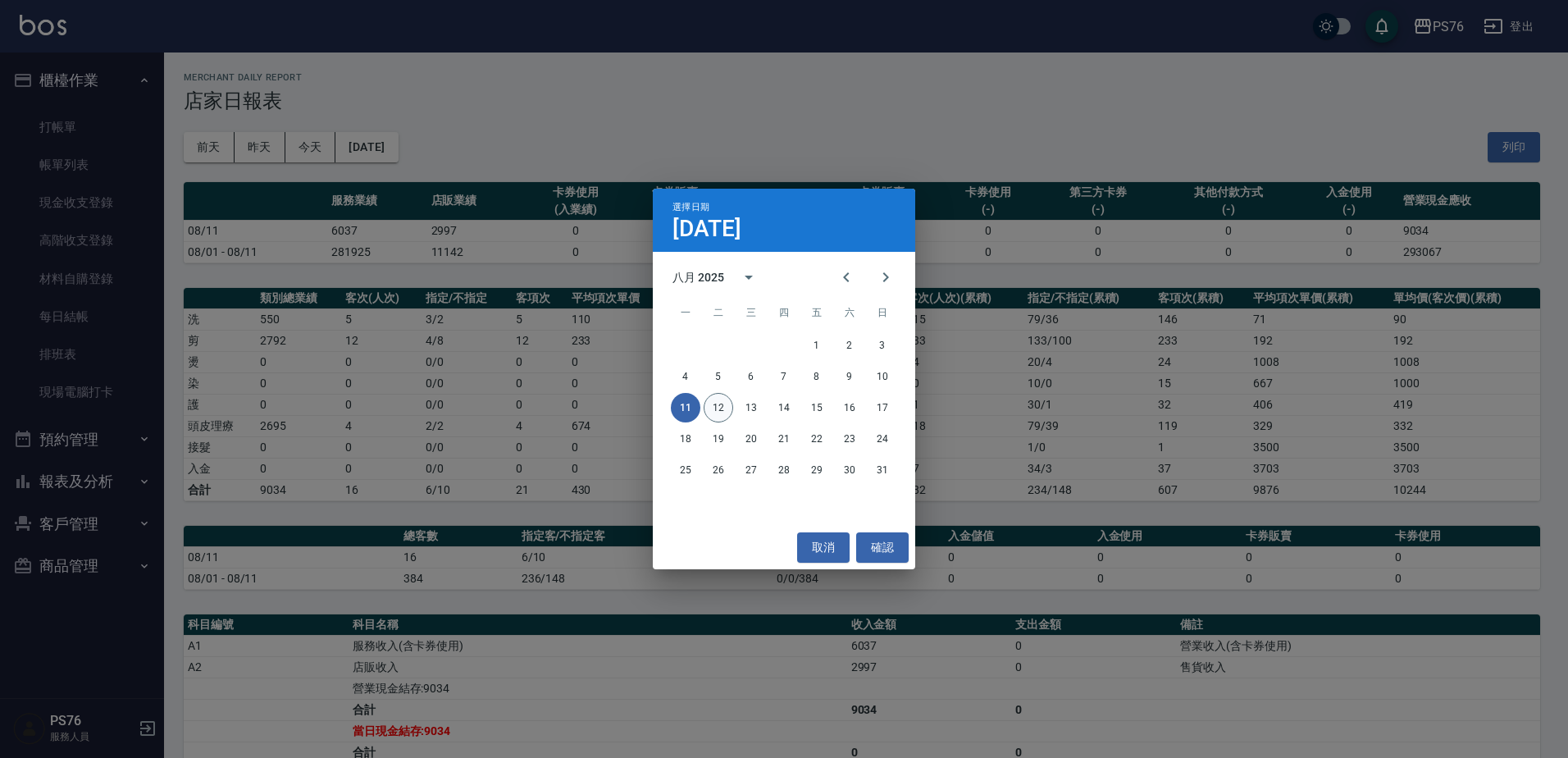
click at [717, 406] on button "12" at bounding box center [719, 408] width 30 height 30
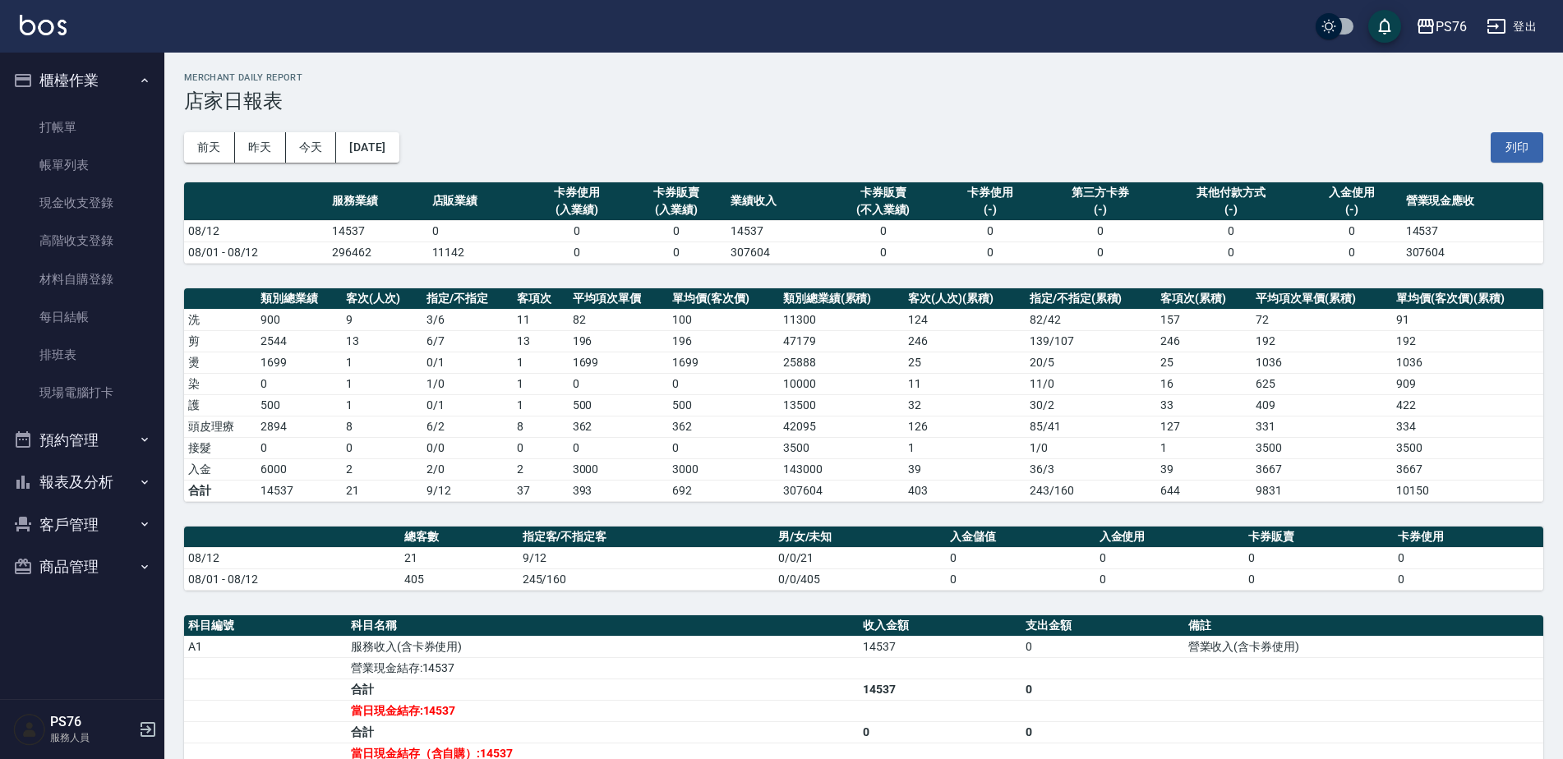
scroll to position [82, 0]
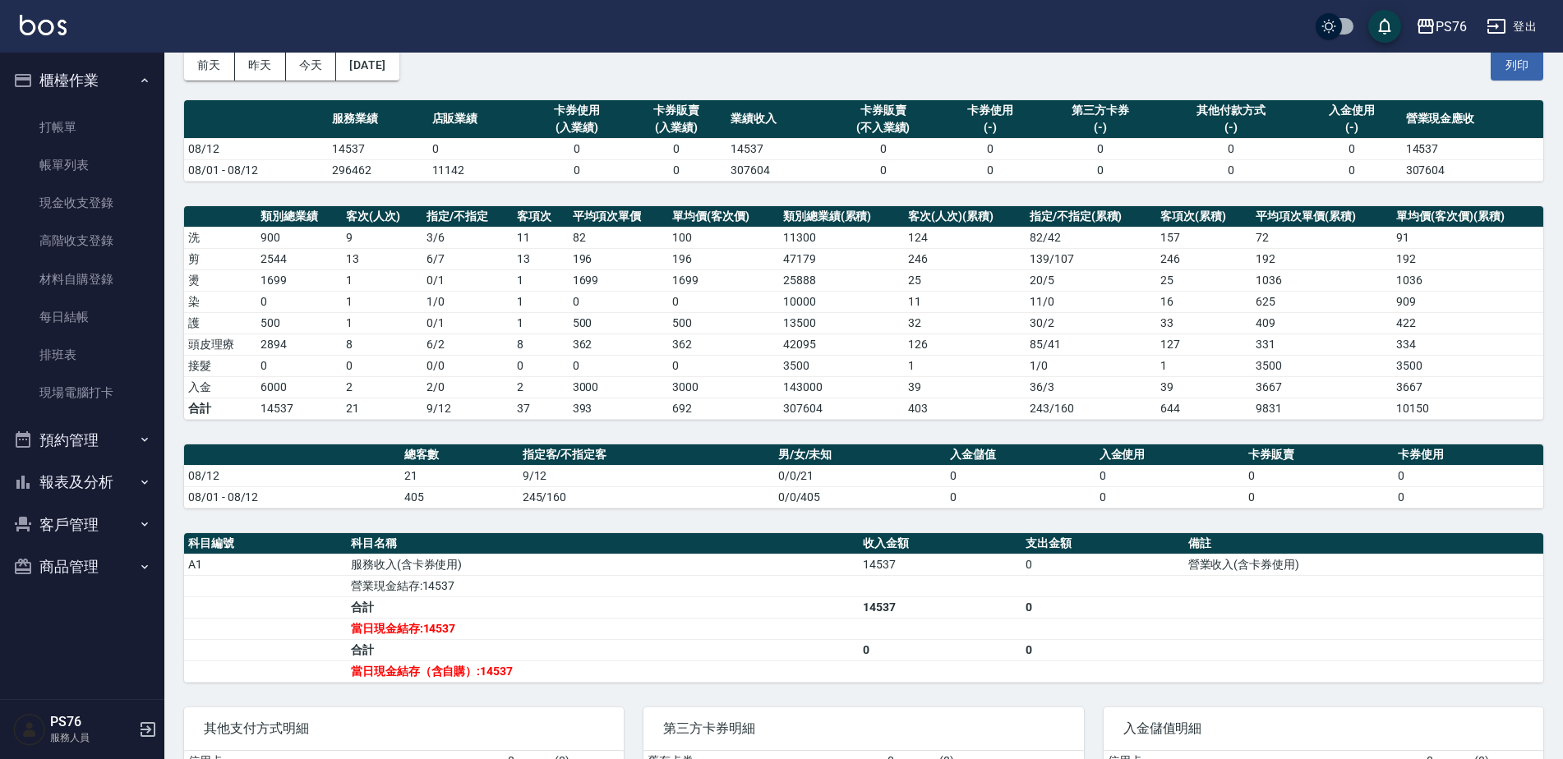
click at [122, 69] on button "櫃檯作業" at bounding box center [82, 80] width 151 height 43
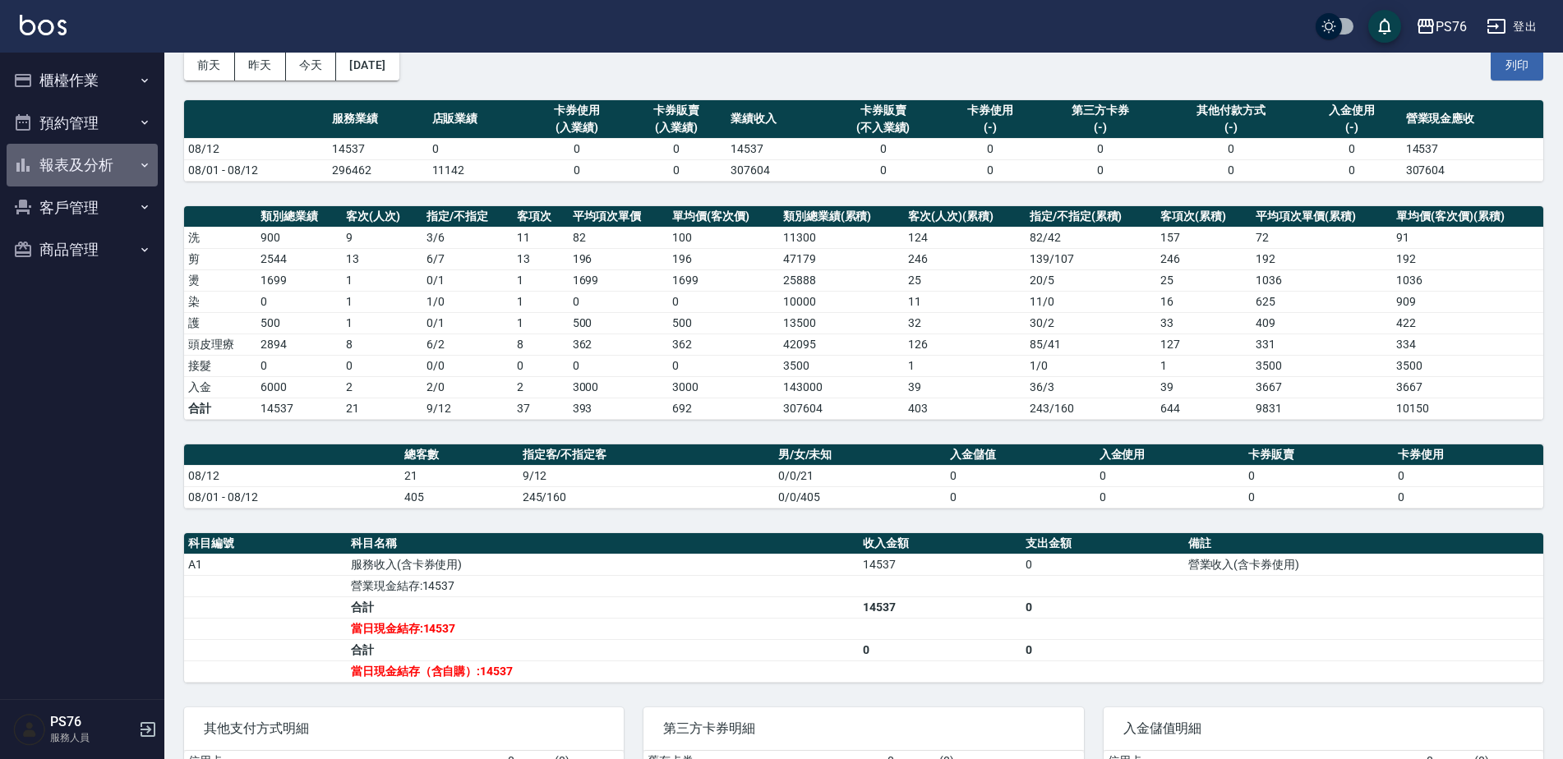
click at [106, 163] on button "報表及分析" at bounding box center [82, 165] width 151 height 43
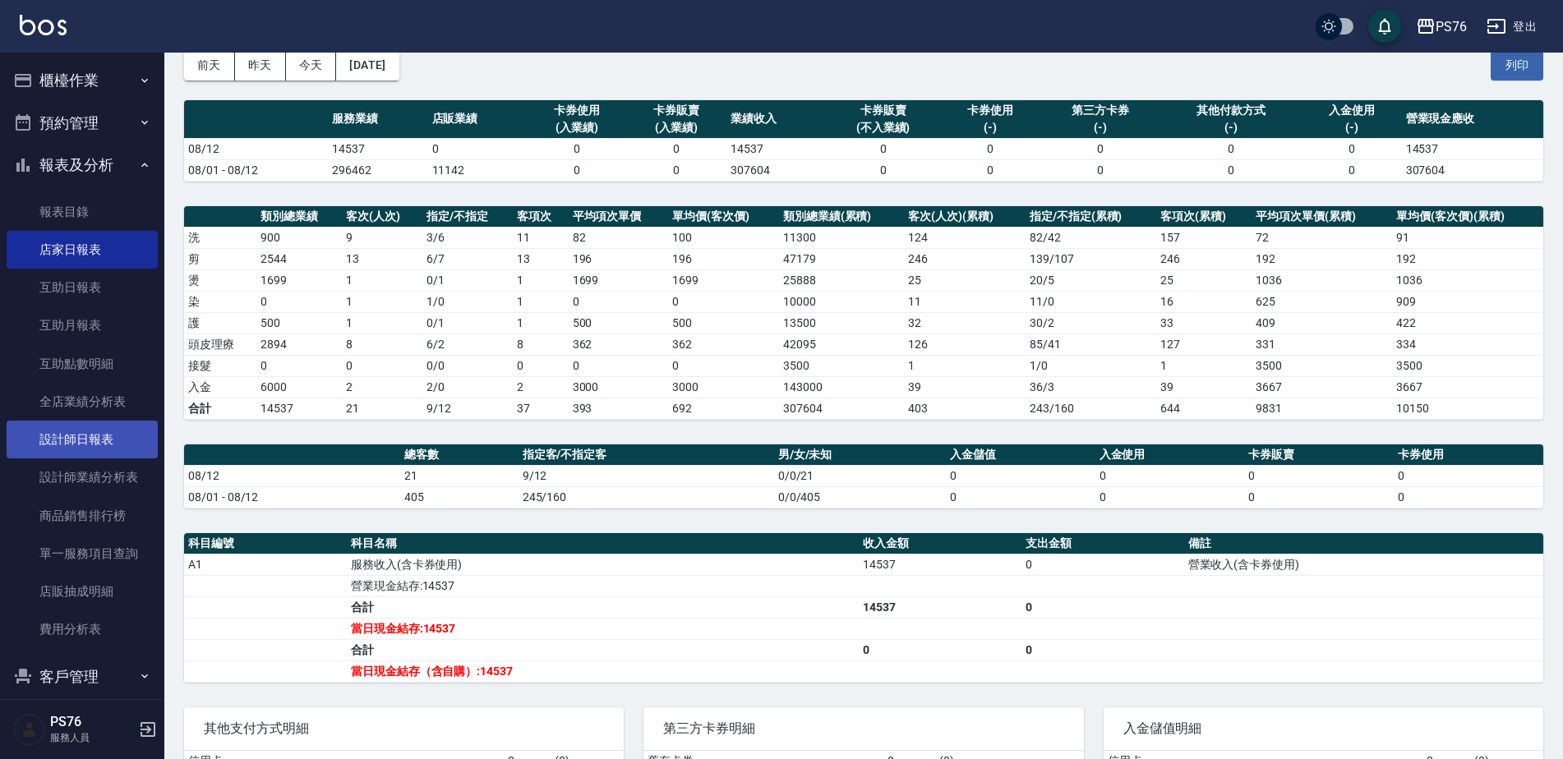
click at [133, 434] on link "設計師日報表" at bounding box center [82, 440] width 151 height 38
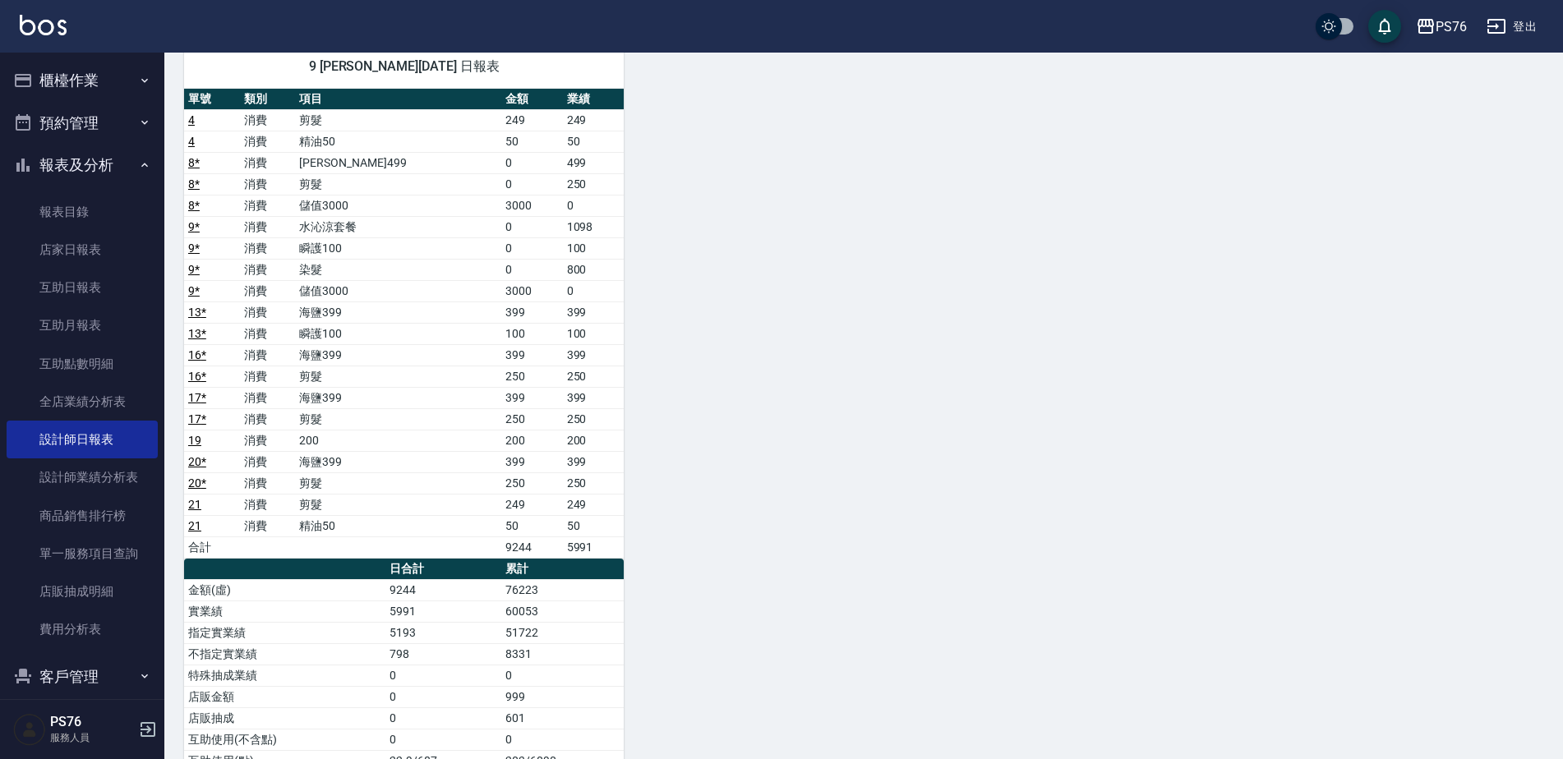
scroll to position [799, 0]
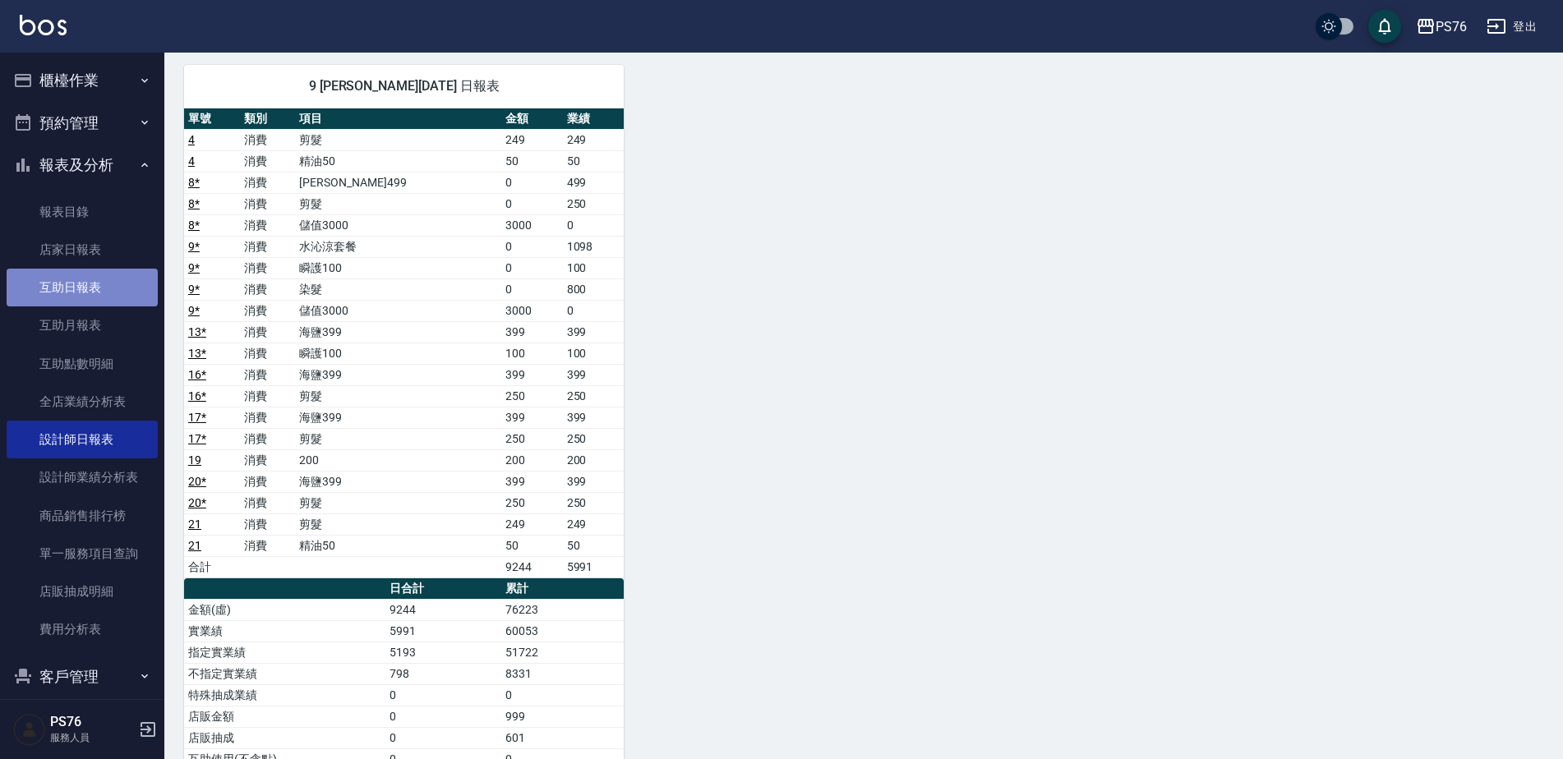
click at [96, 292] on link "互助日報表" at bounding box center [82, 288] width 151 height 38
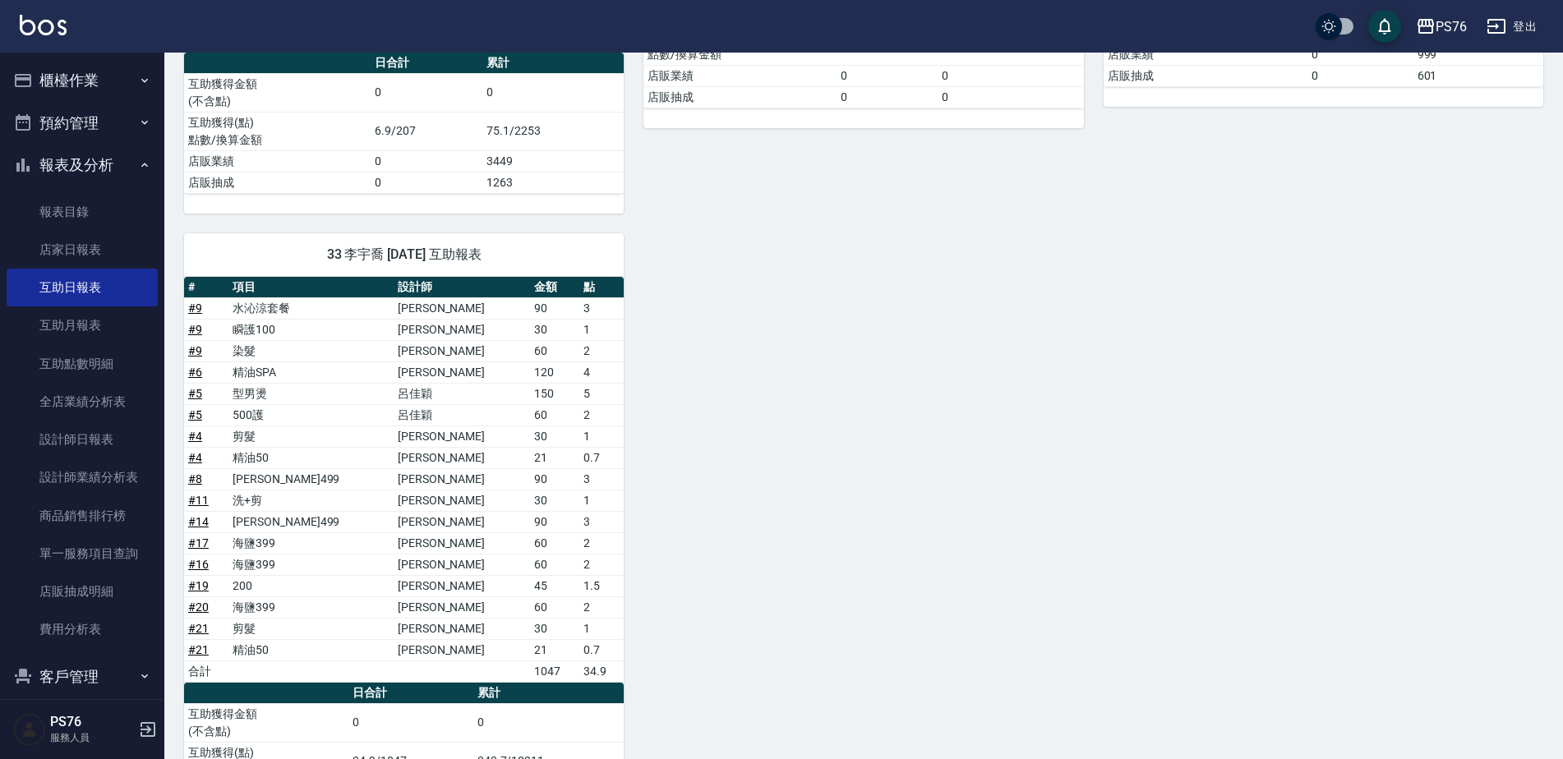
scroll to position [366, 0]
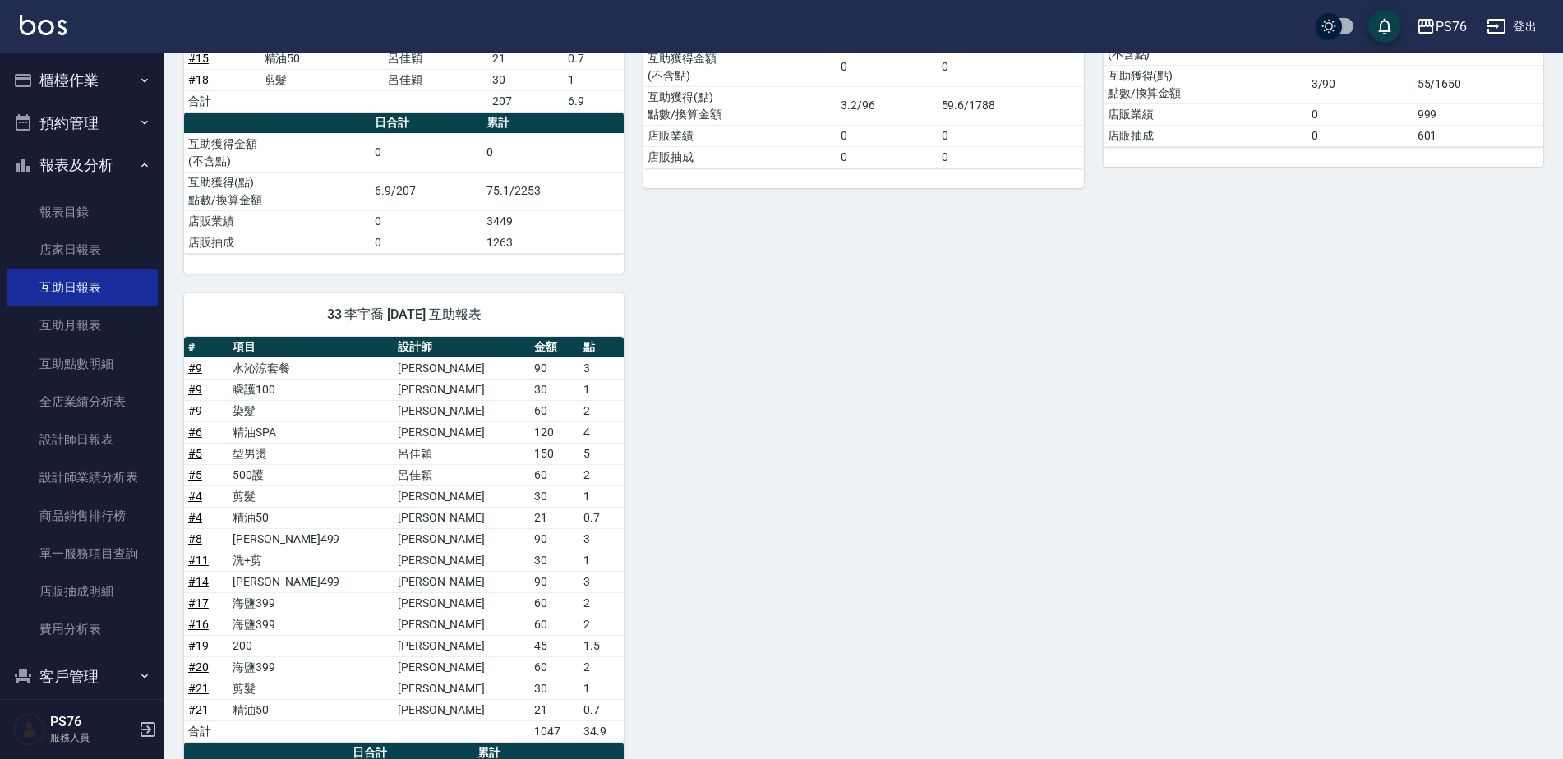
click at [1498, 29] on icon "button" at bounding box center [1496, 26] width 20 height 20
